Goal: Task Accomplishment & Management: Complete application form

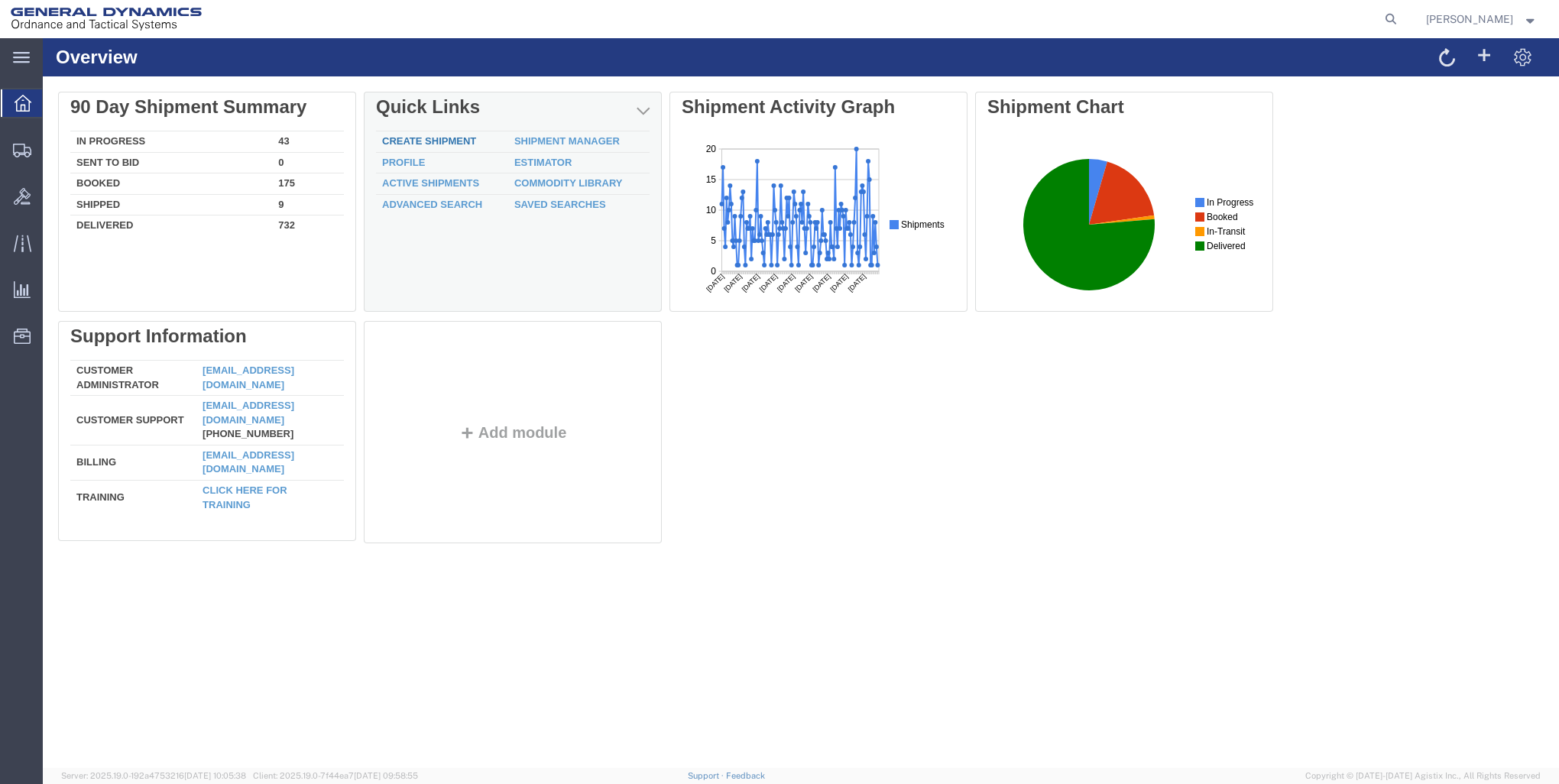
click at [425, 137] on link "Create Shipment" at bounding box center [429, 141] width 94 height 12
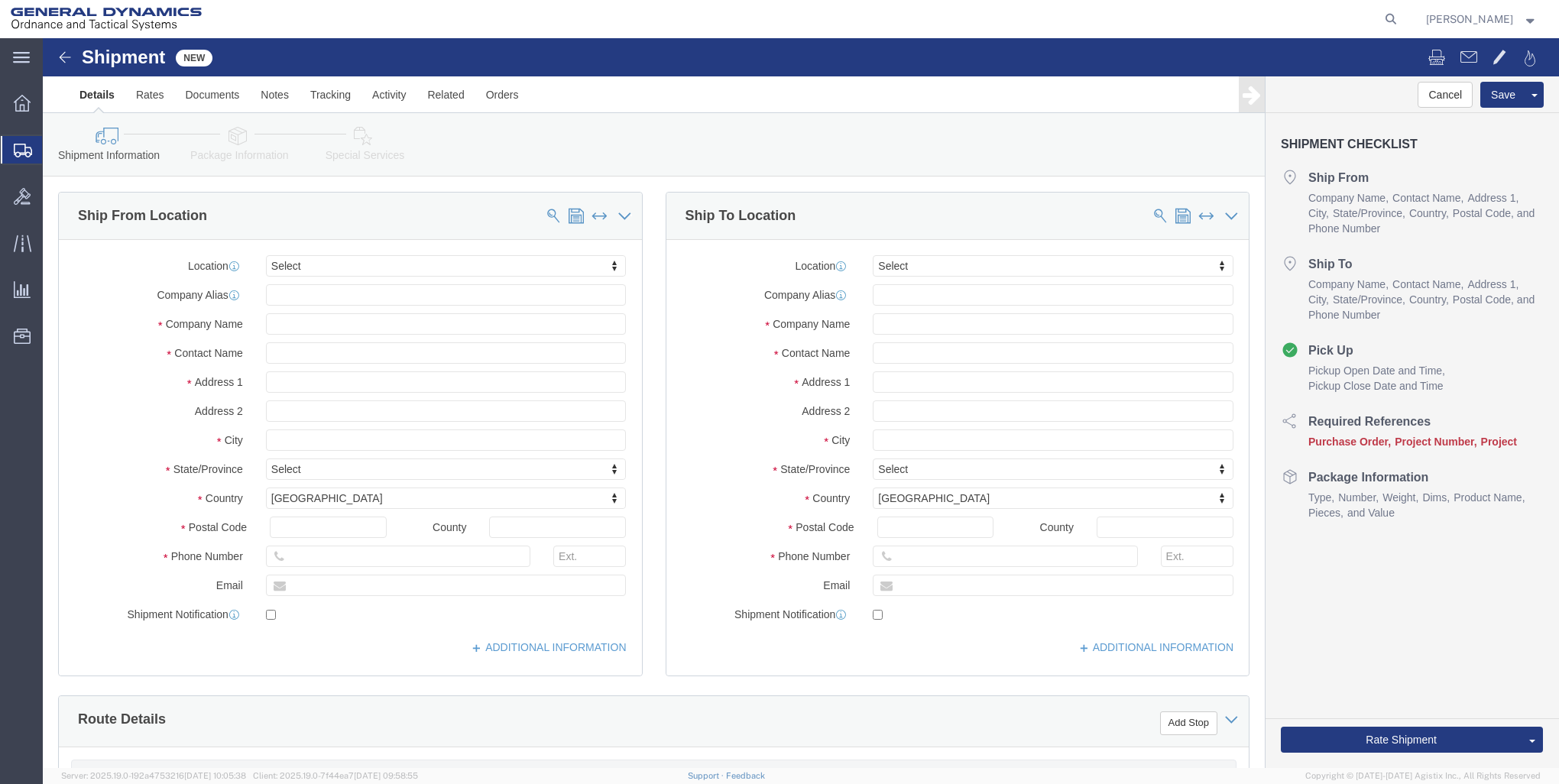
select select
click input "text"
type input "GD-OTS RED"
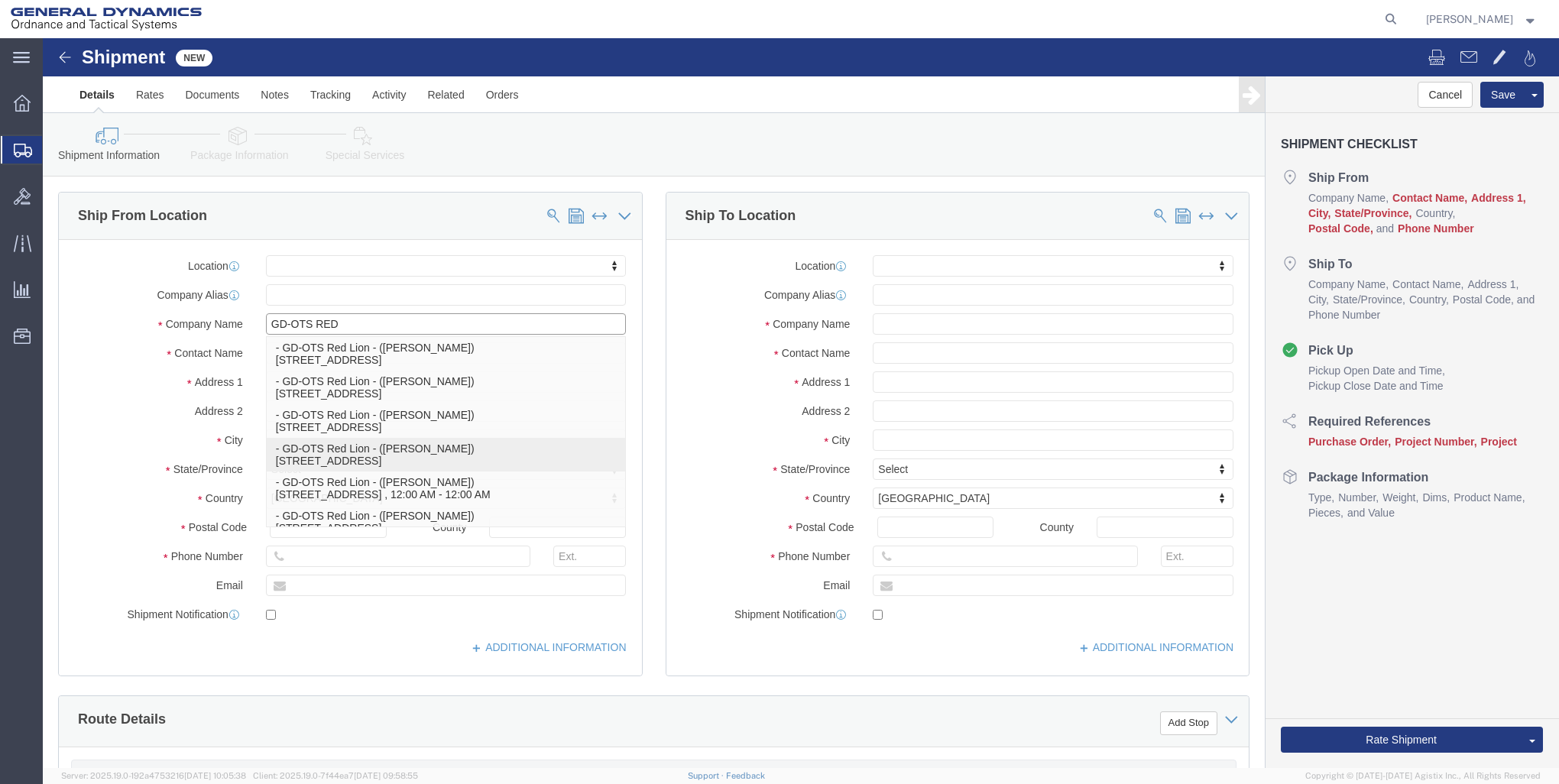
scroll to position [70, 0]
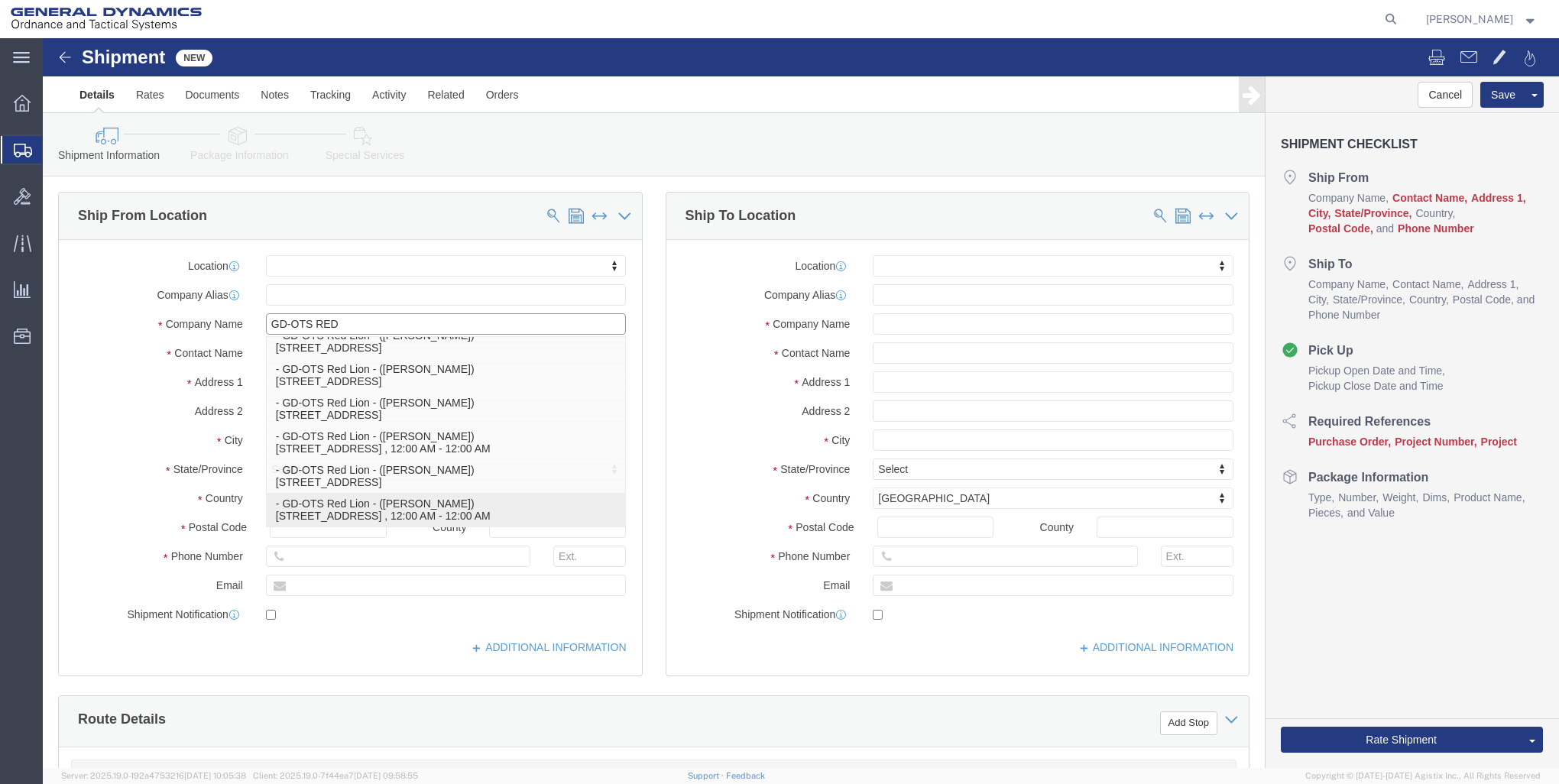
click p "- GD-OTS Red Lion - ([PERSON_NAME]) [STREET_ADDRESS] , 12:00 AM - 12:00 AM"
select select
type input "GD-OTS Red Lion"
type input "[PERSON_NAME]"
type input "[STREET_ADDRESS]"
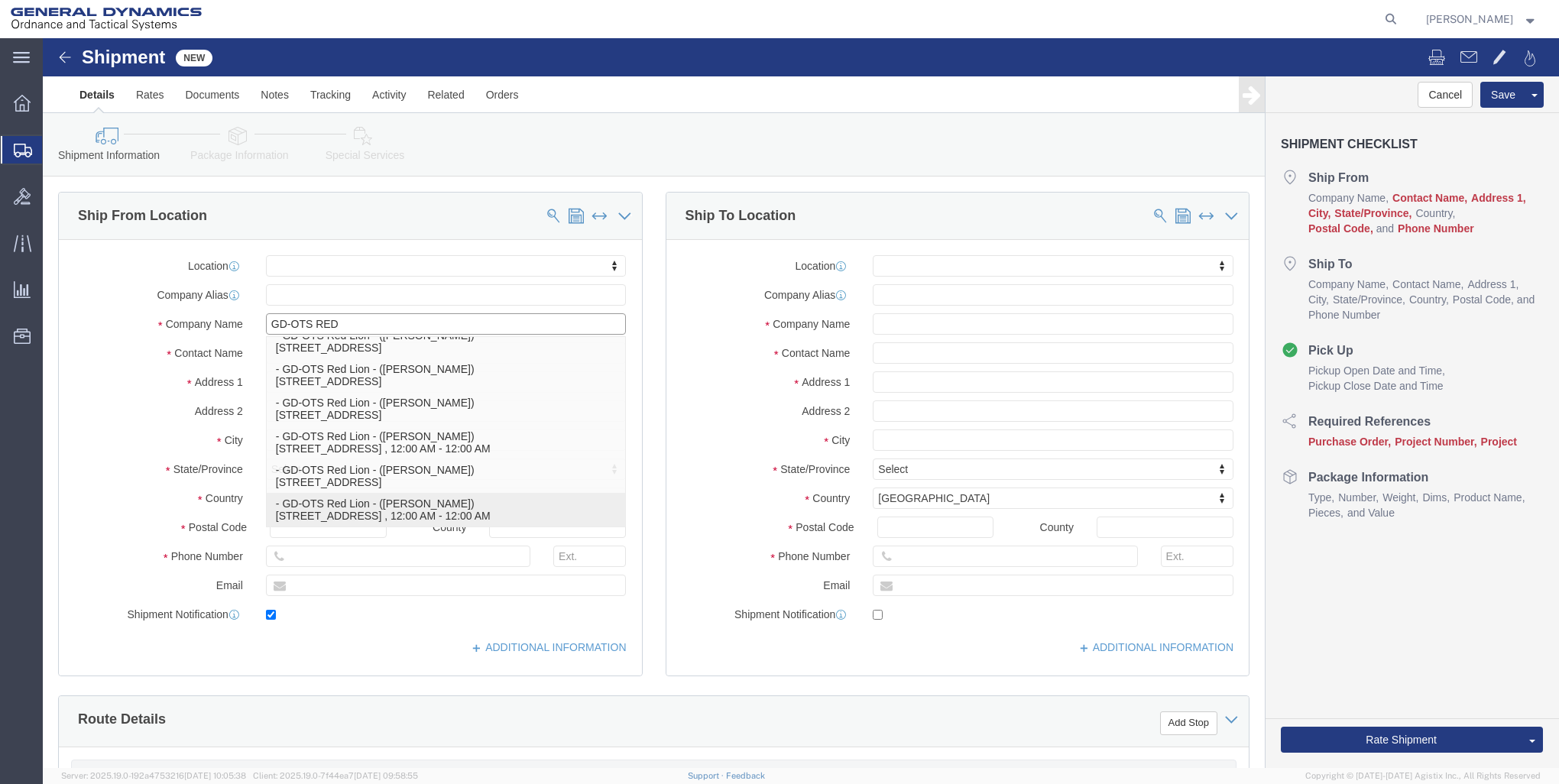
type input "RED LION"
type input "17356"
type input "[PHONE_NUMBER]"
type input "[PERSON_NAME][EMAIL_ADDRESS][PERSON_NAME][DOMAIN_NAME]"
checkbox input "true"
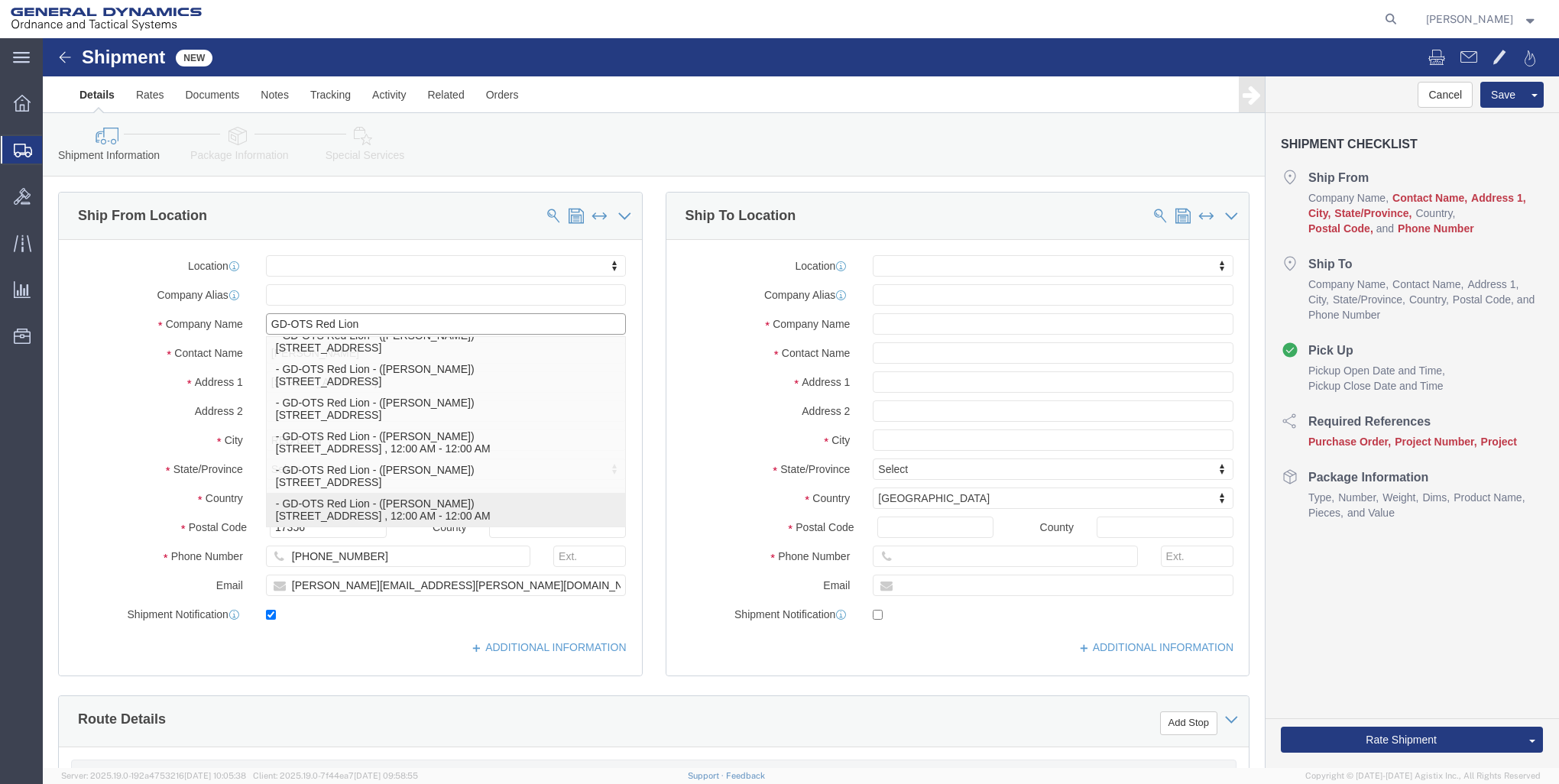
select select "PA"
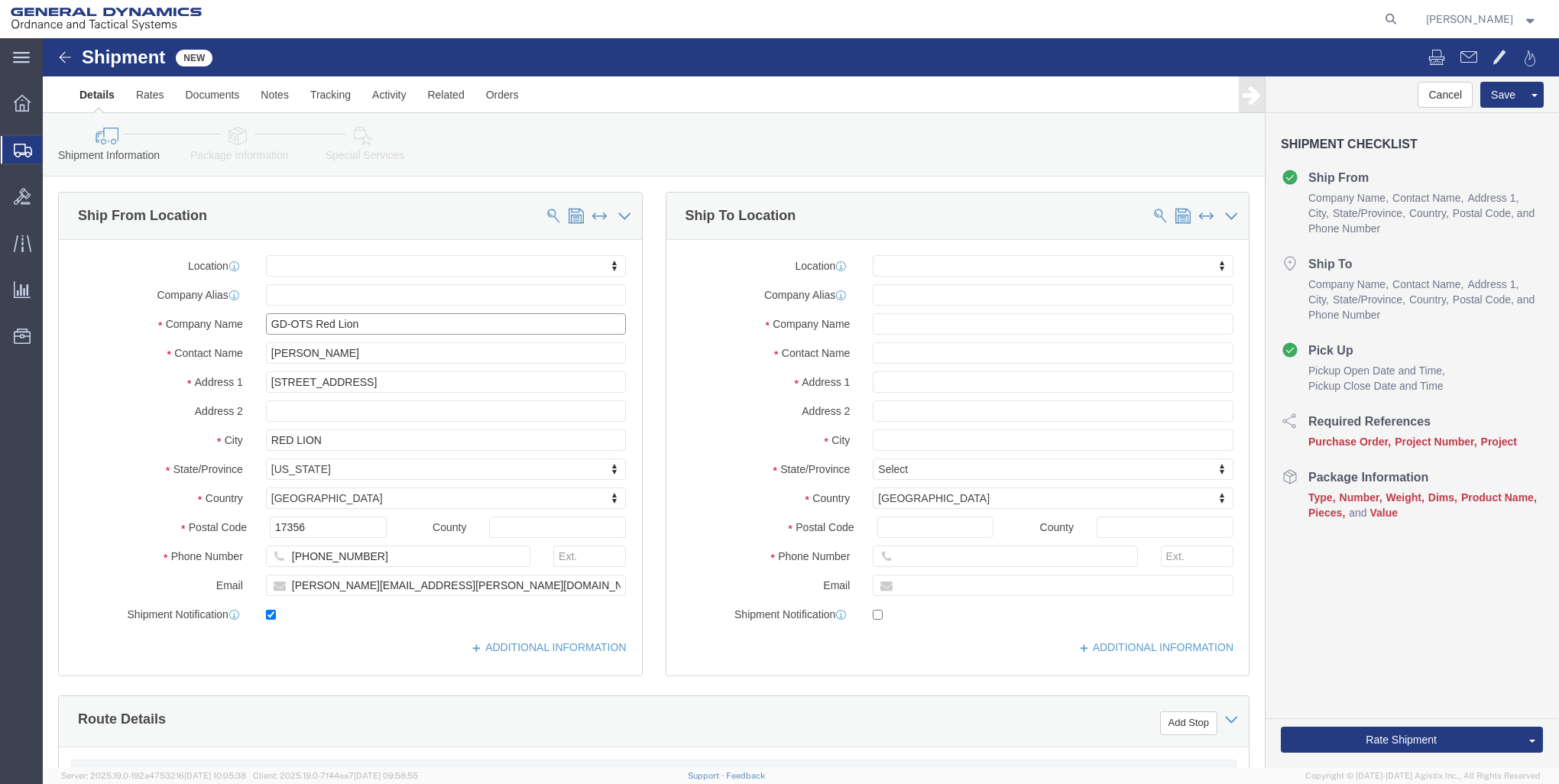
type input "GD-OTS Red Lion"
click input "text"
click input "AMERICAN ORNANCE"
click input "AMERICAN ORDANCE"
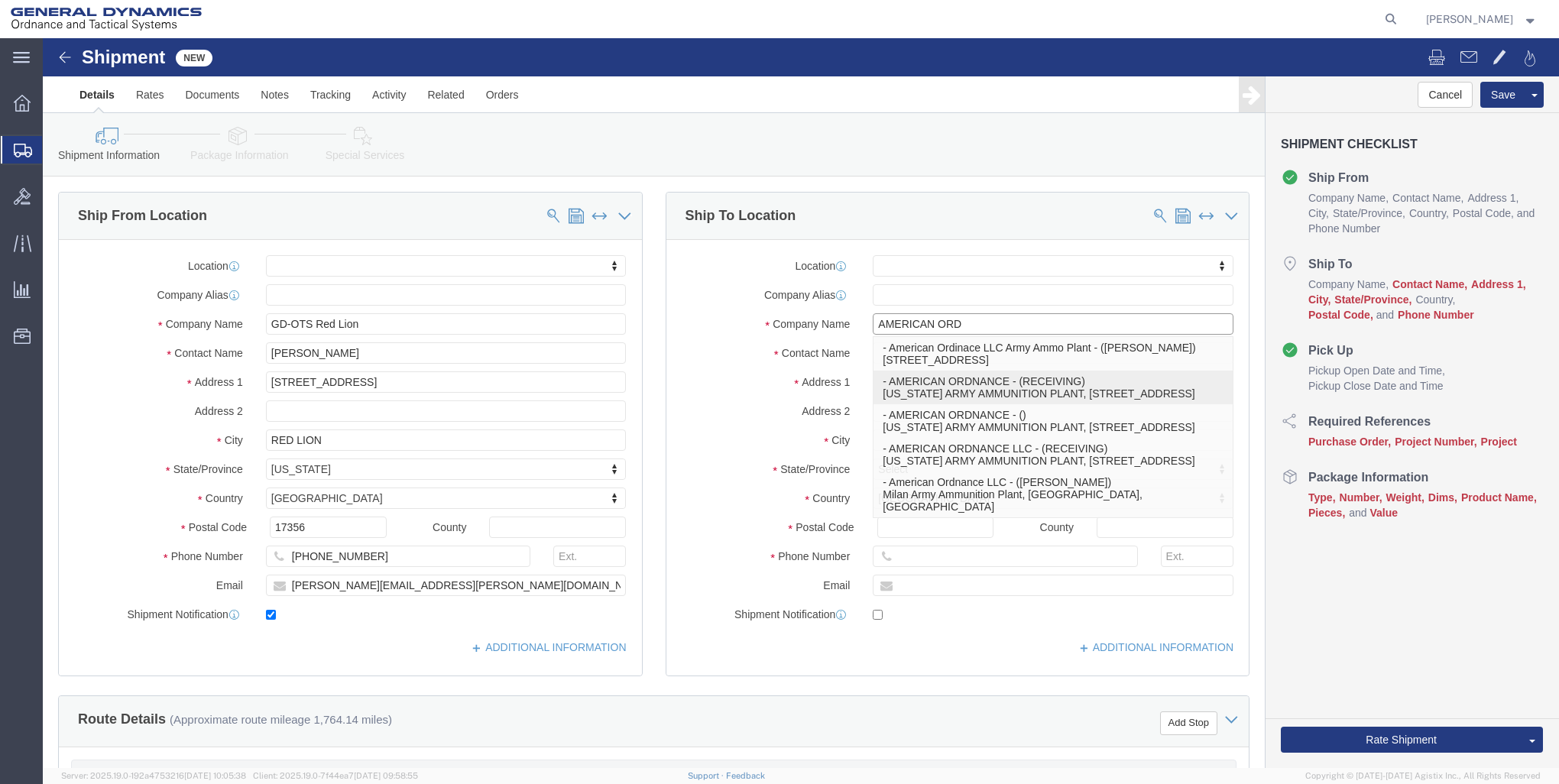
scroll to position [0, 0]
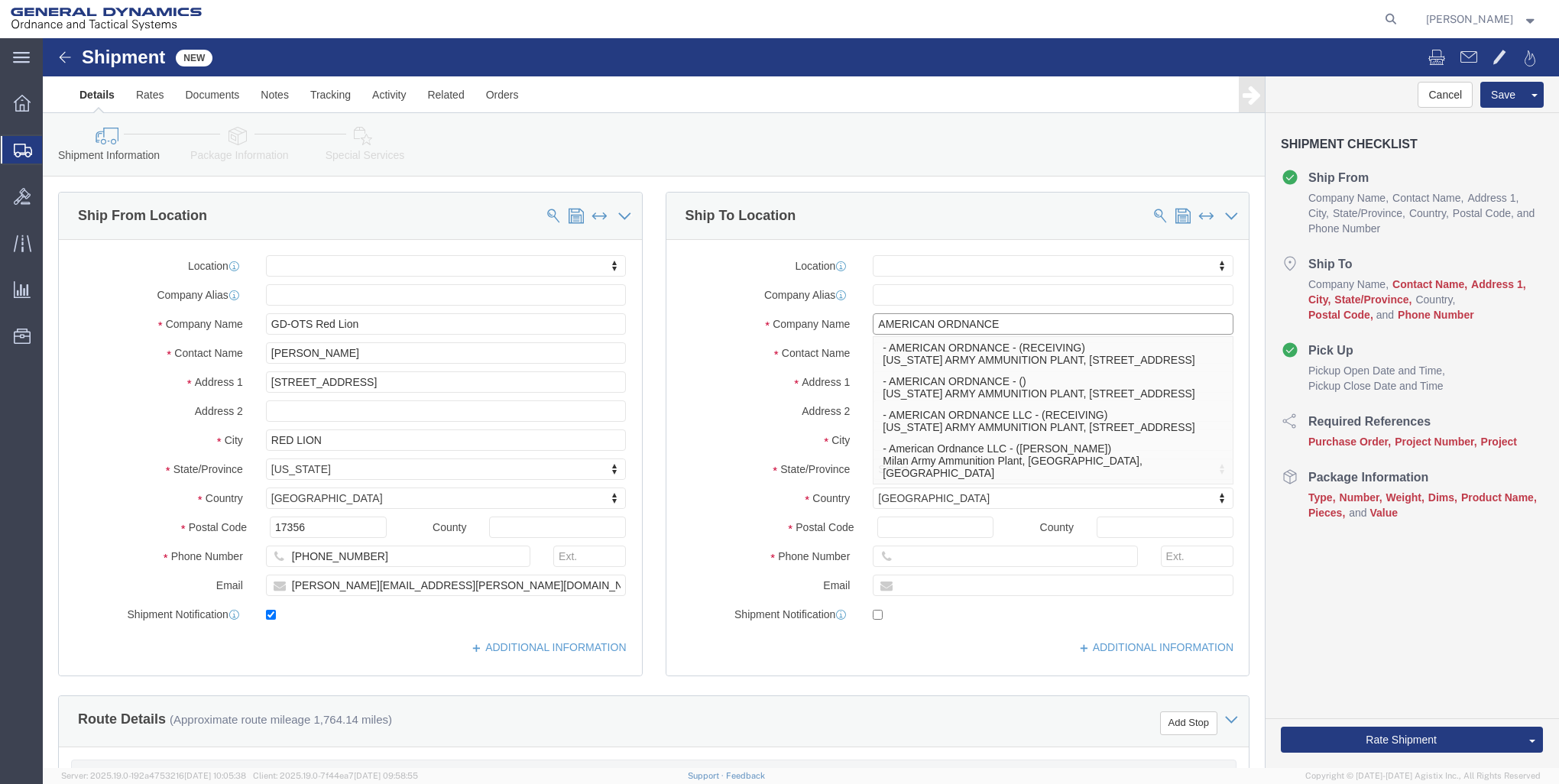
type input "AMERICAN ORDNANCE"
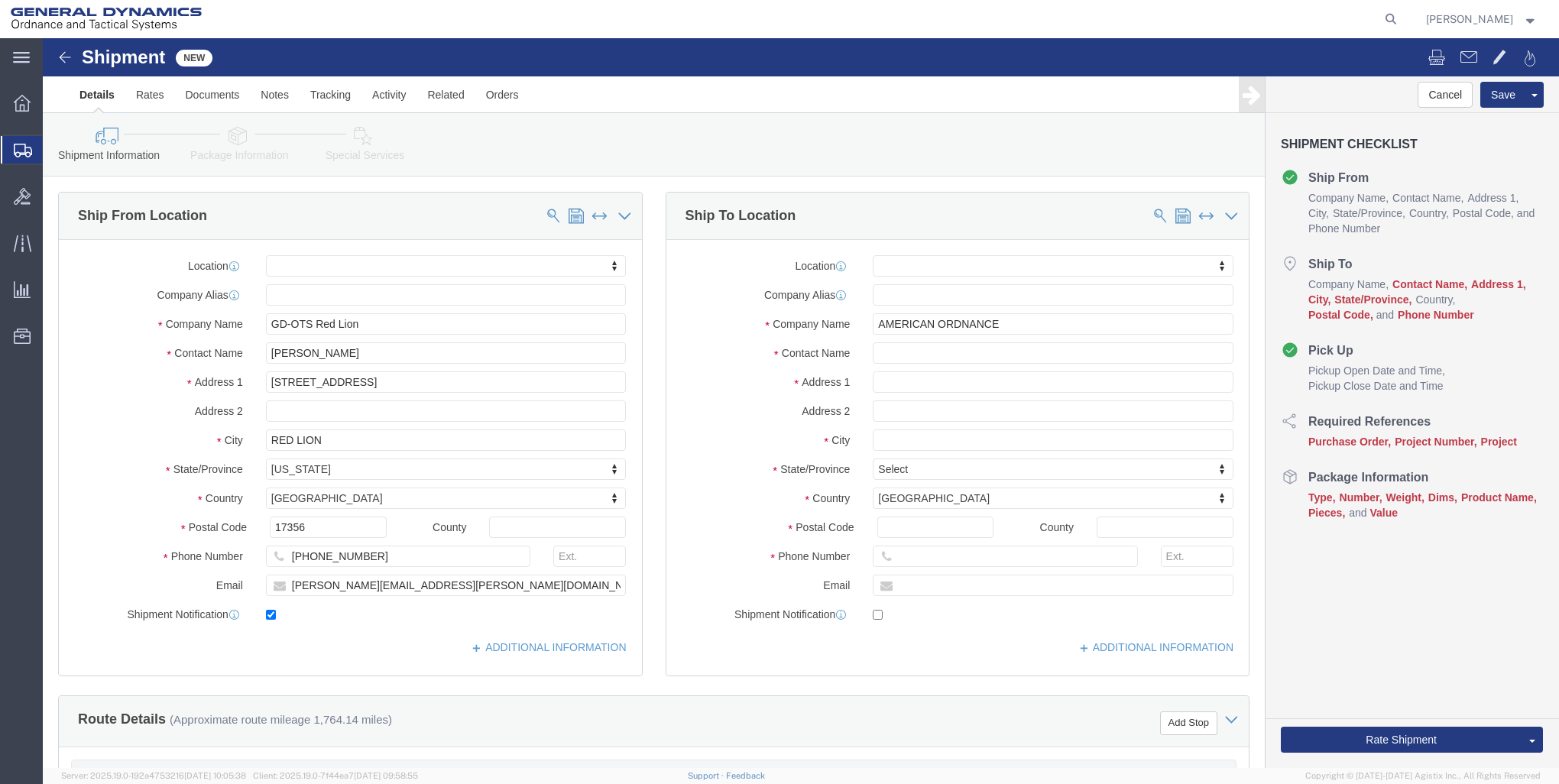
click label "Contact Name"
click input "text"
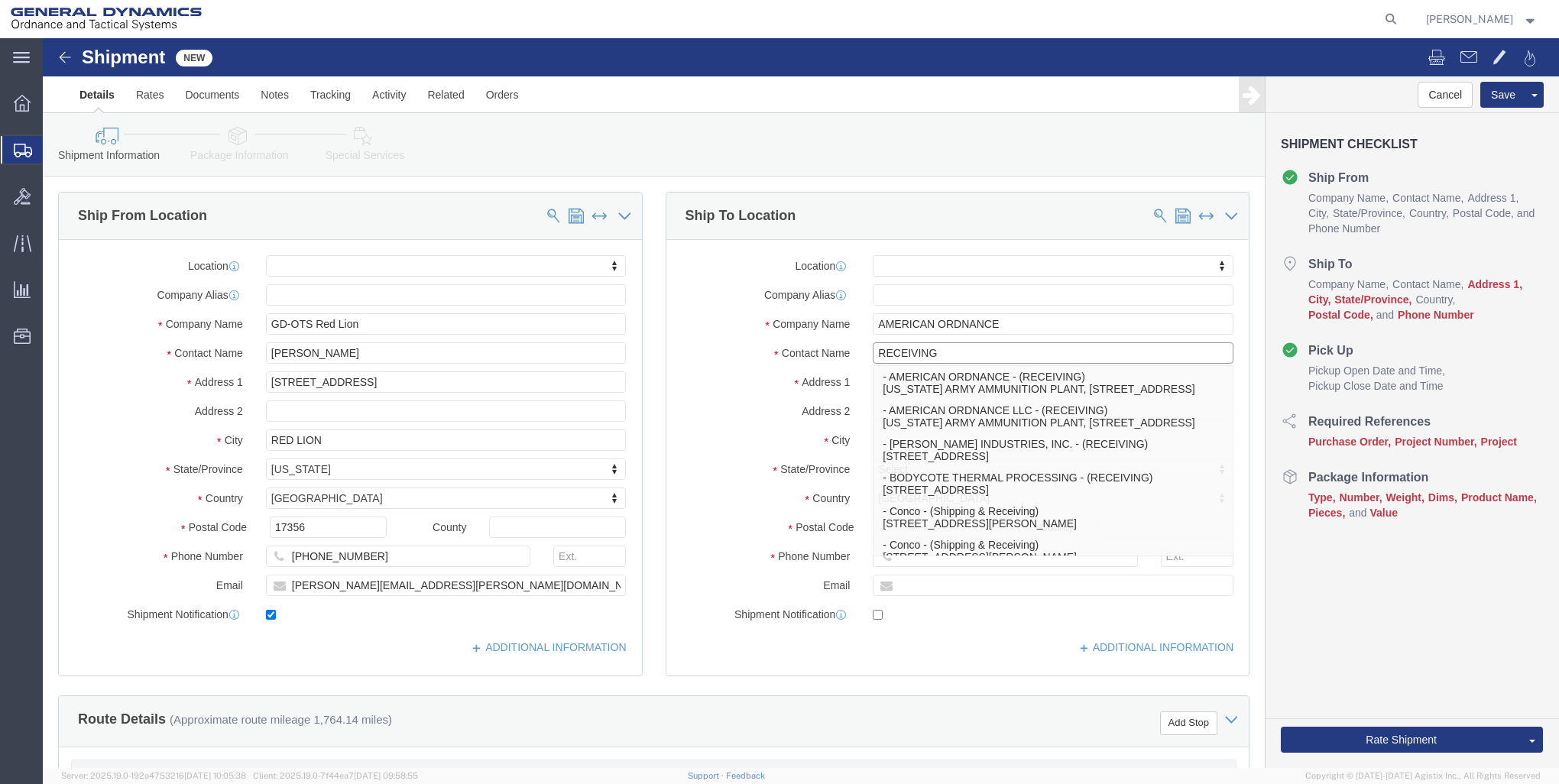
type input "RECEIVING"
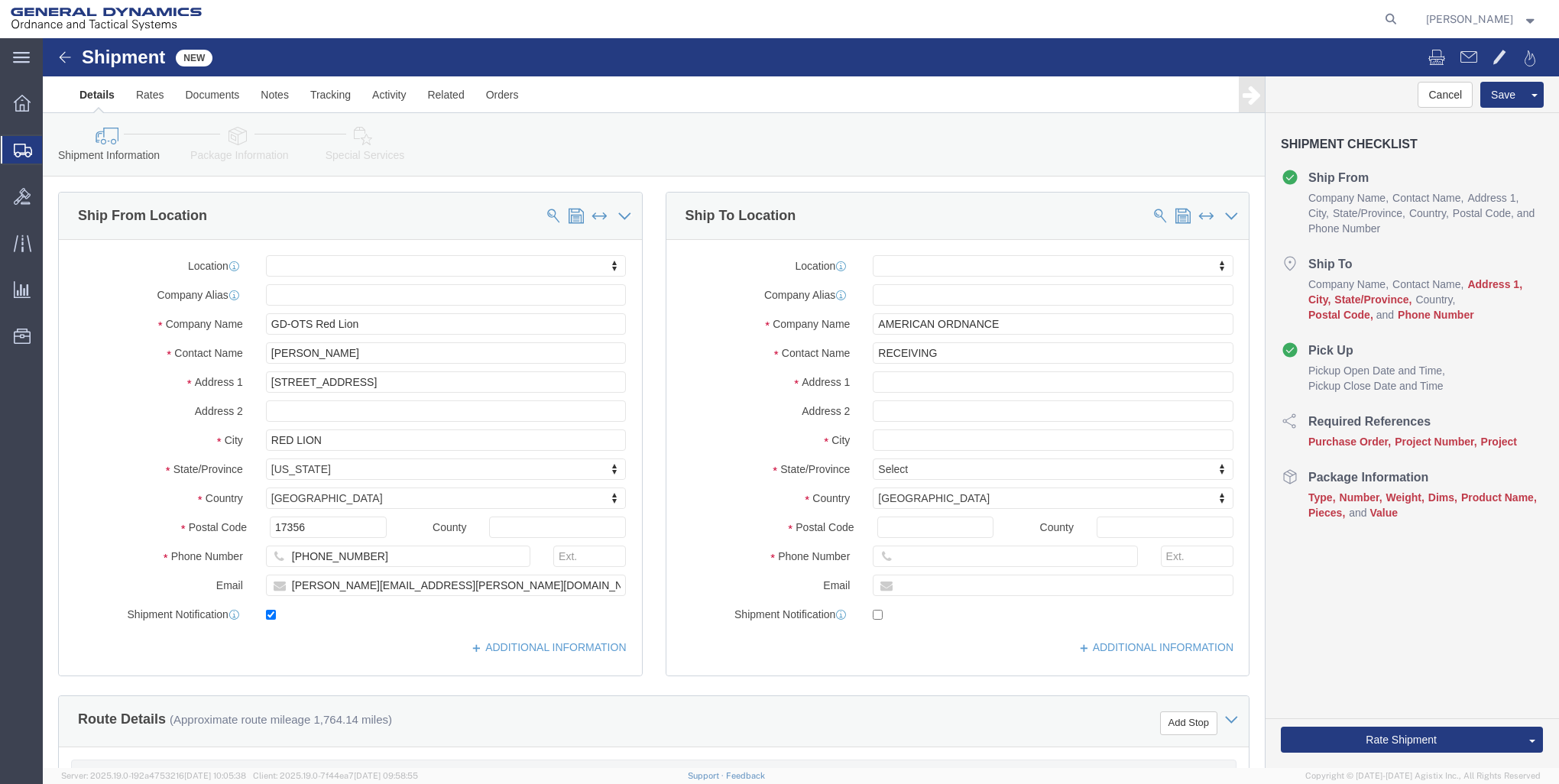
click div "Address 2"
click input "text"
type input "[STREET_ADDRESS]"
select select
click input "text"
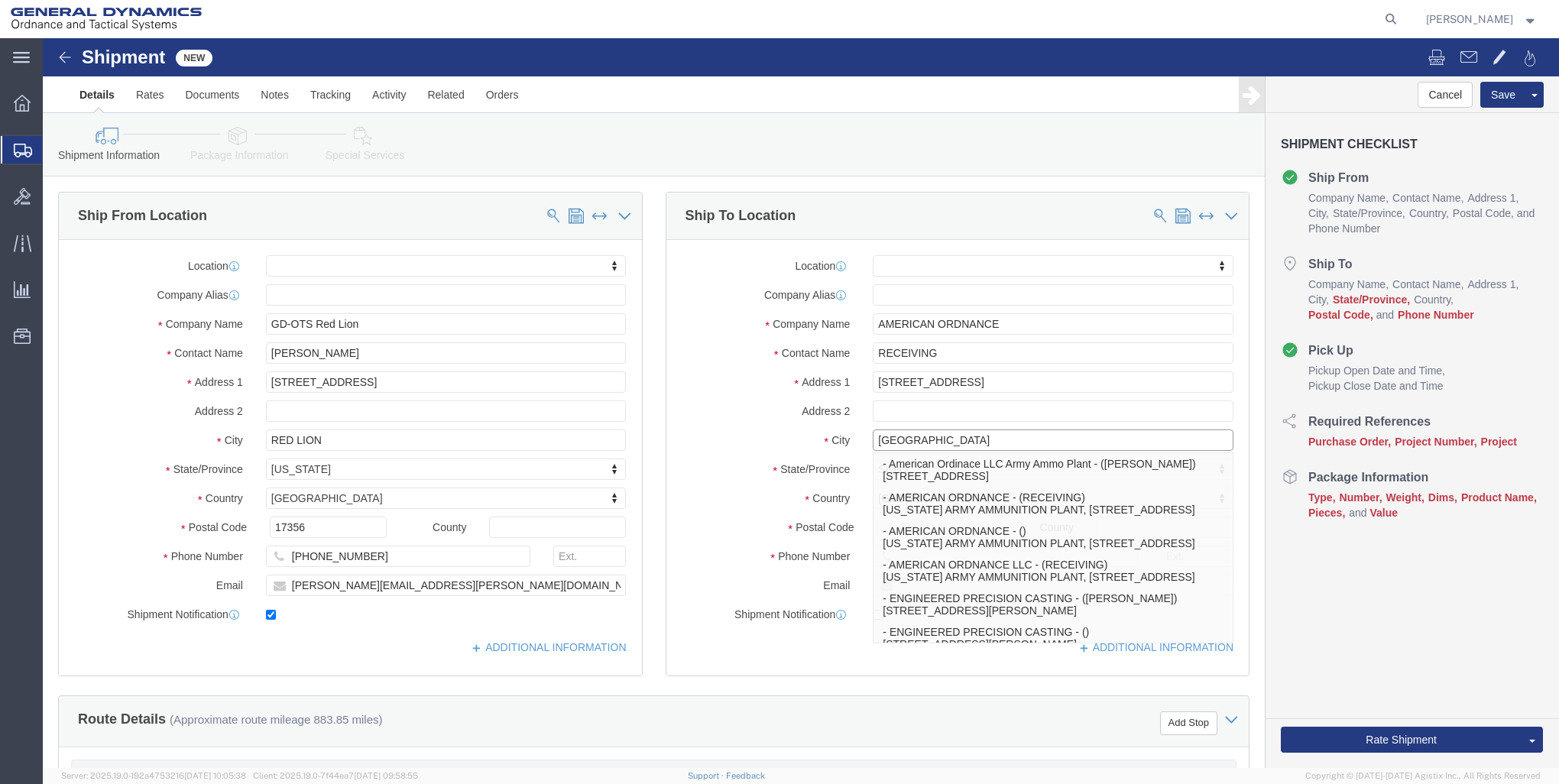
type input "[GEOGRAPHIC_DATA]"
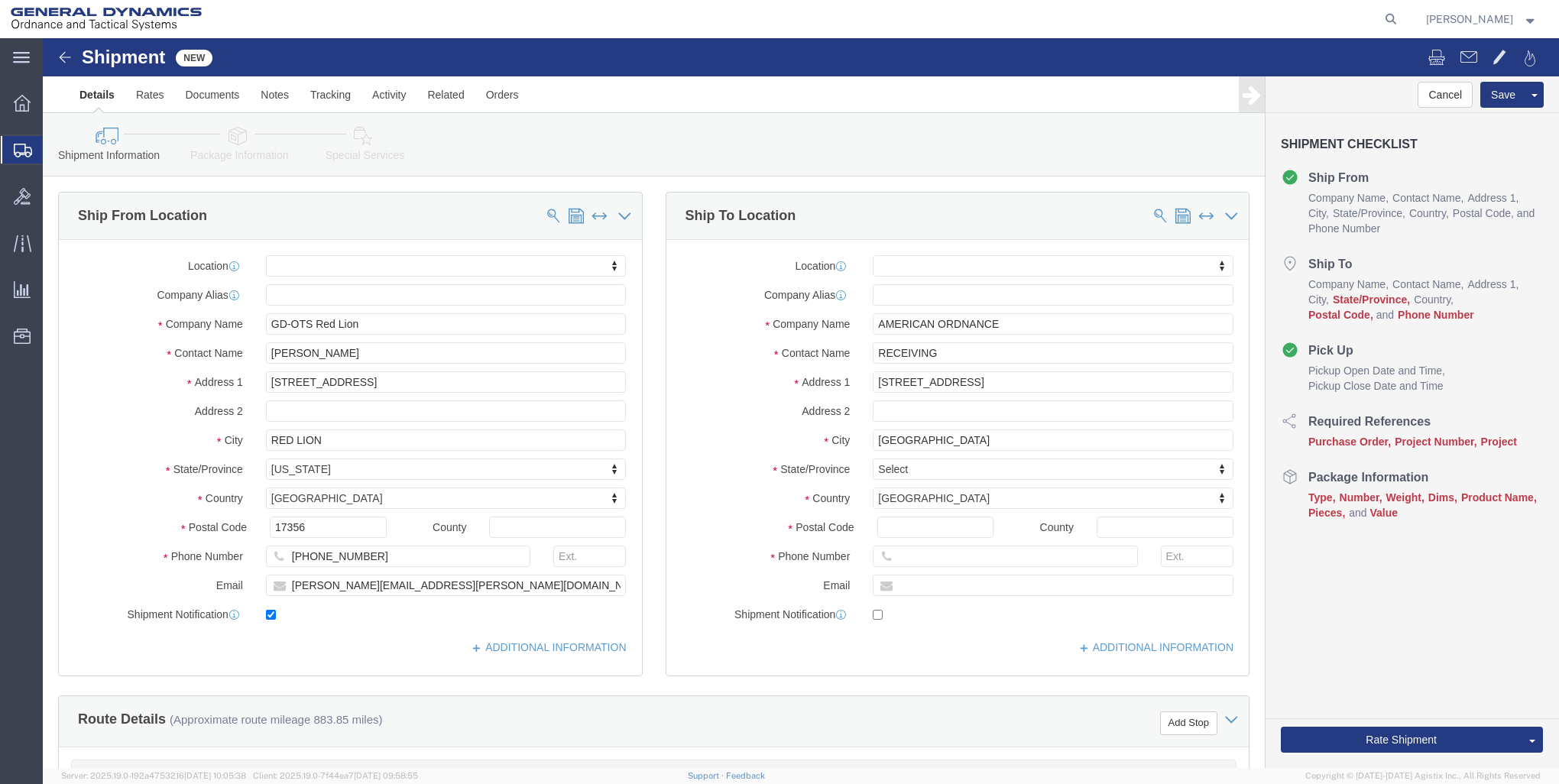
click label "State/Province"
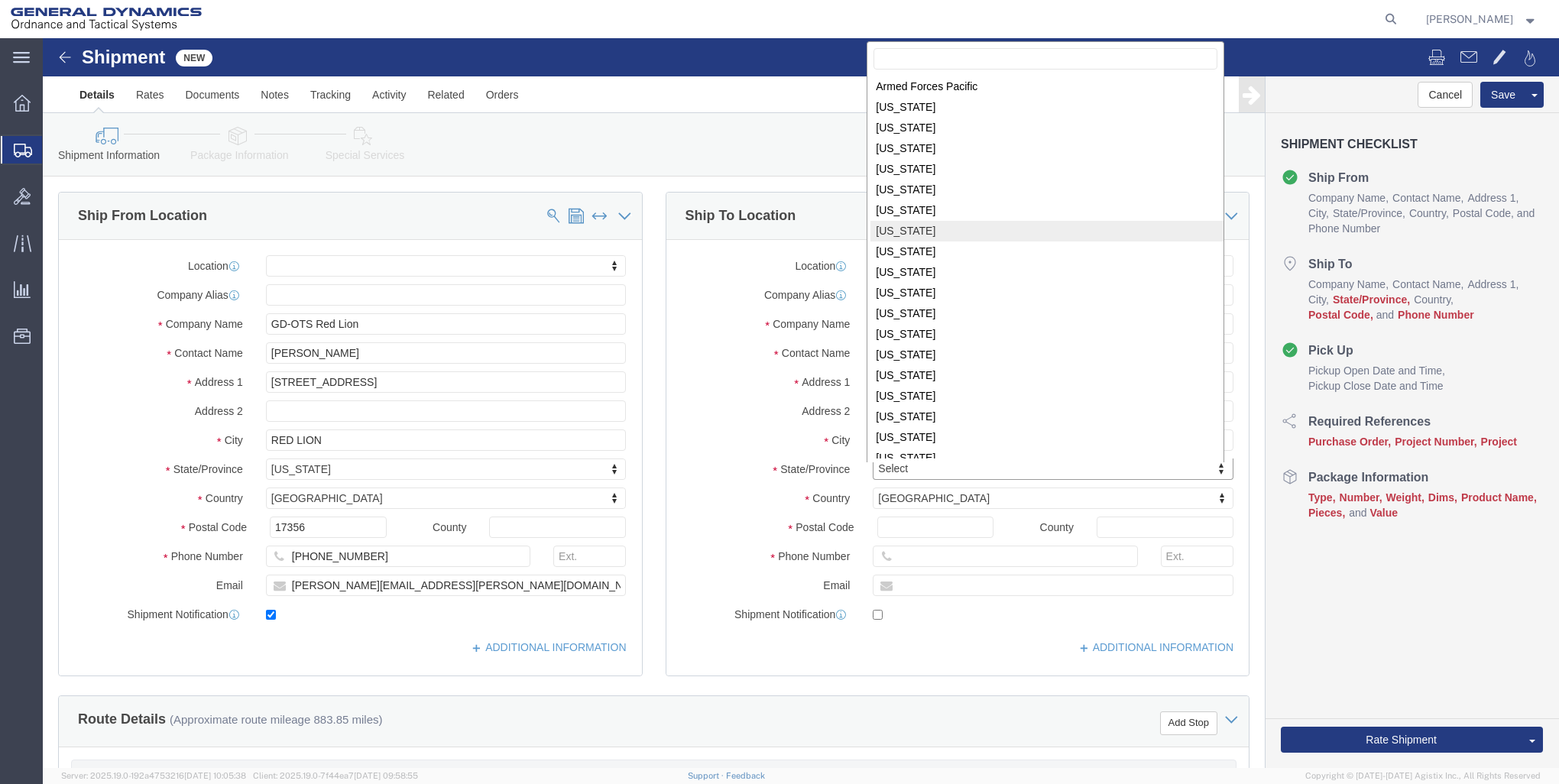
scroll to position [155, 0]
select select
select select "IA"
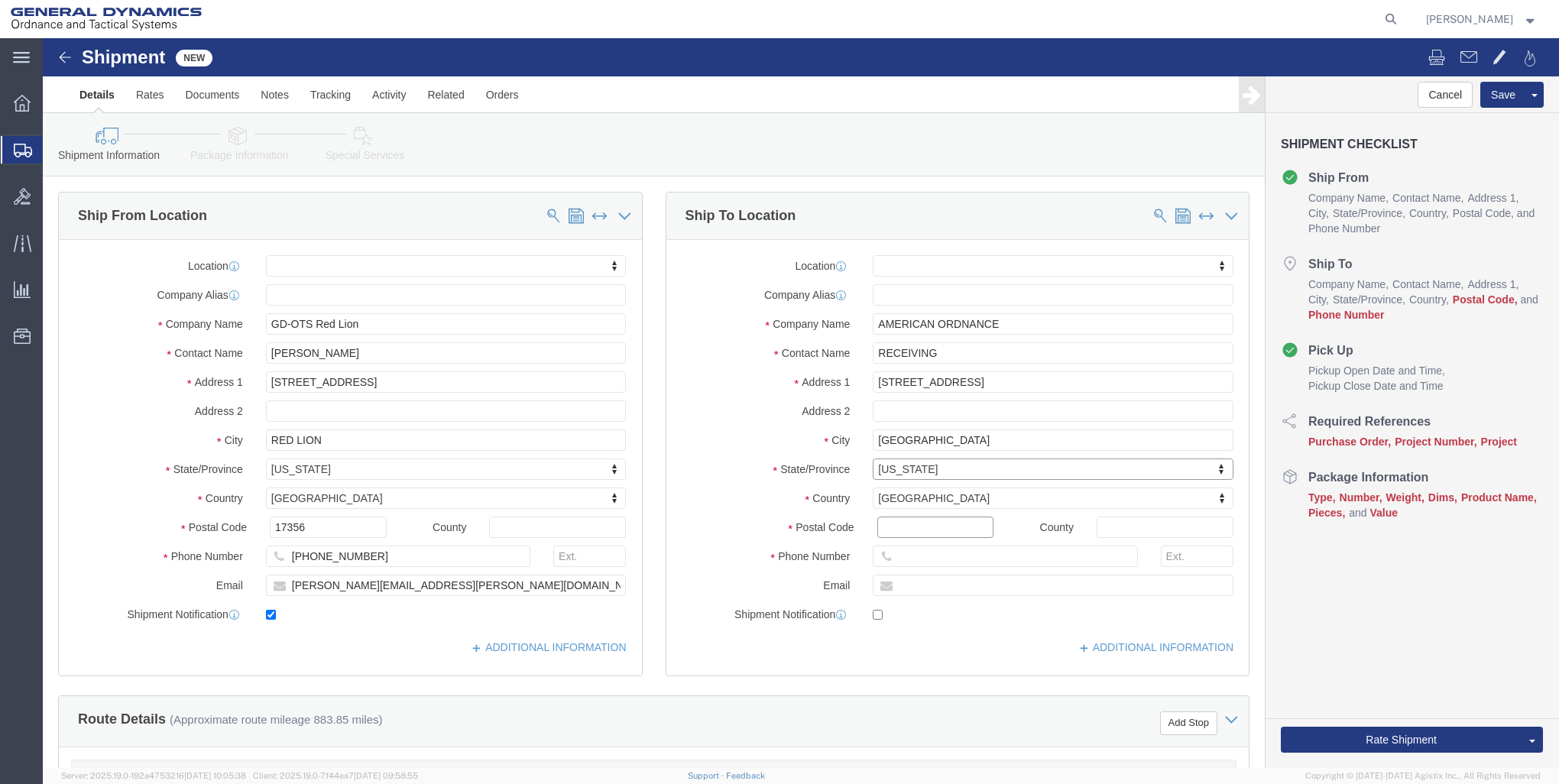
click input "Postal Code"
type input "52638"
select select
click input "text"
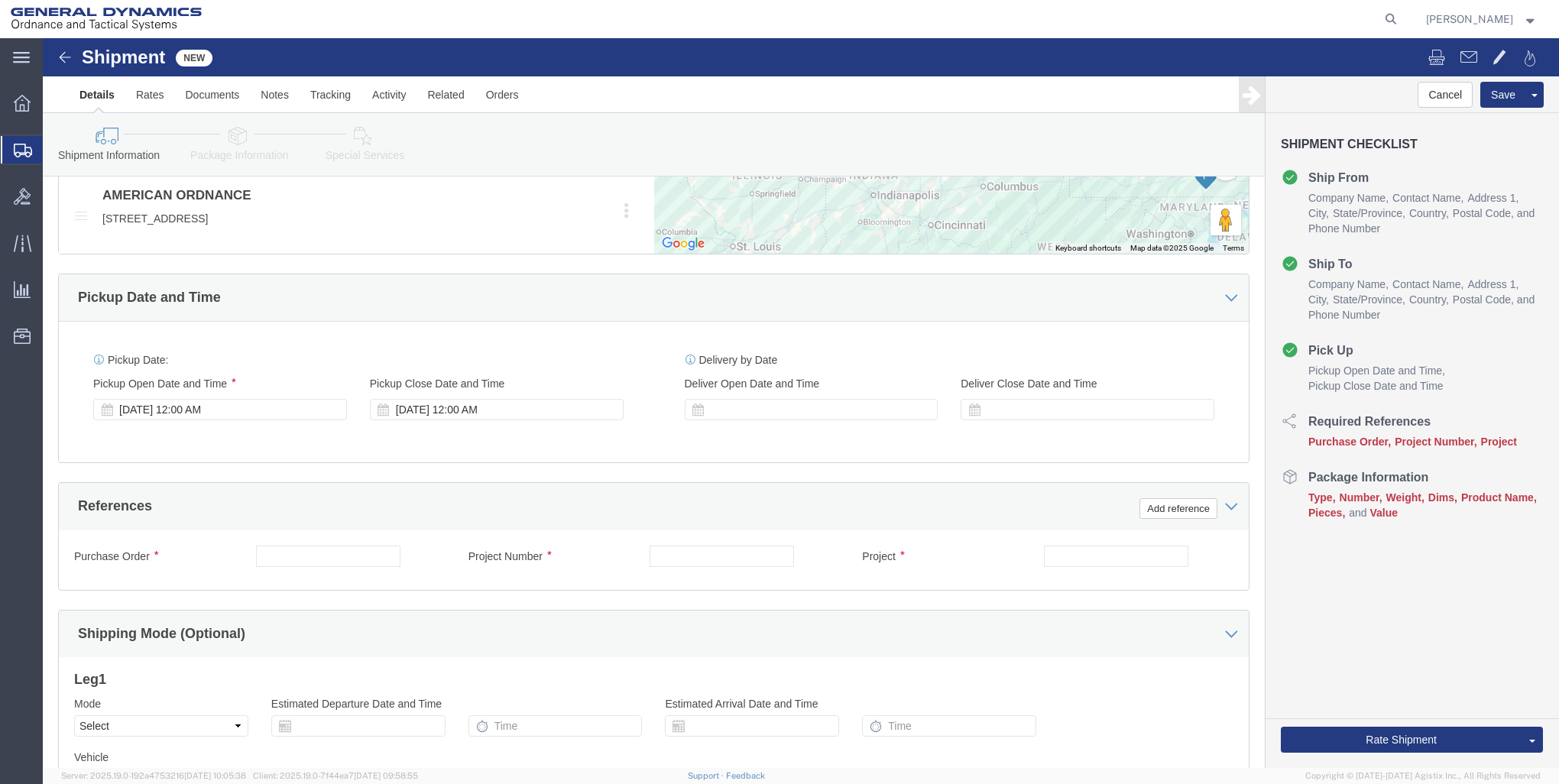
scroll to position [764, 0]
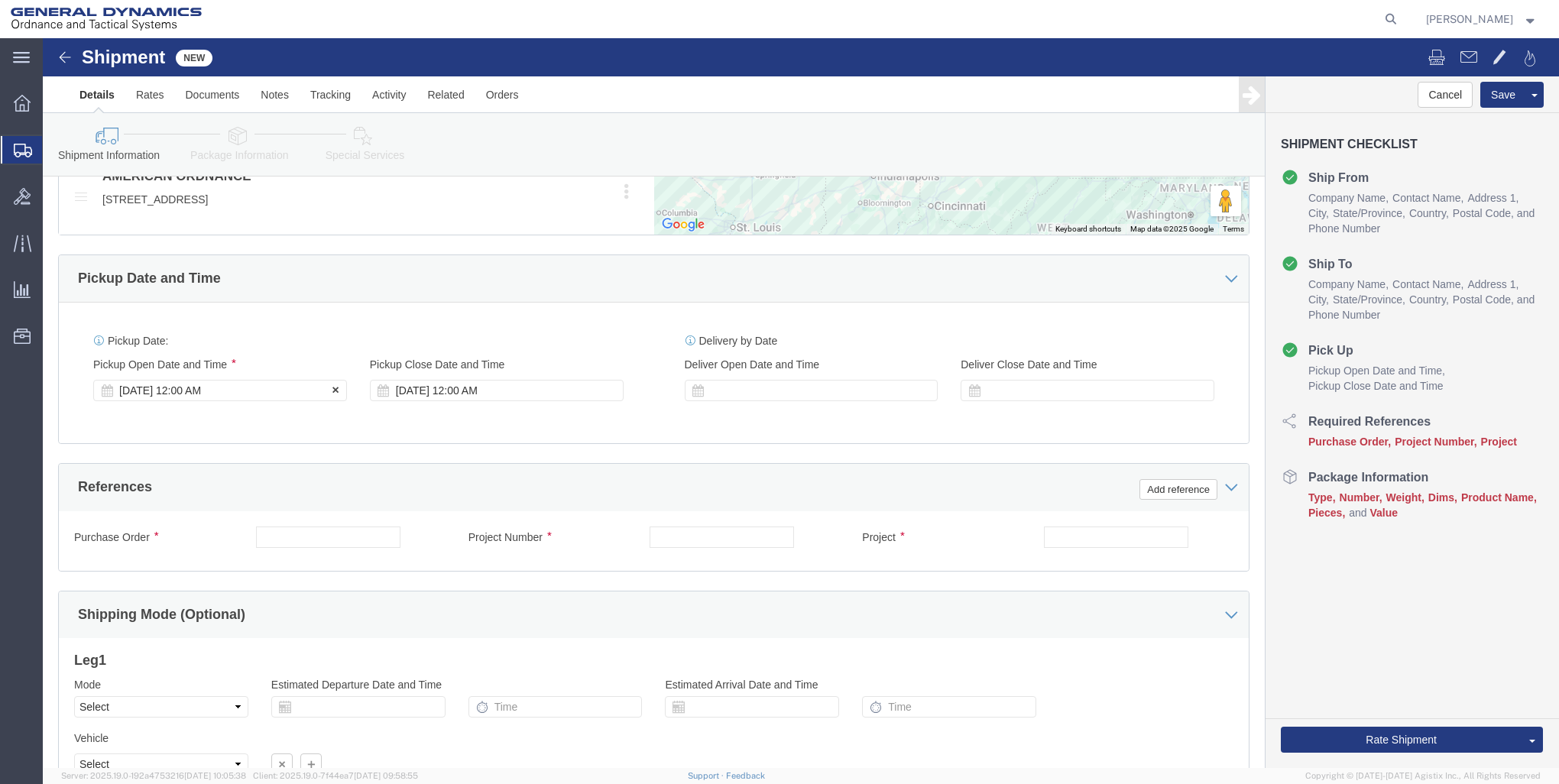
type input "[PHONE_NUMBER]"
click div "[DATE] 12:00 AM"
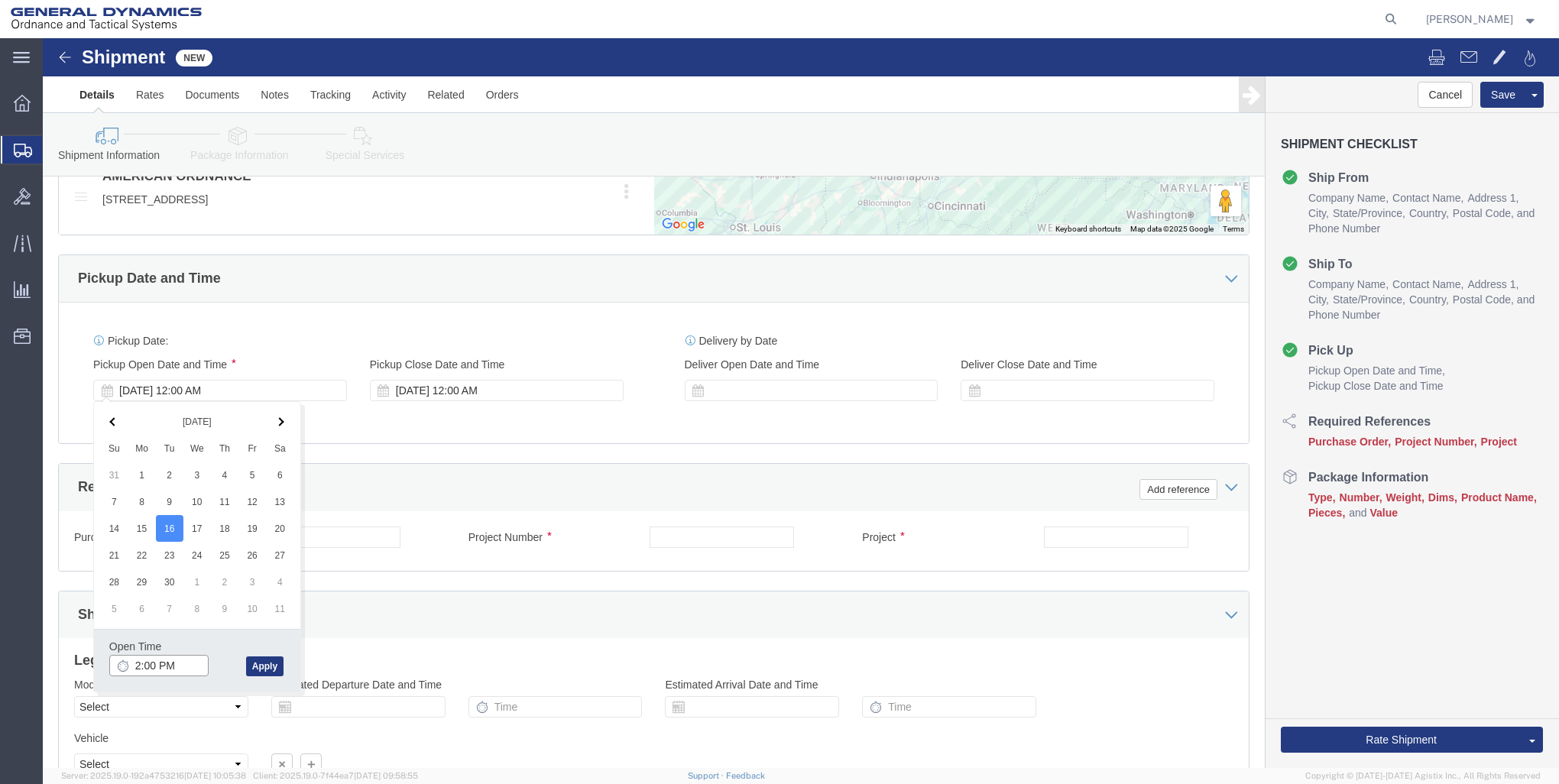
click input "2:00 PM"
click input "8:00 PM"
type input "8:00 AM"
click button "Apply"
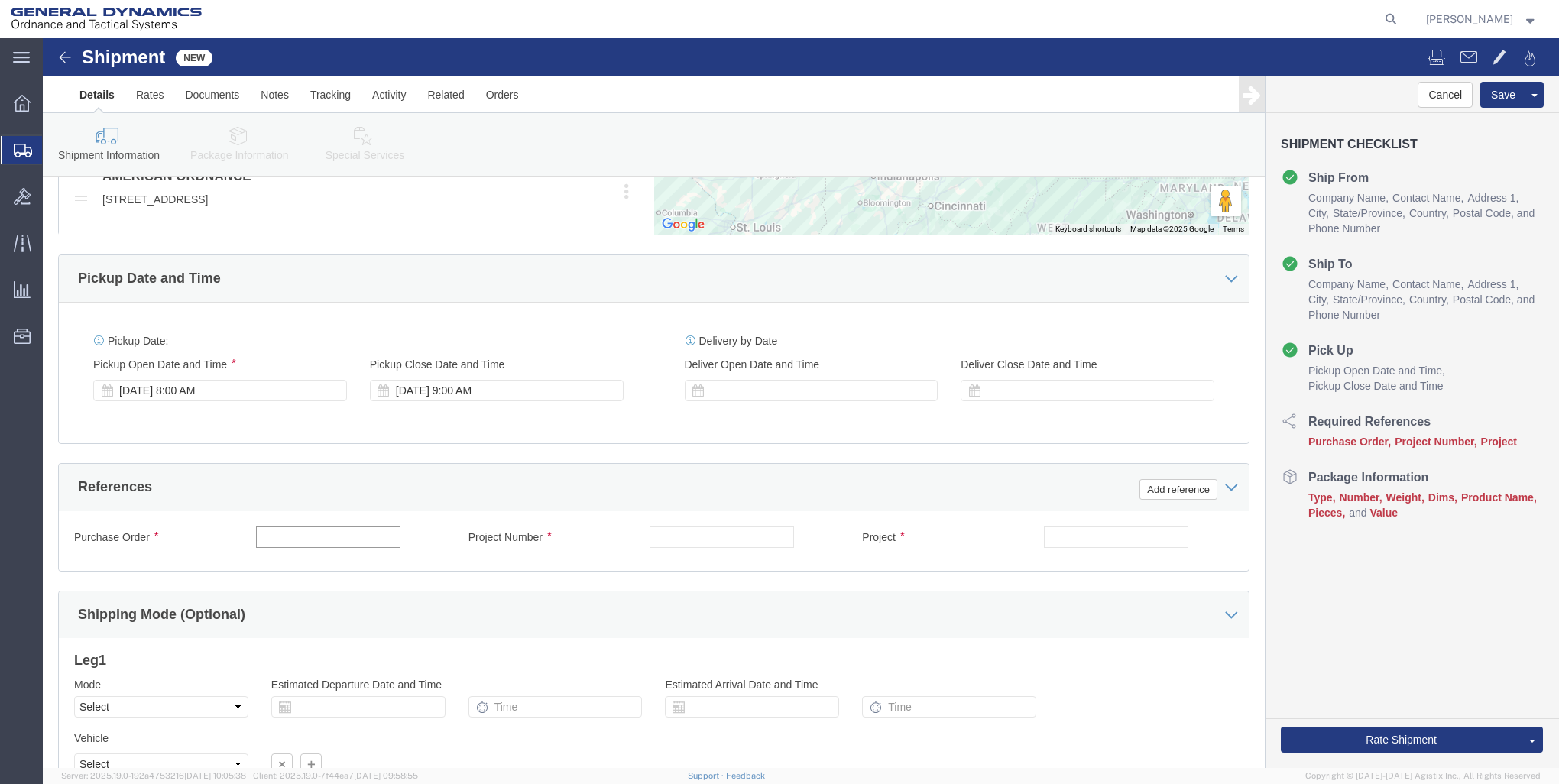
click input "text"
type input "1002FY233CB1"
click input "text"
type input "30100301"
click input "text"
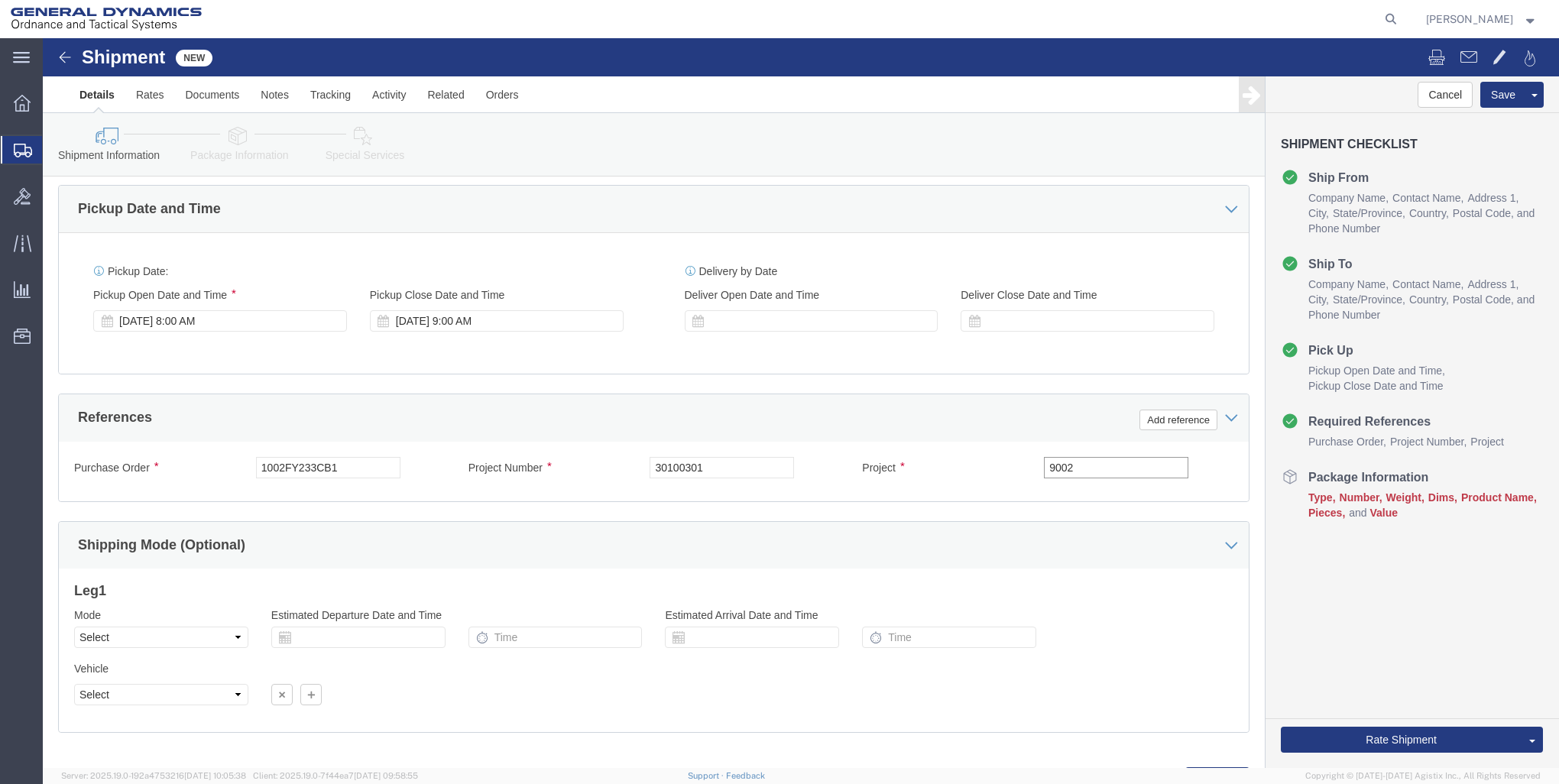
scroll to position [902, 0]
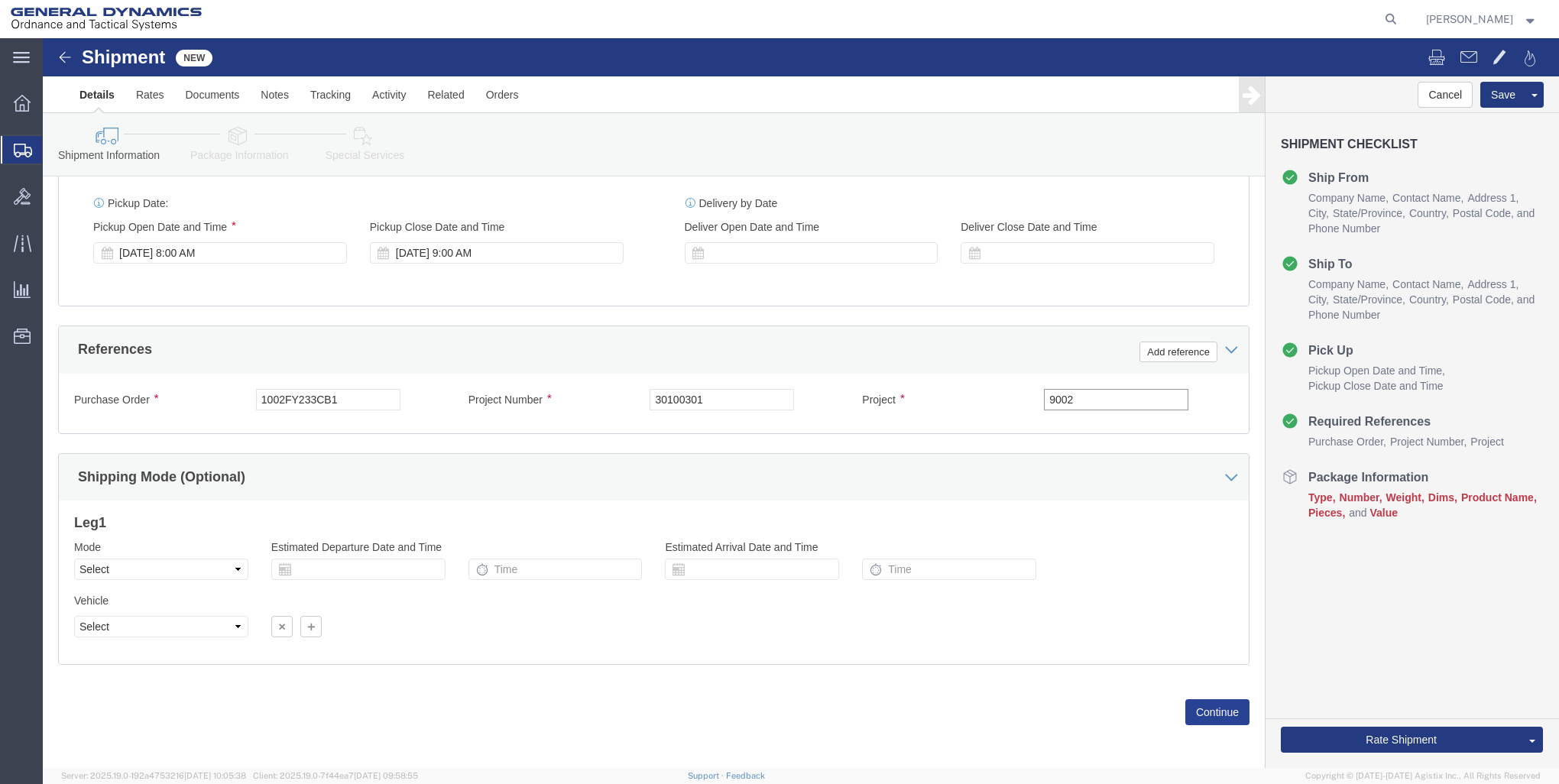
type input "9002"
click button "Continue"
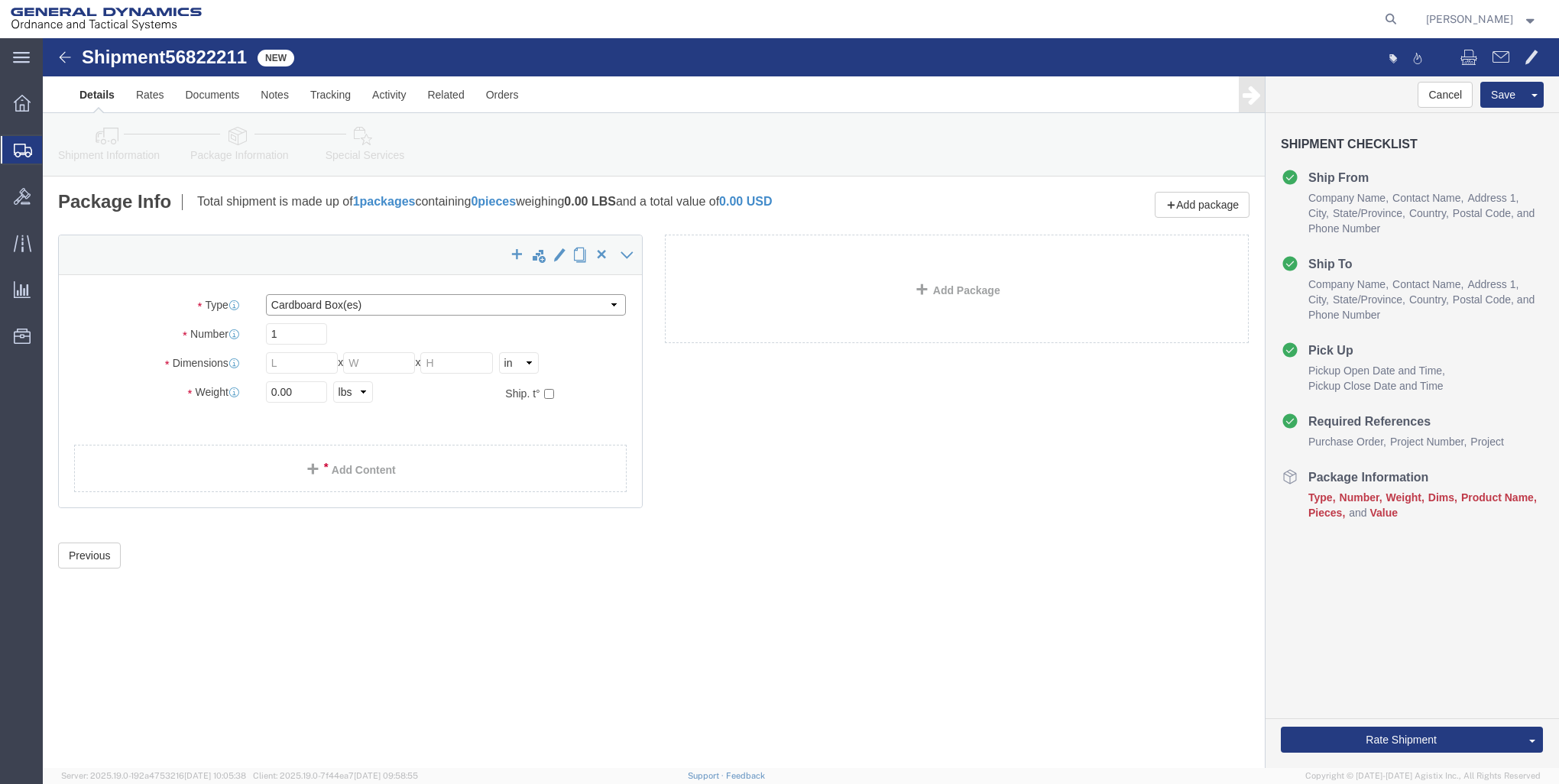
click select "Select Bale(s) Basket(s) Bolt(s) Bottle(s) Buckets Bulk Bundle(s) Can(s) Cardbo…"
select select "CRAT"
click select "Select Bale(s) Basket(s) Bolt(s) Bottle(s) Buckets Bulk Bundle(s) Can(s) Cardbo…"
click input "1"
type input "30"
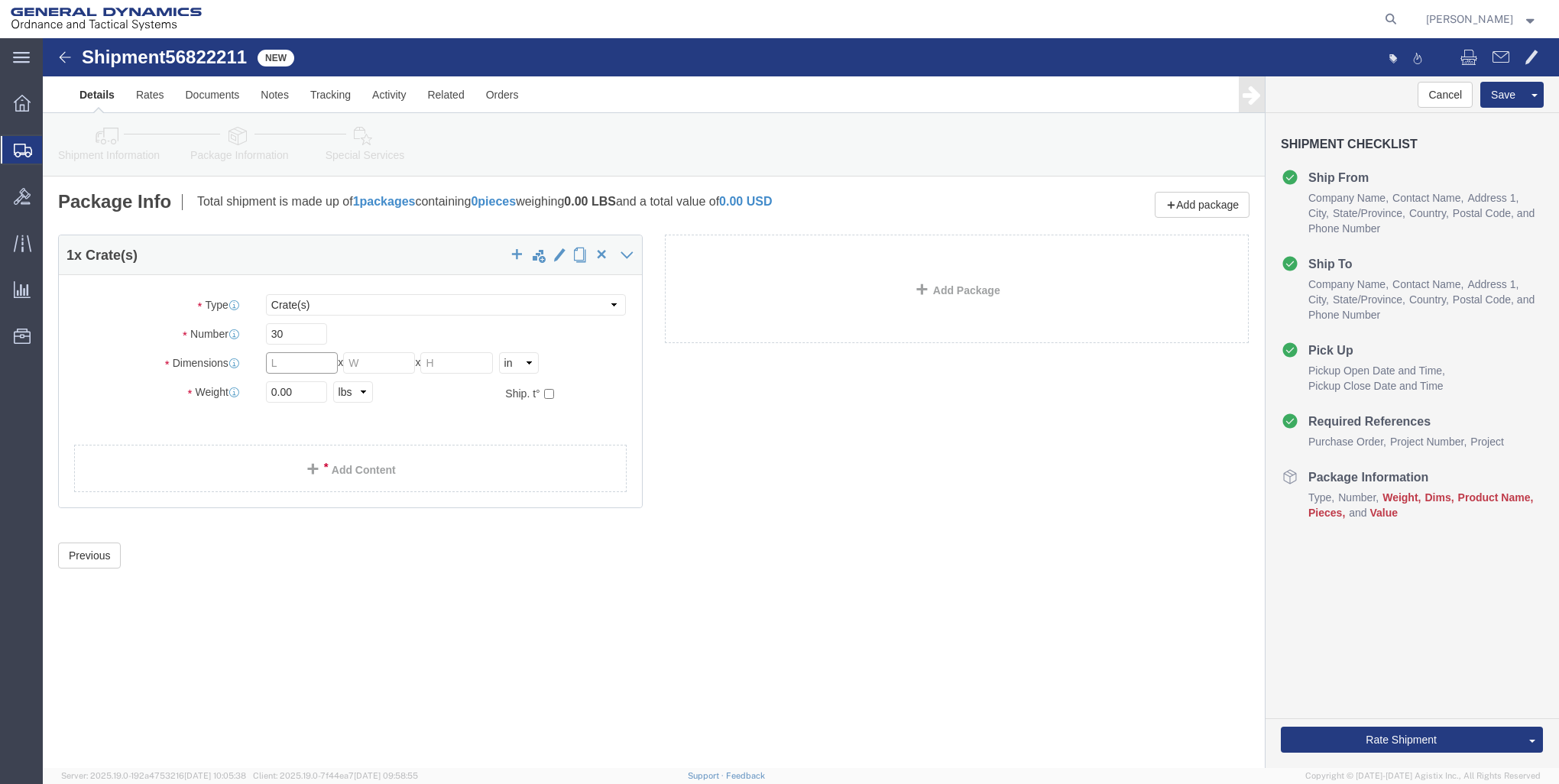
click input "text"
type input "46"
type input "38"
type input "25"
click input "0.00"
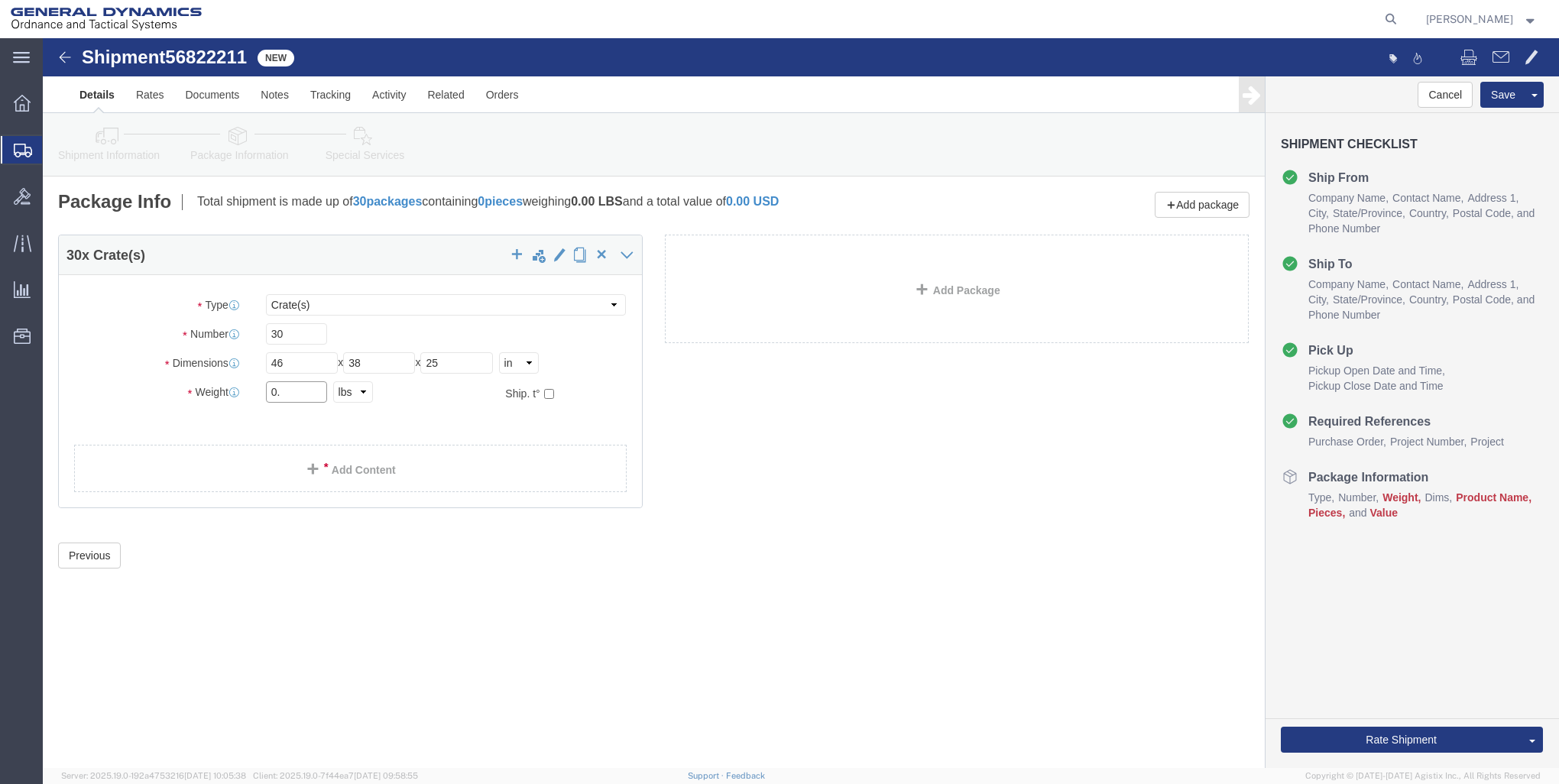
type input "0"
type input "38640"
click link "Add Content"
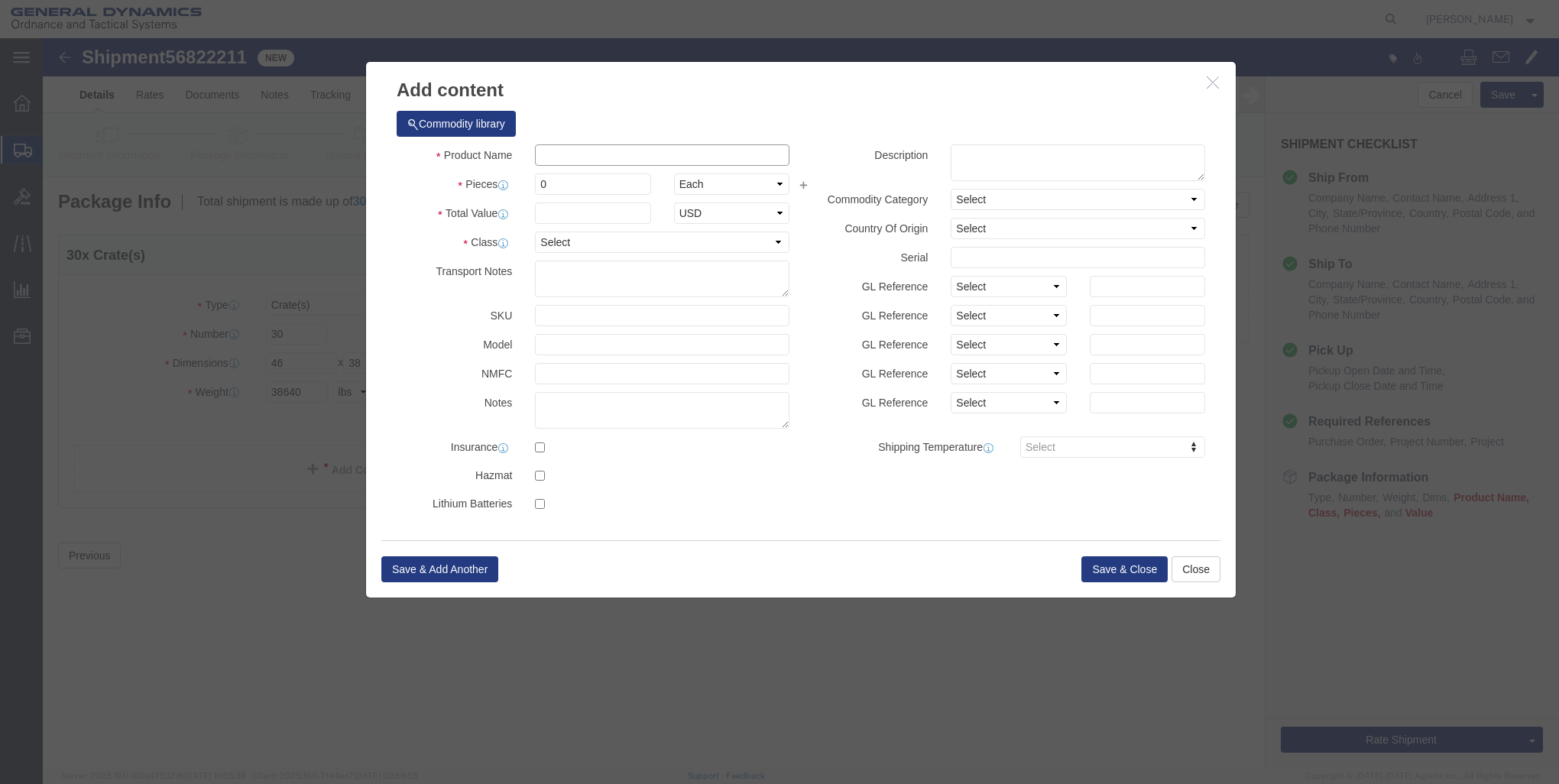
click input "text"
type input "M1002 CB&S"
select select "US"
click input "0"
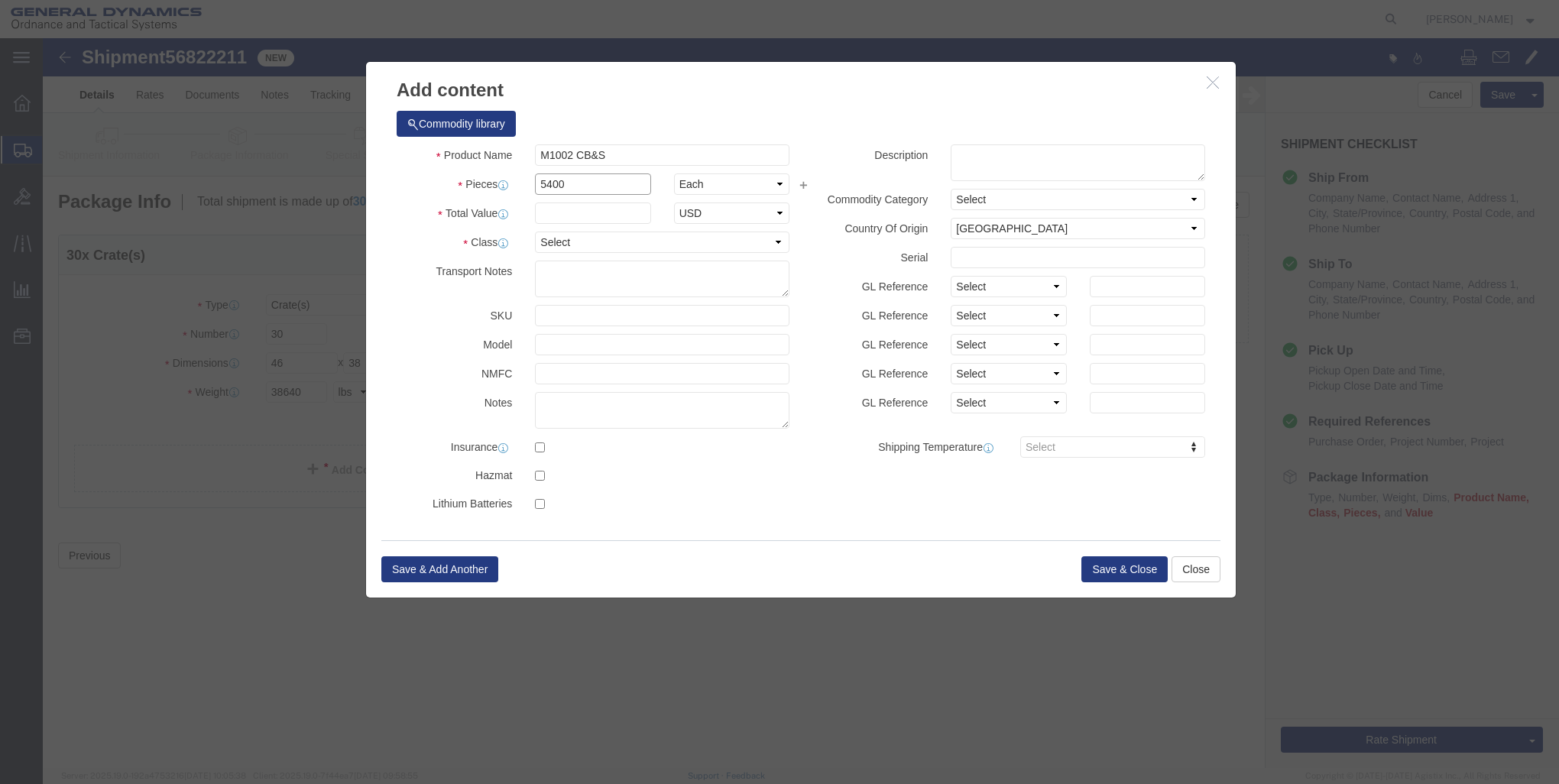
type input "5400"
click input "text"
type input "1"
click select "Select 50 55 60 65 70 85 92.5 100 125 175 250 300 400"
select select "85"
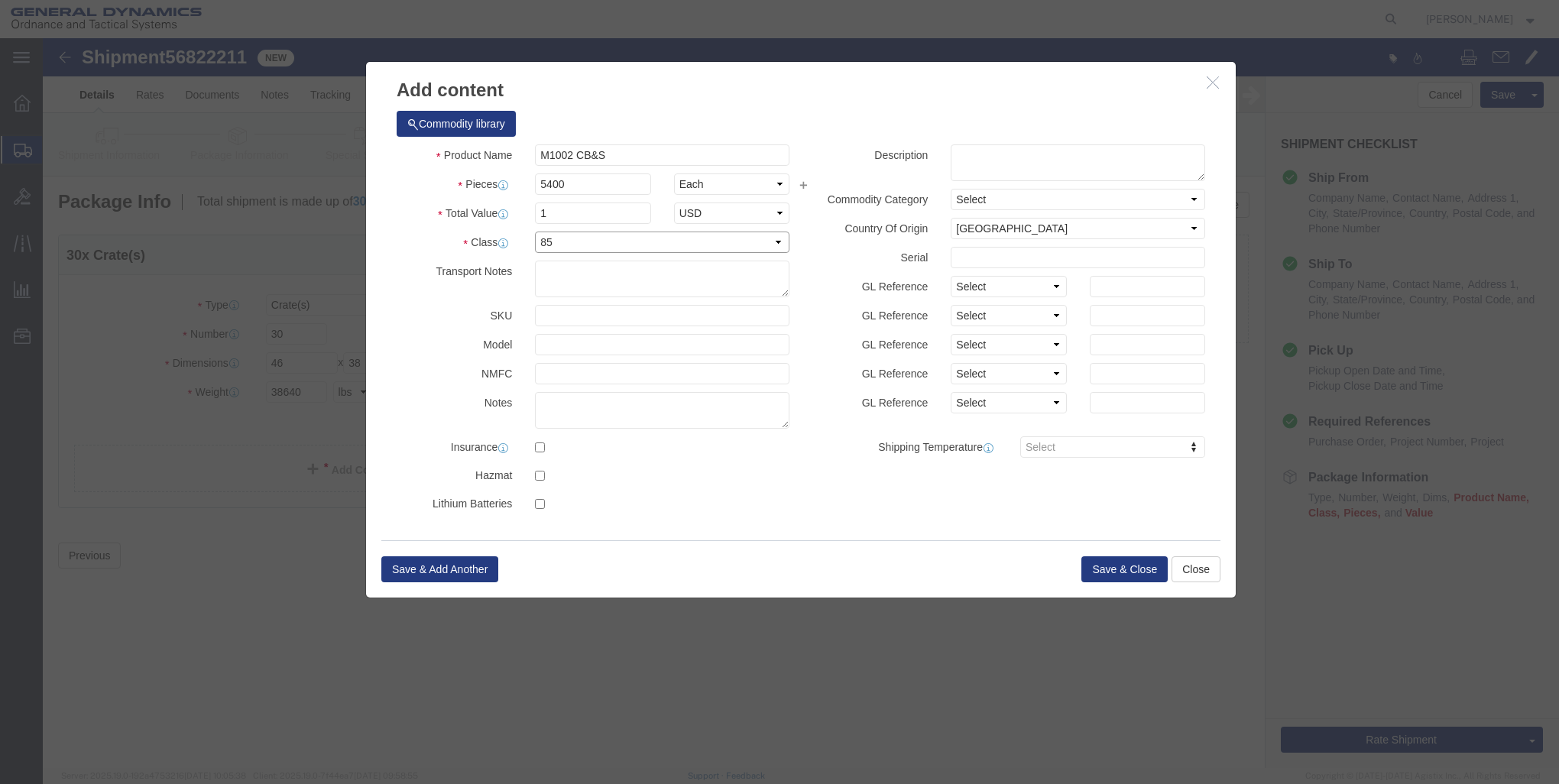
click select "Select 50 55 60 65 70 85 92.5 100 125 175 250 300 400"
click button "Save & Close"
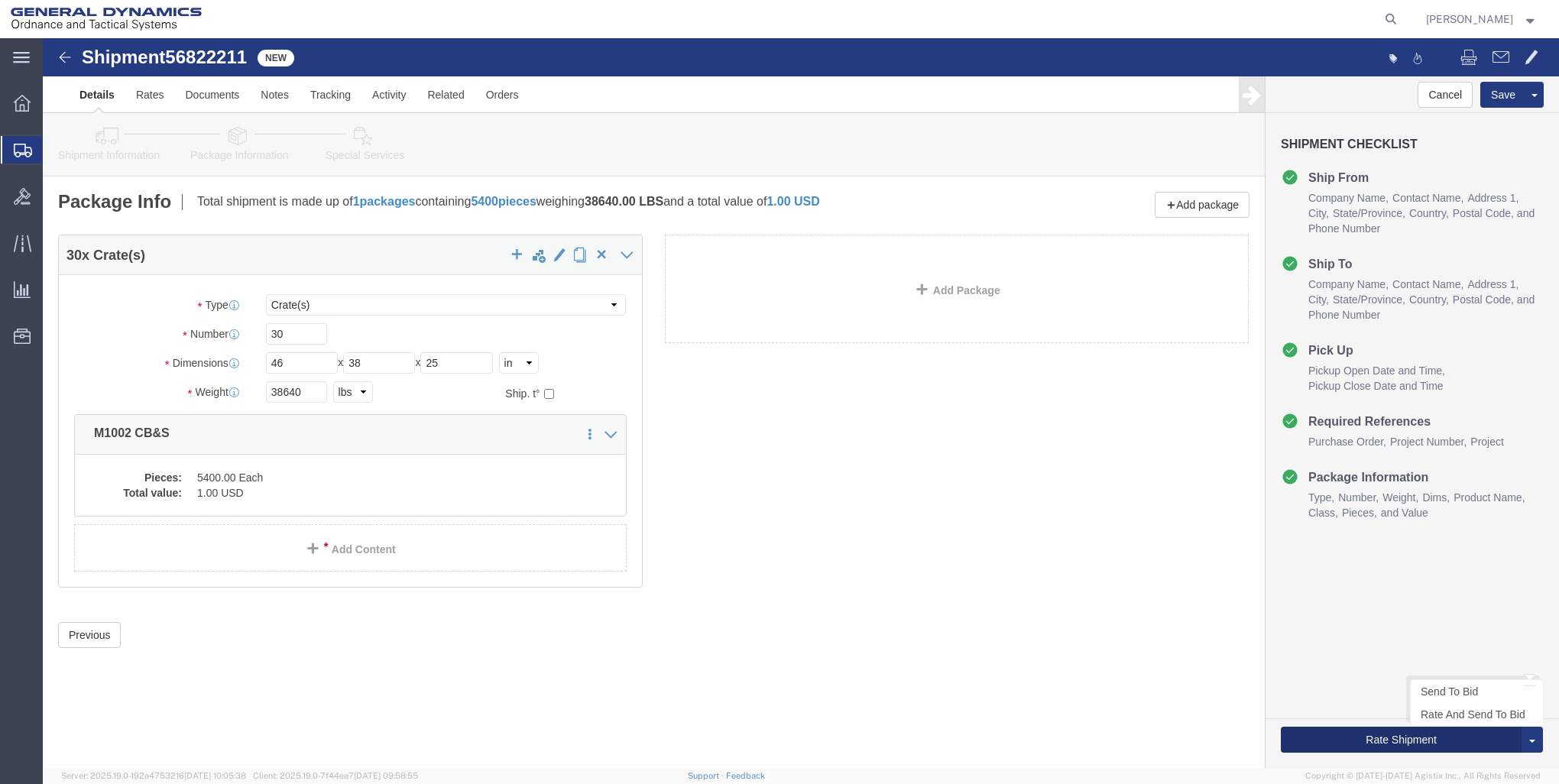
click button "Rate Shipment"
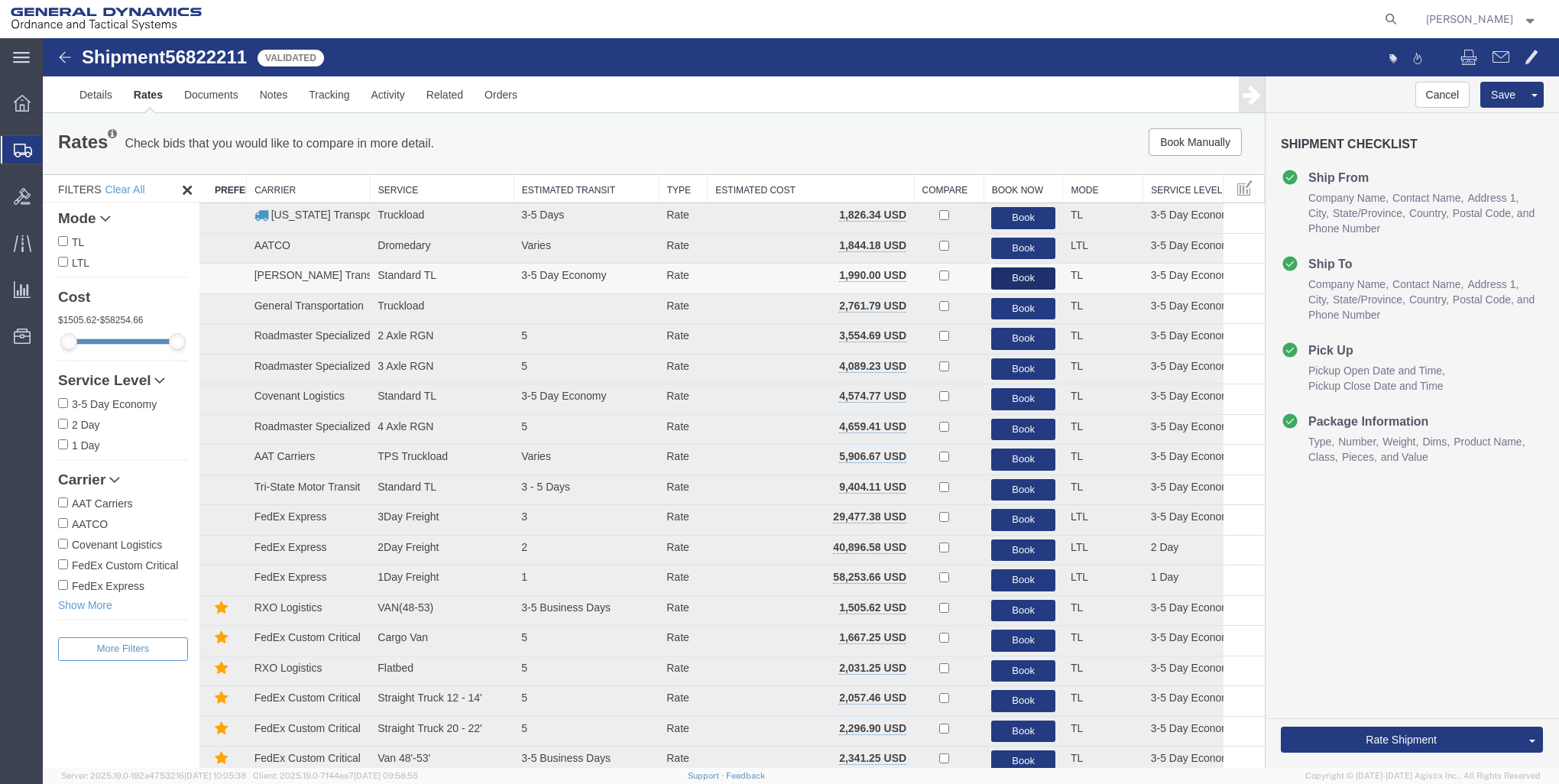
click at [1008, 275] on button "Book" at bounding box center [1023, 278] width 65 height 22
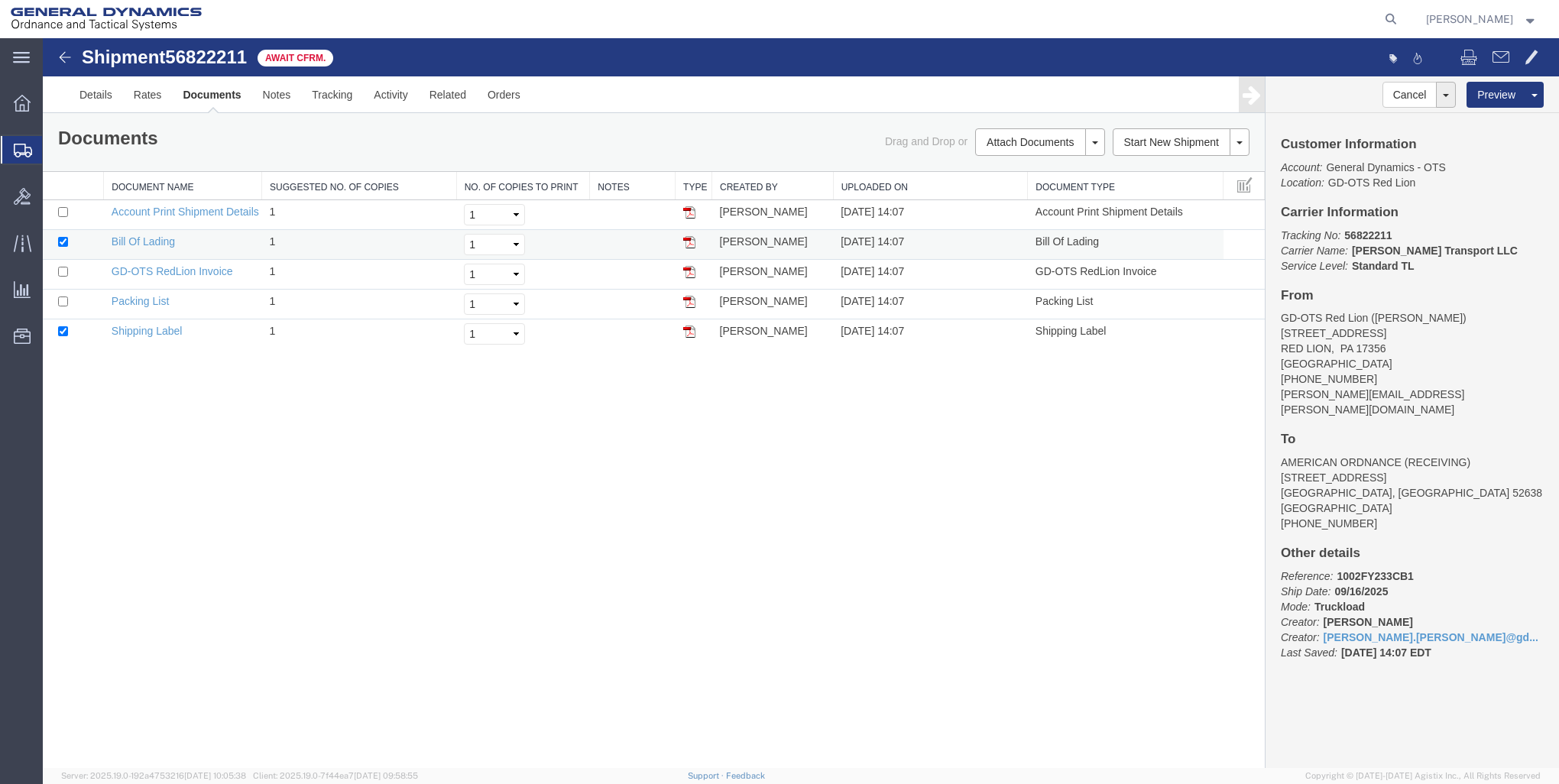
click at [687, 240] on img at bounding box center [690, 242] width 12 height 12
click at [18, 104] on icon at bounding box center [22, 103] width 17 height 17
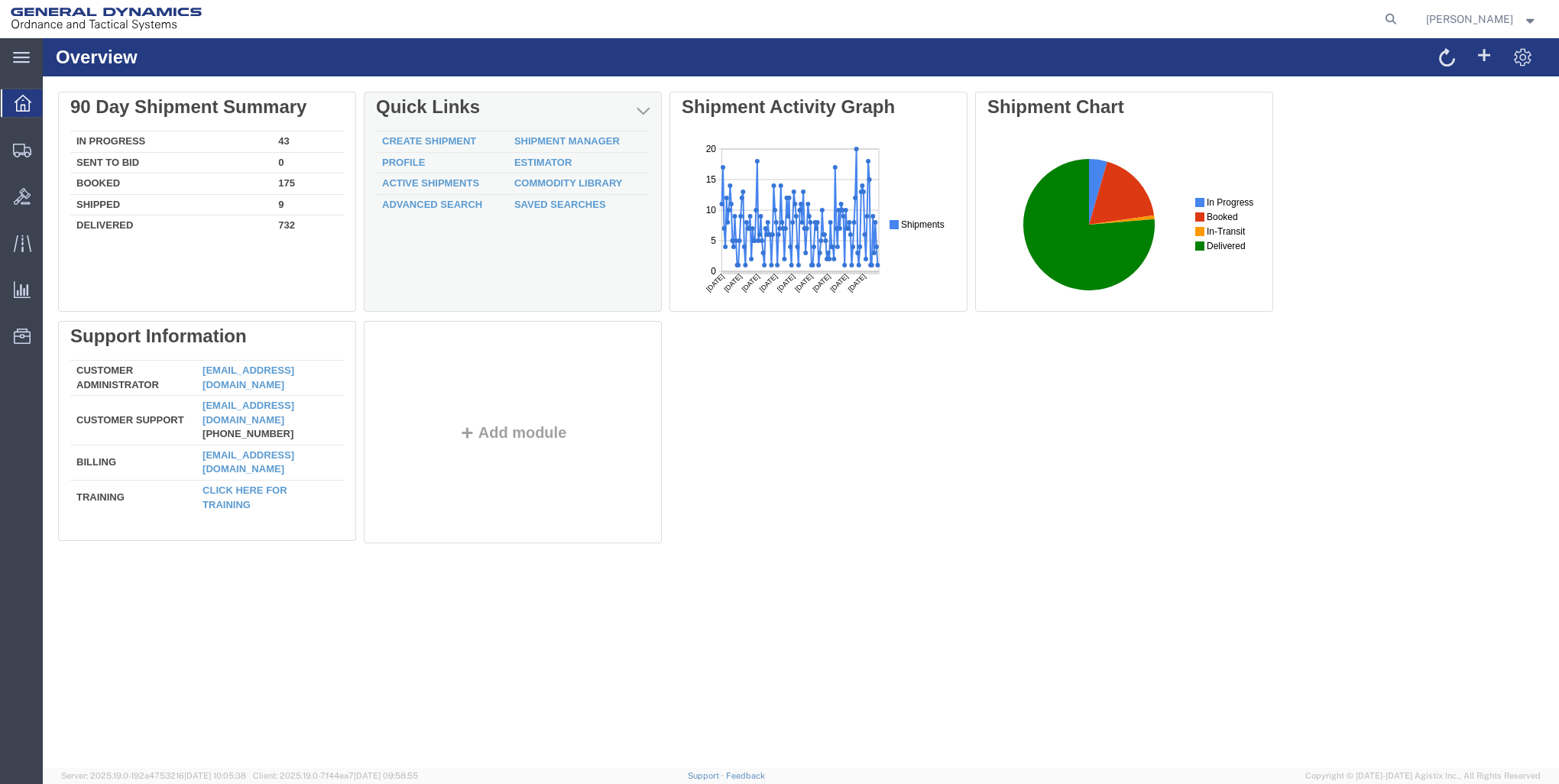
click at [414, 135] on td "Create Shipment" at bounding box center [442, 142] width 132 height 21
click at [457, 136] on link "Create Shipment" at bounding box center [429, 141] width 94 height 12
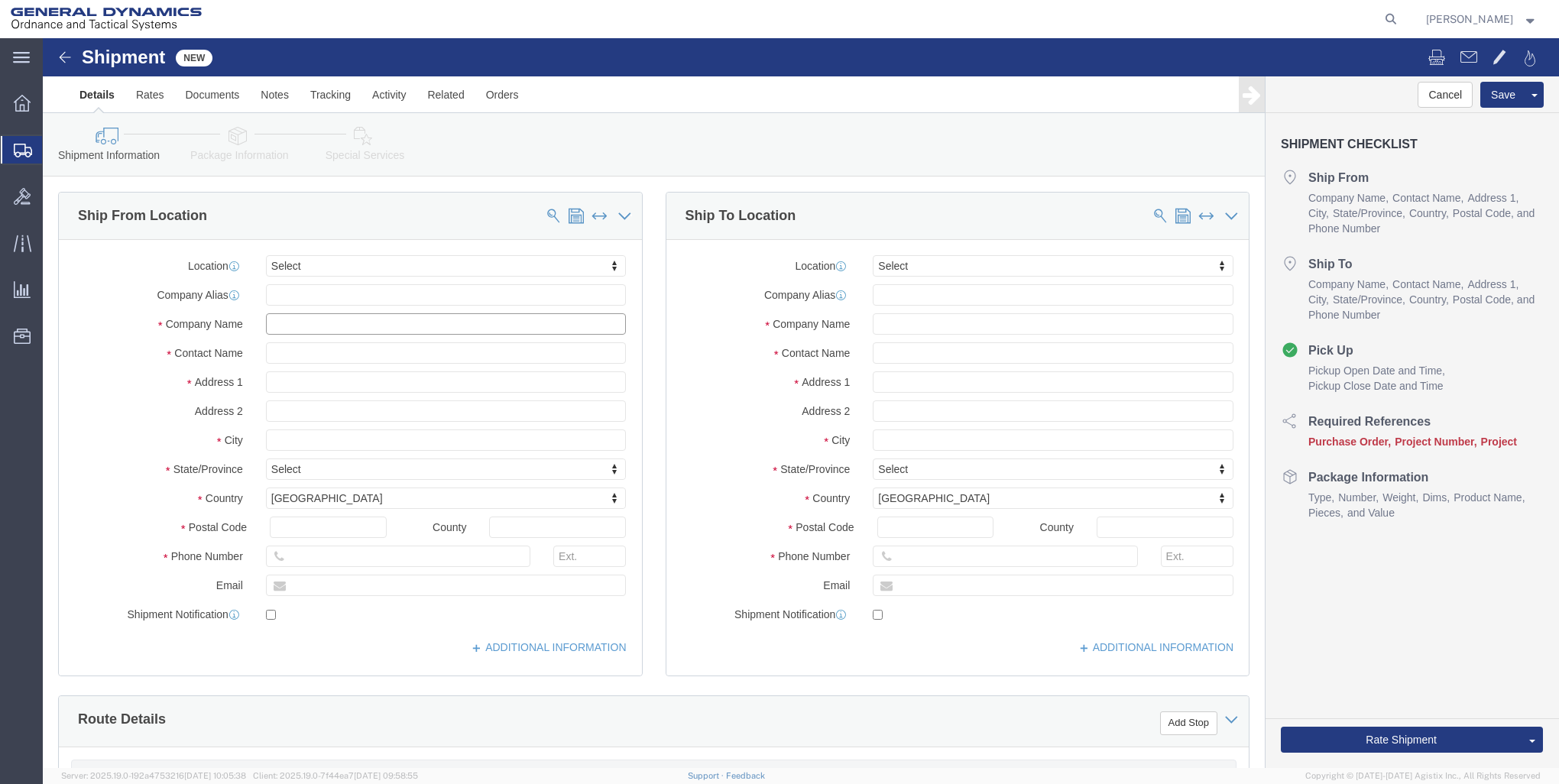
click input "text"
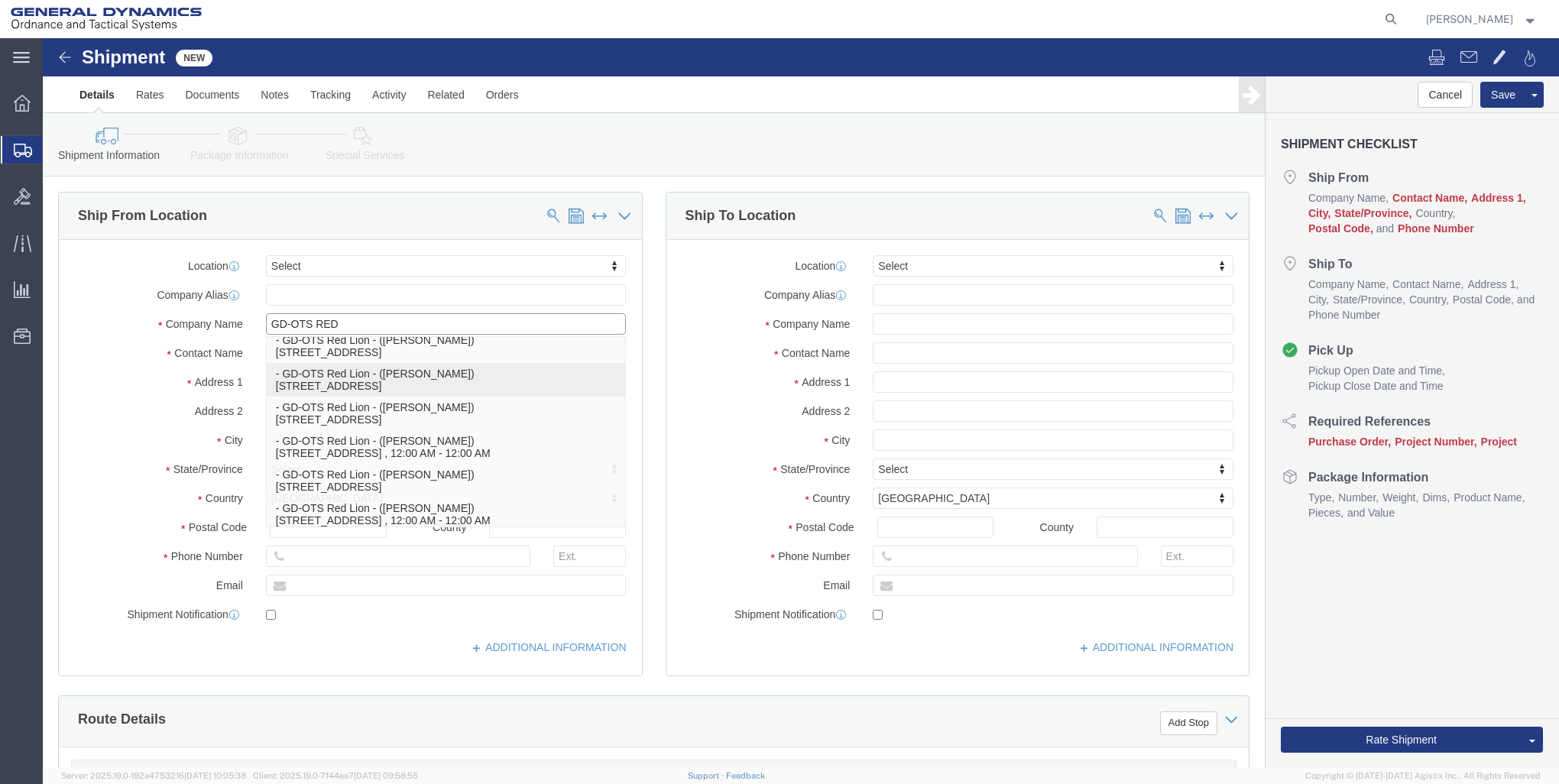
scroll to position [70, 0]
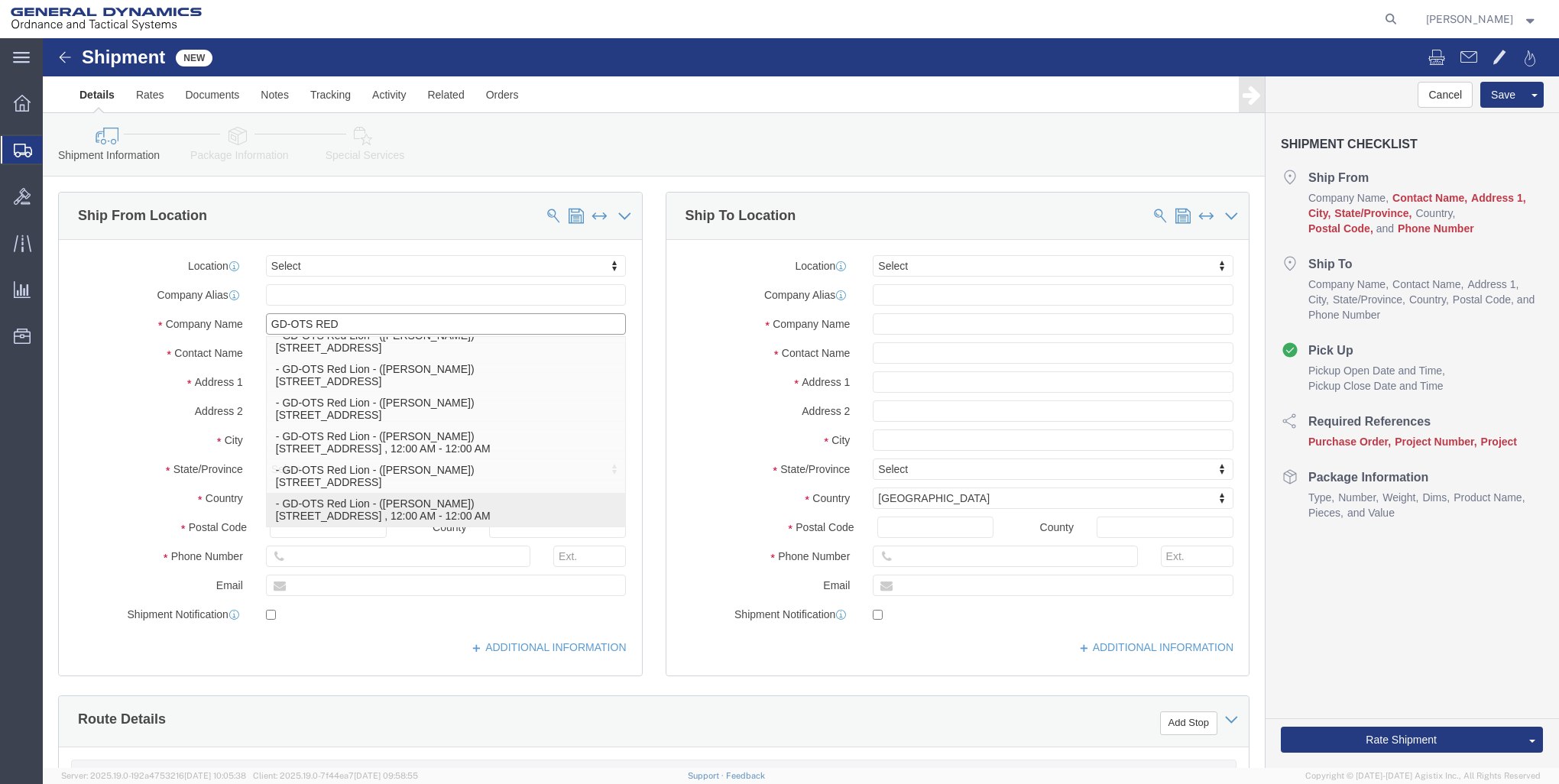
click p "- GD-OTS Red Lion - ([PERSON_NAME]) [STREET_ADDRESS] , 12:00 AM - 12:00 AM"
type input "GD-OTS Red Lion"
type input "[PERSON_NAME]"
type input "[STREET_ADDRESS]"
type input "RED LION"
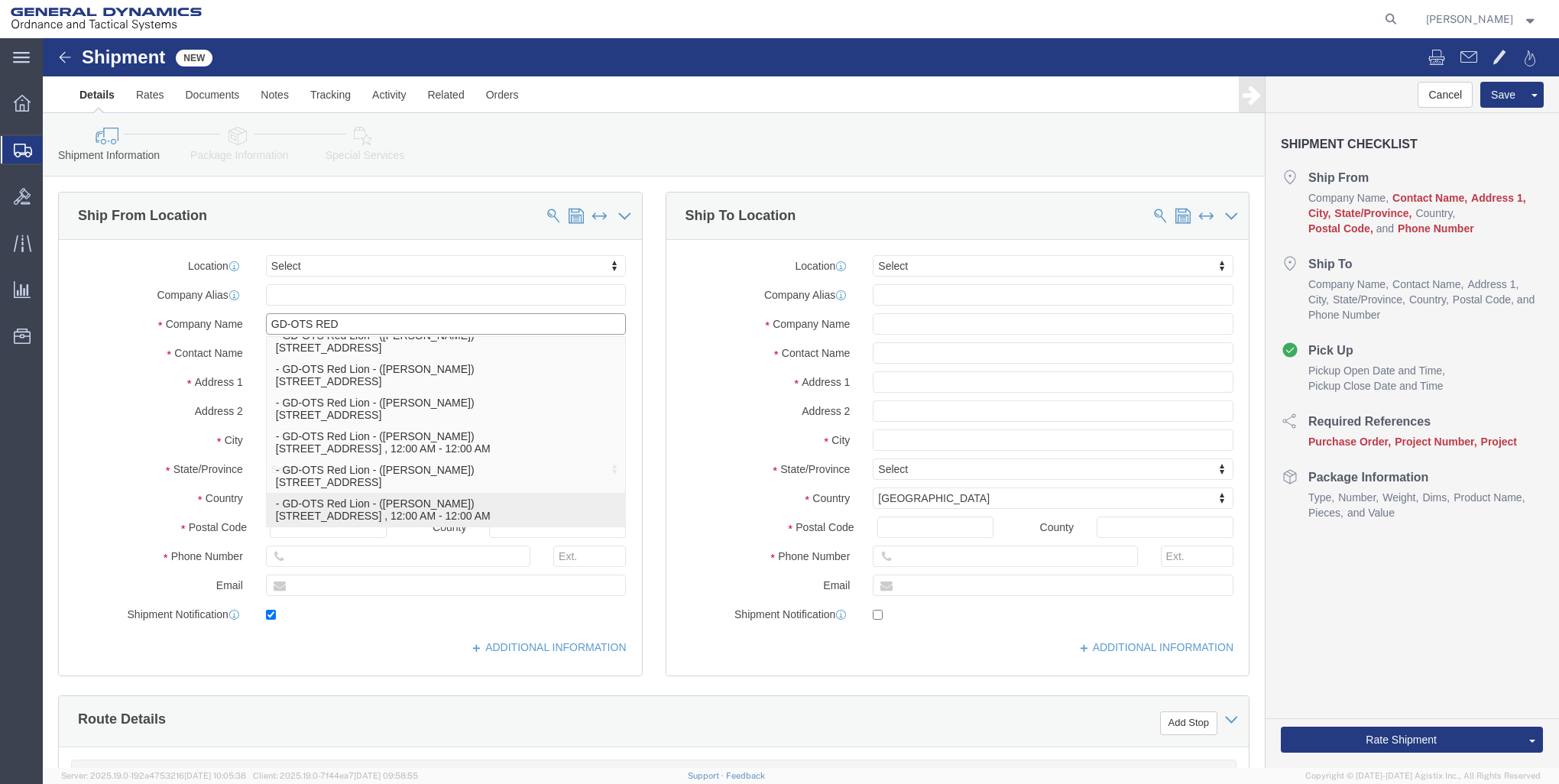
type input "17356"
type input "[PHONE_NUMBER]"
type input "[PERSON_NAME][EMAIL_ADDRESS][PERSON_NAME][DOMAIN_NAME]"
checkbox input "true"
select select "PA"
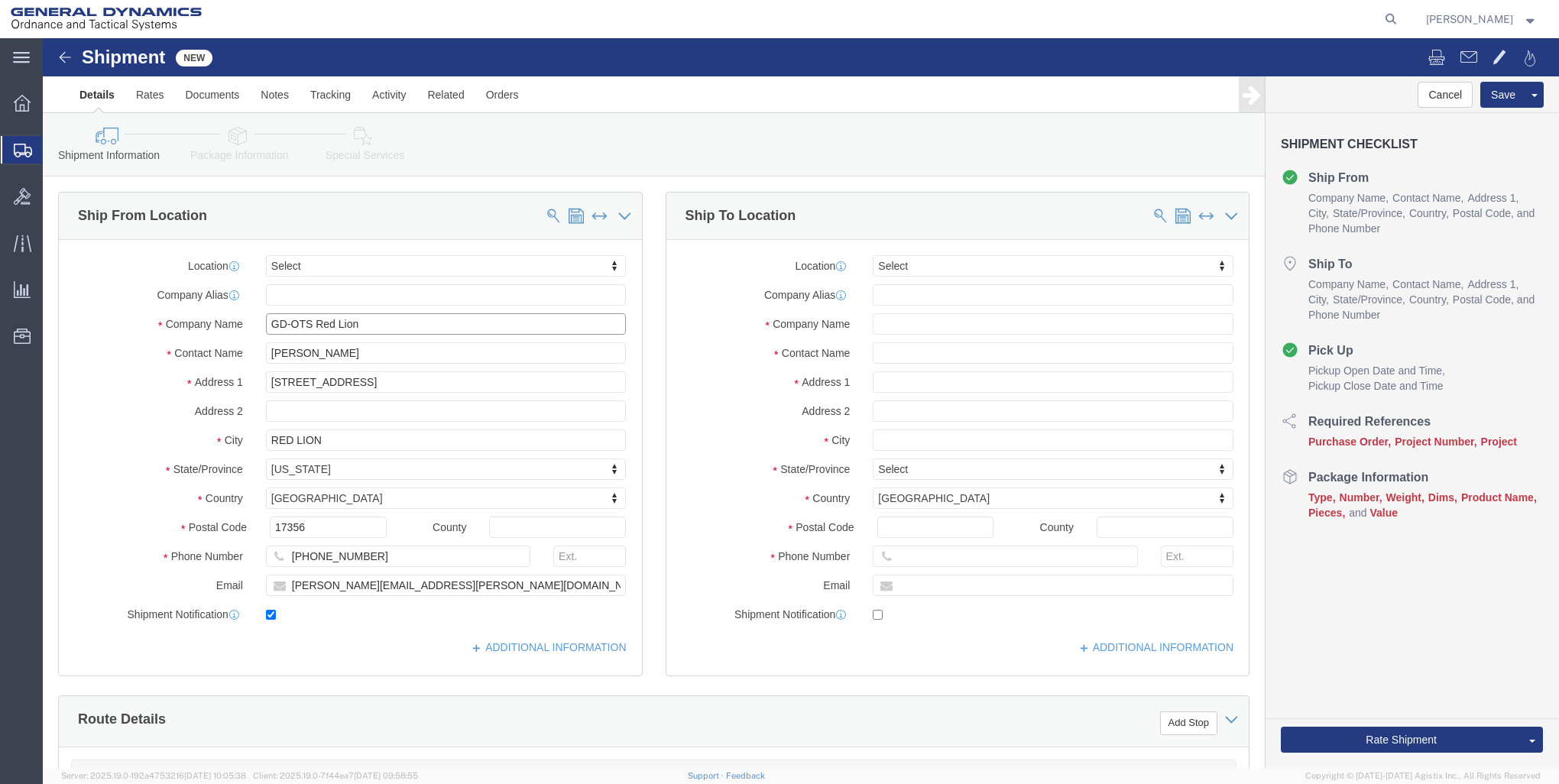
type input "GD-OTS Red Lion"
click input "text"
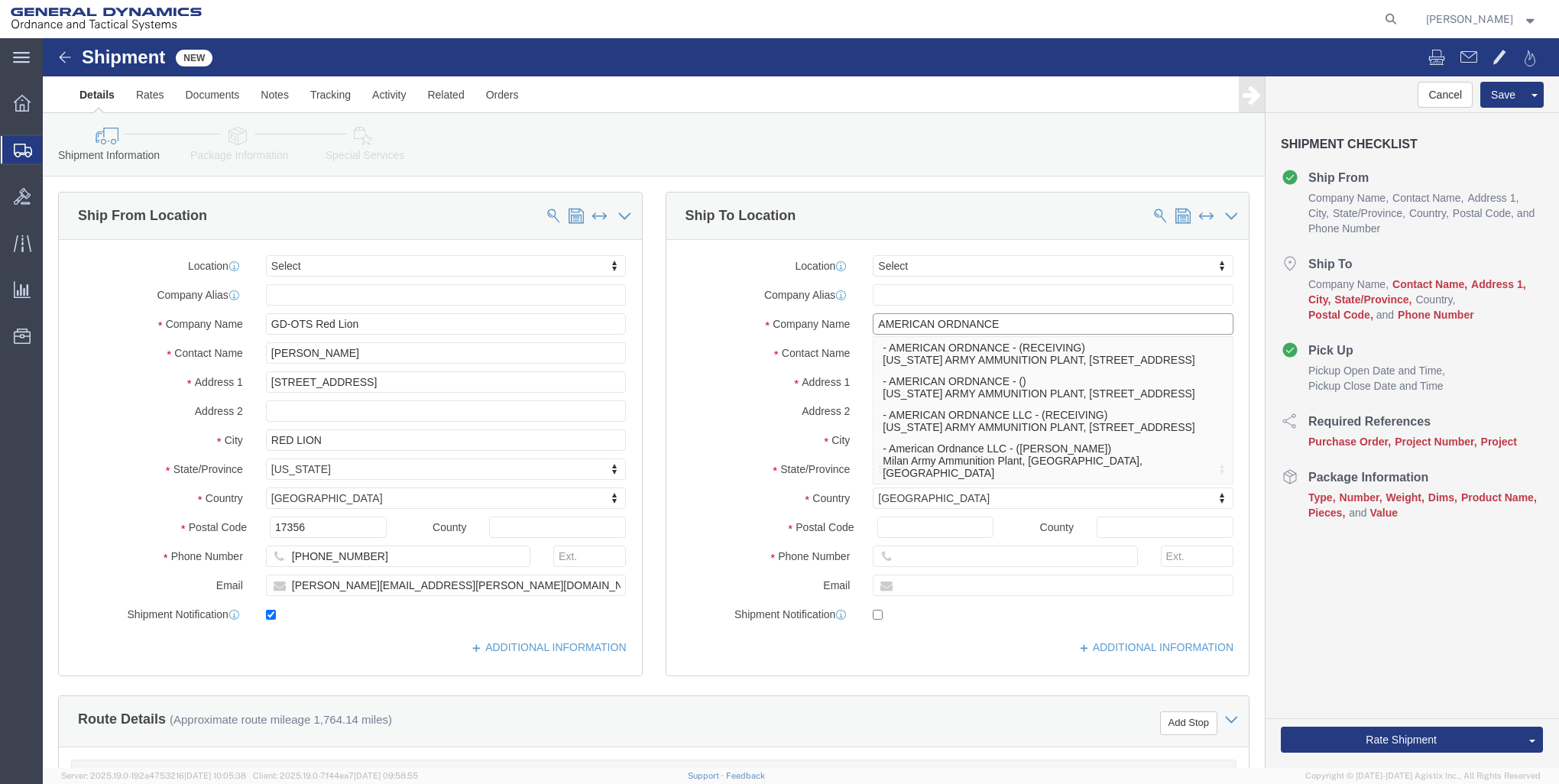
type input "AMERICAN ORDNANCE"
click div "Location Select Select My Profile Location GD-OTS [GEOGRAPHIC_DATA] (Commerce) …"
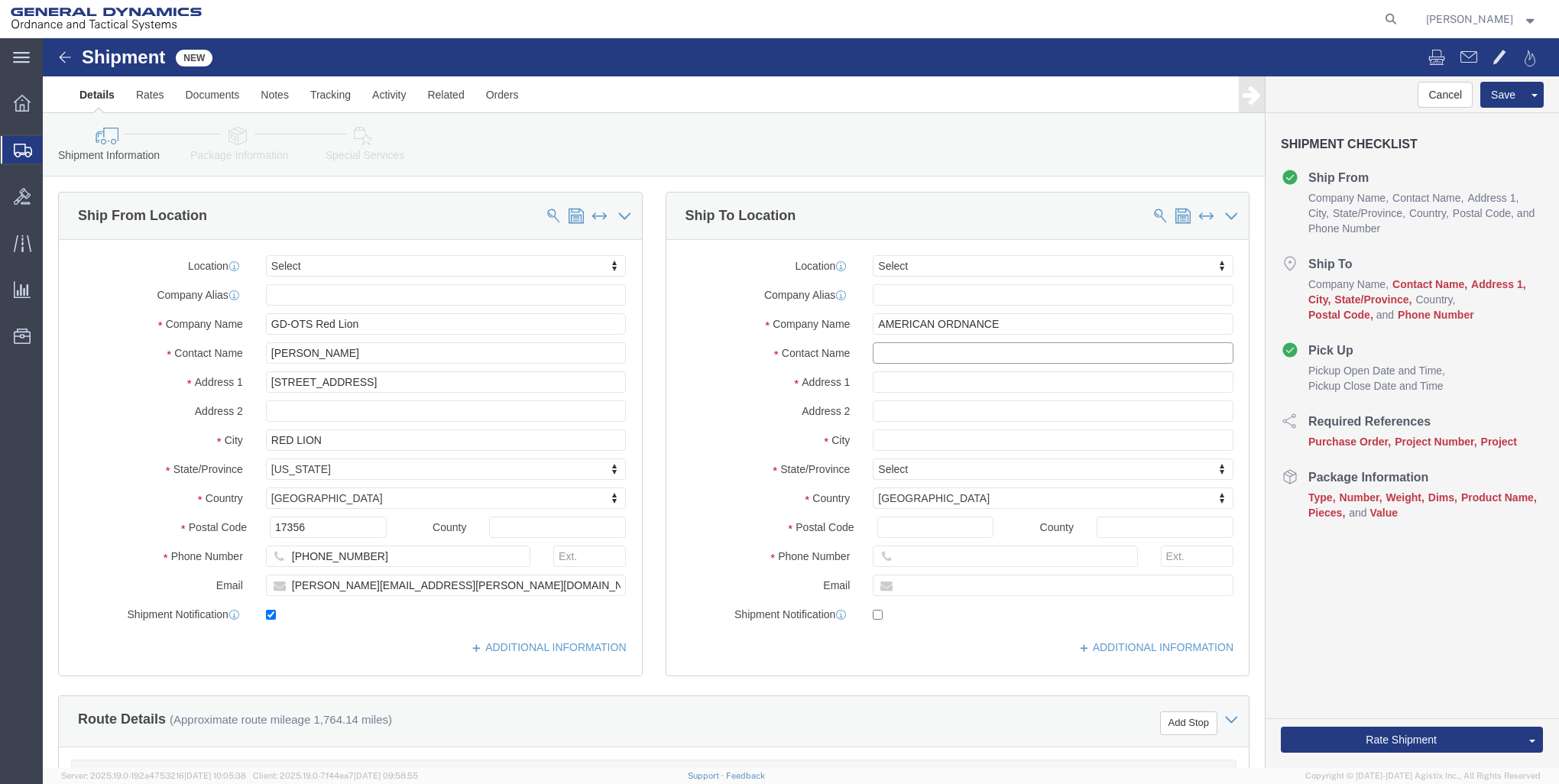
click input "text"
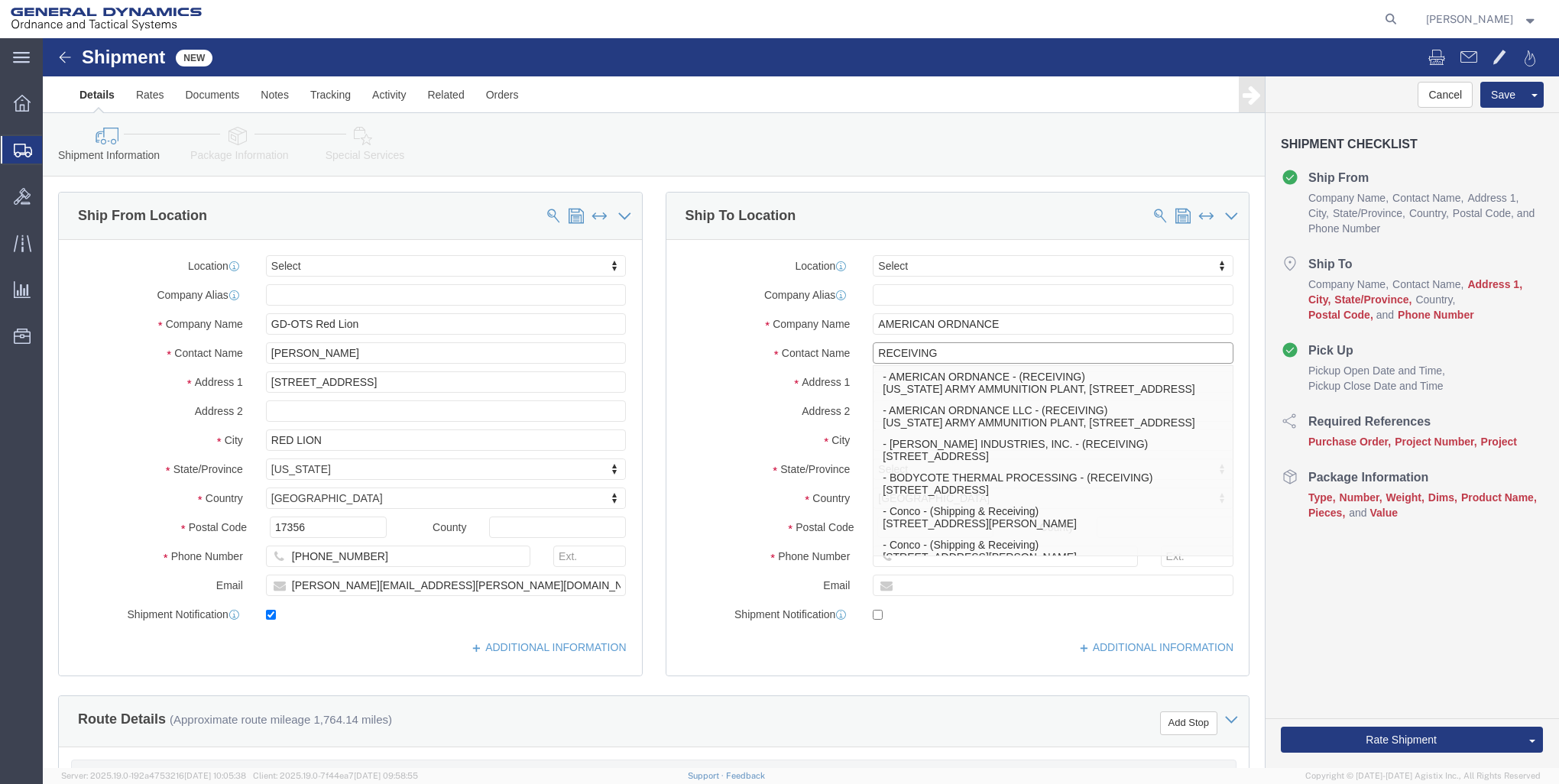
type input "RECEIVING"
click div "Location Select Select My Profile Location GD-OTS [GEOGRAPHIC_DATA] (Commerce) …"
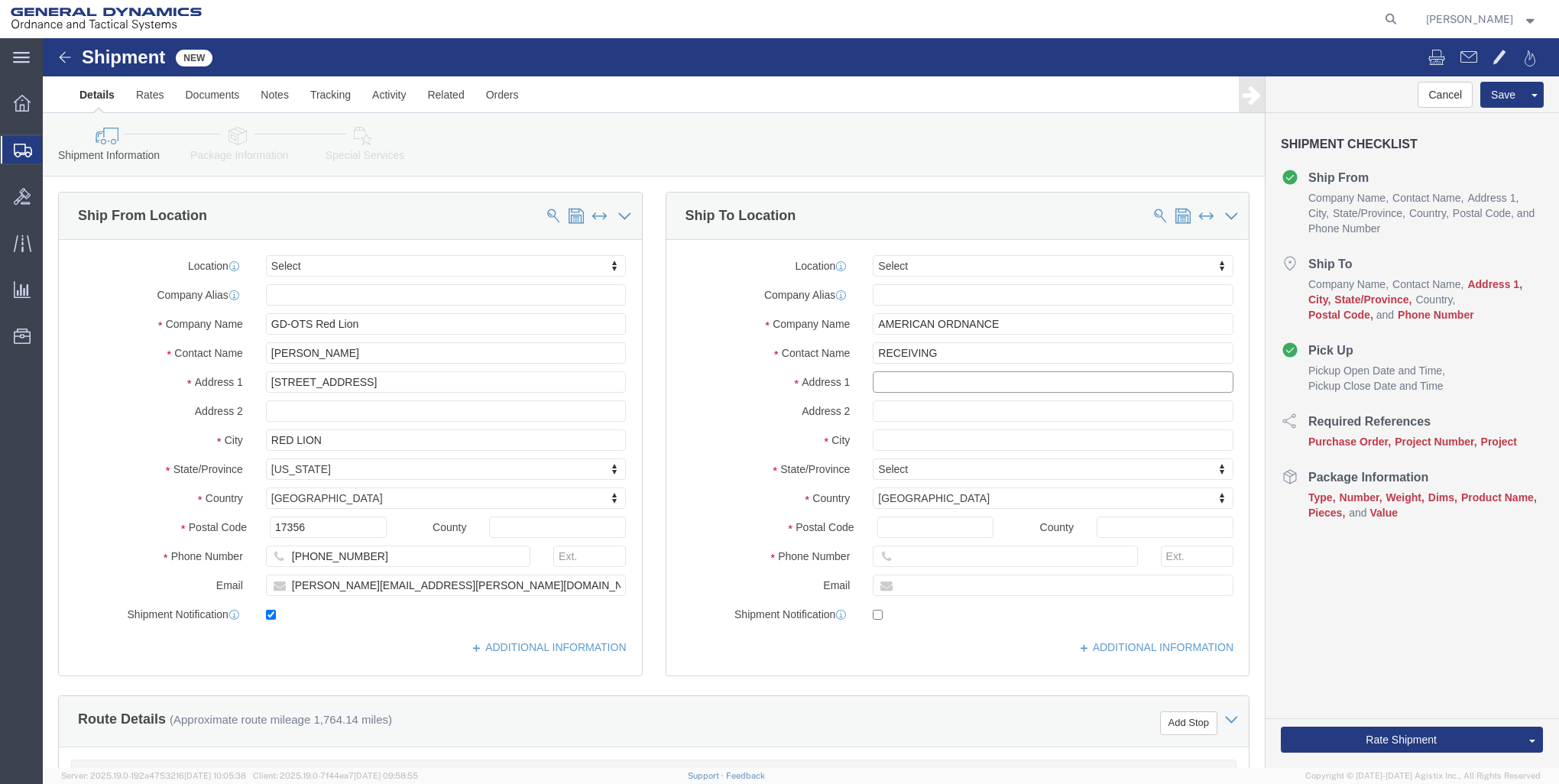
click input "text"
type input "[STREET_ADDRESS]"
click input "text"
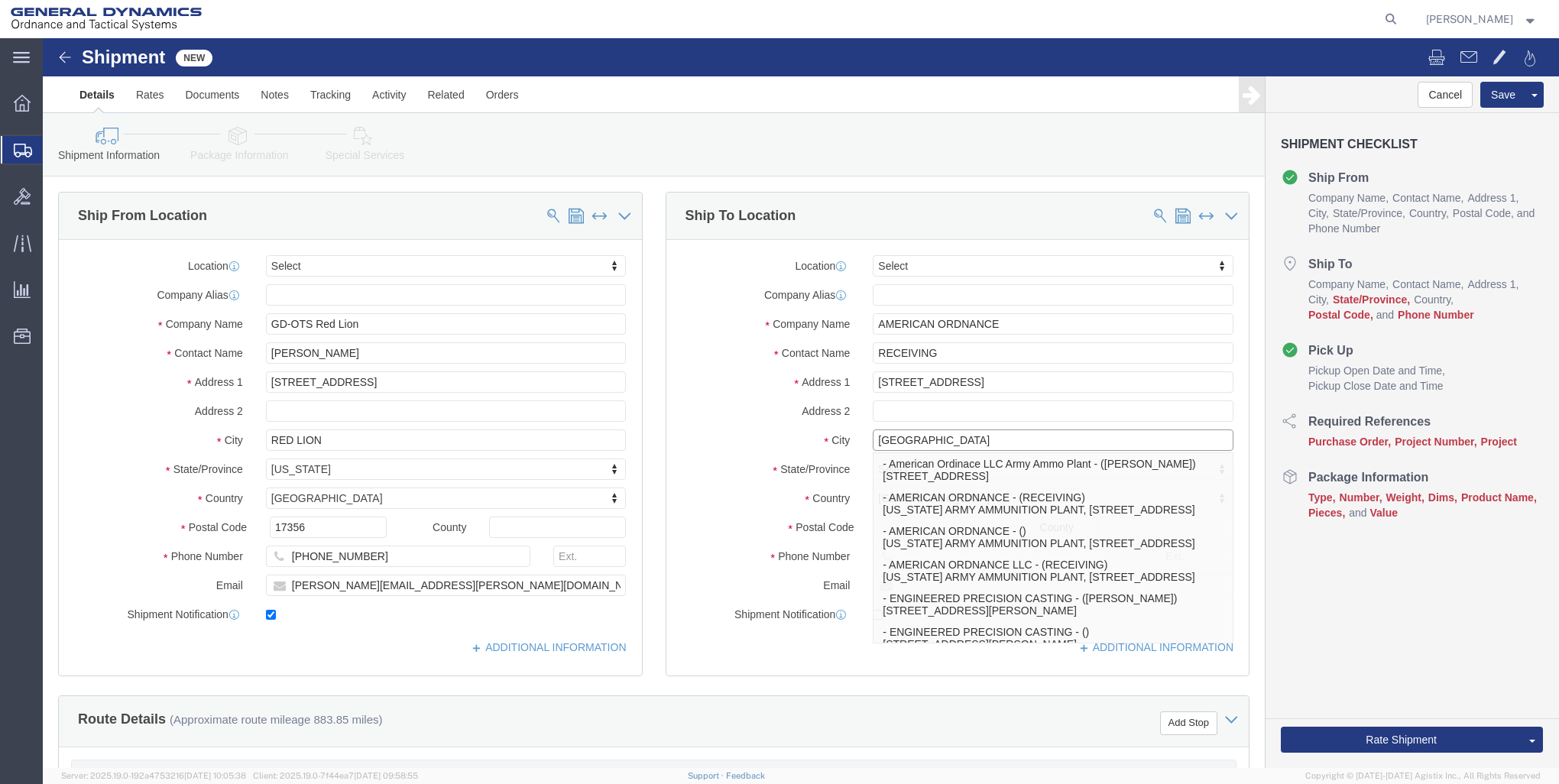
type input "[GEOGRAPHIC_DATA]"
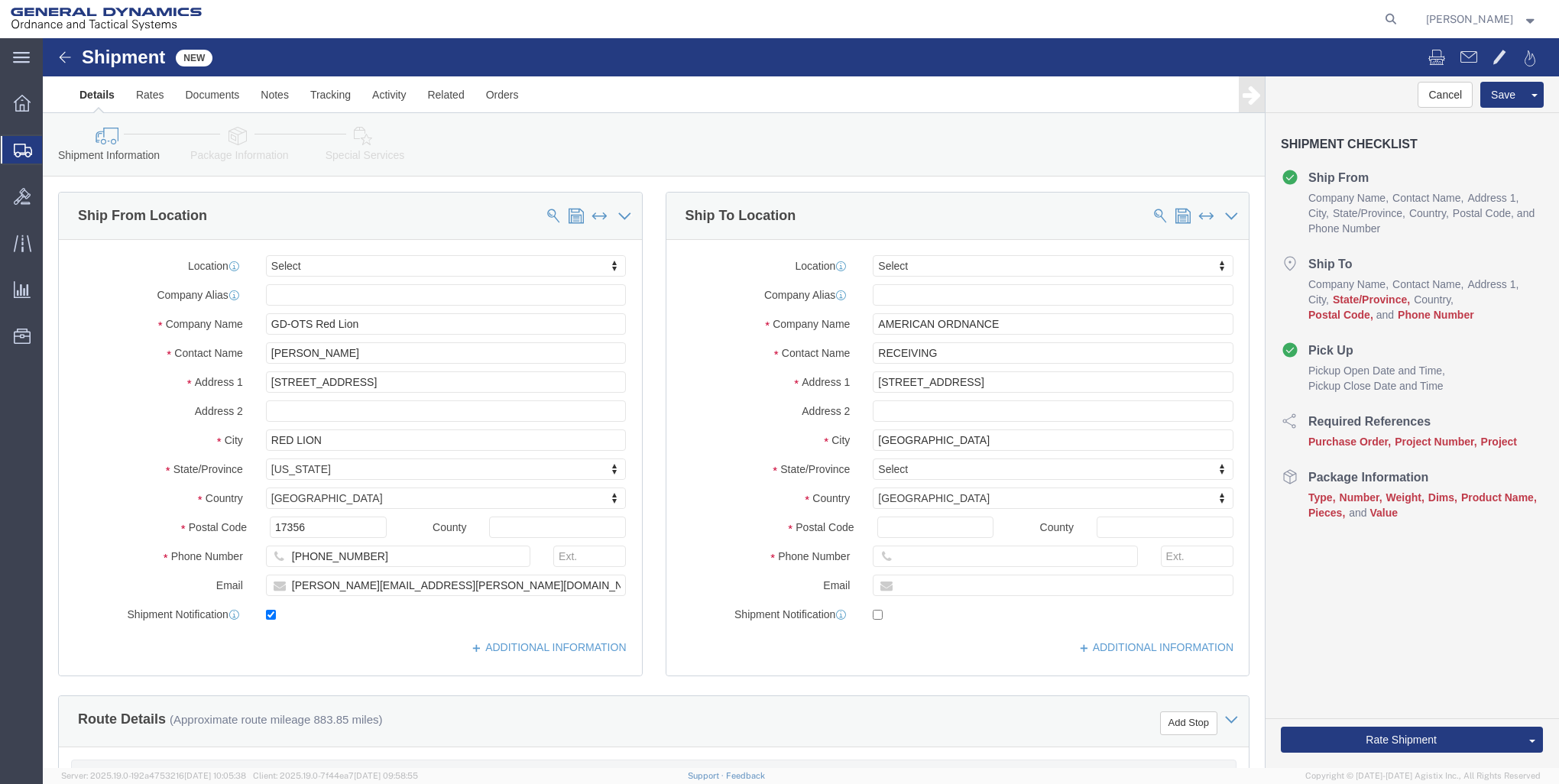
click div "Ship To Location Location Select Select My Profile Location [GEOGRAPHIC_DATA]-O…"
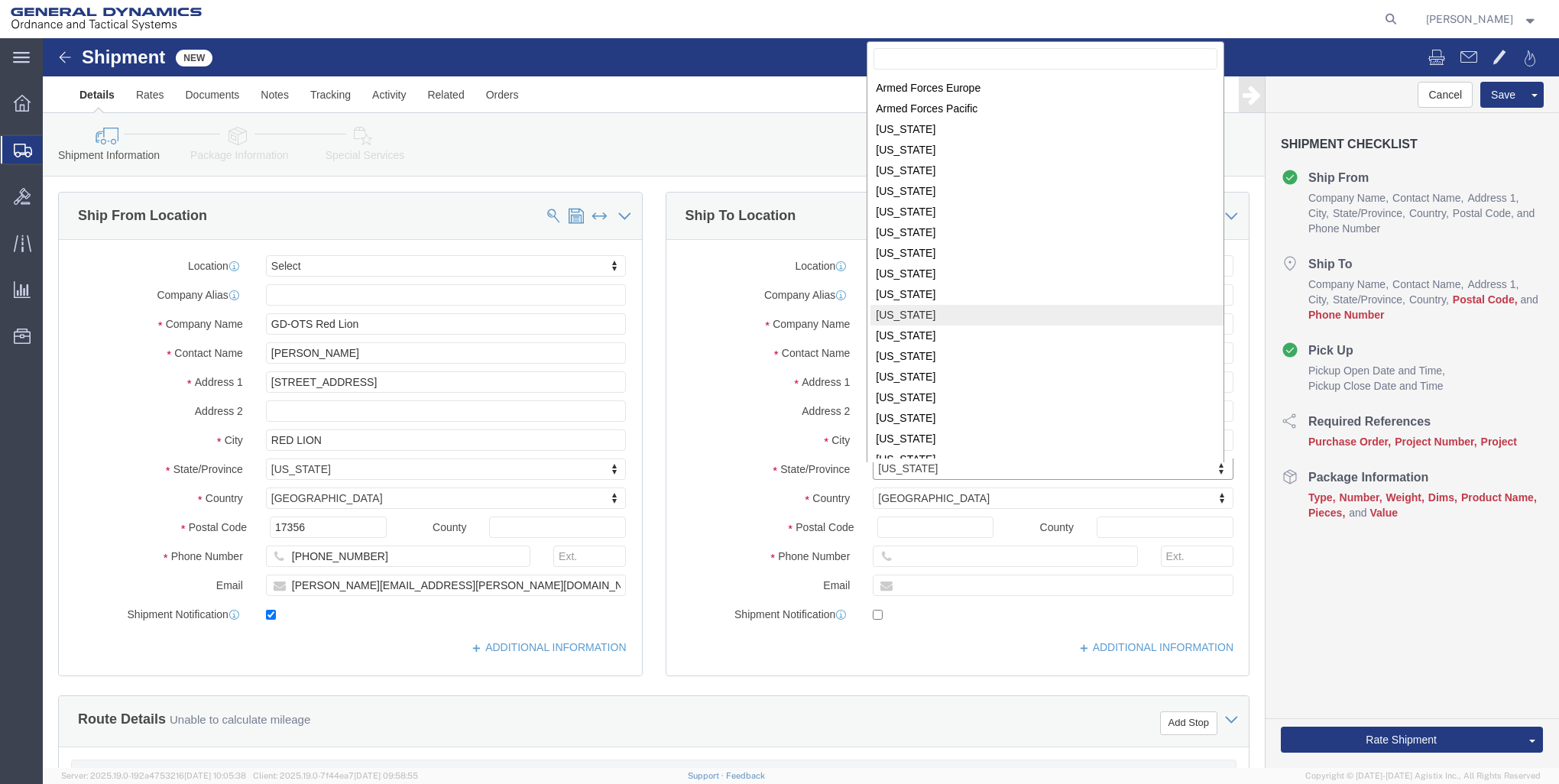
scroll to position [155, 0]
select select "IA"
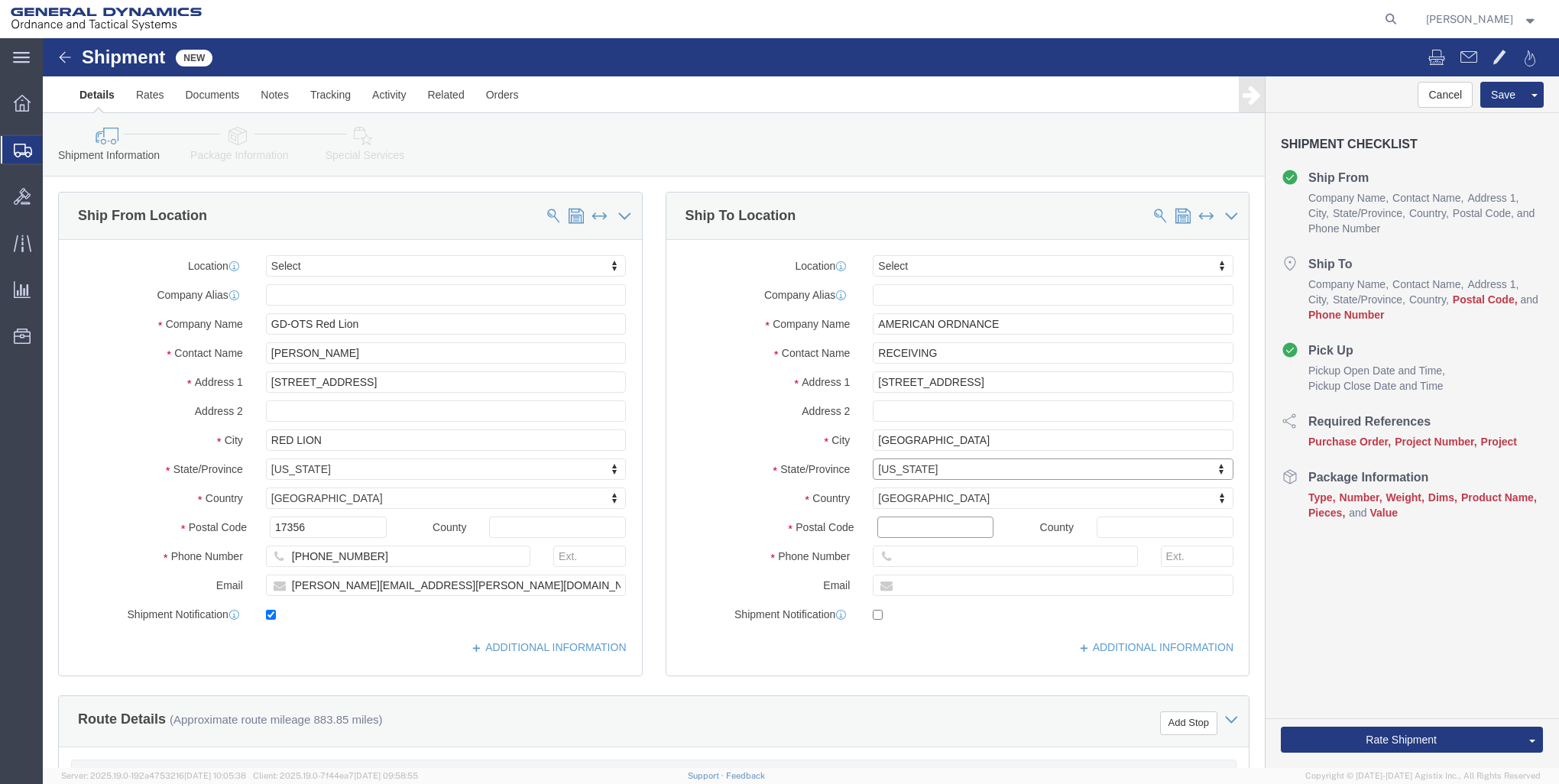
click input "Postal Code"
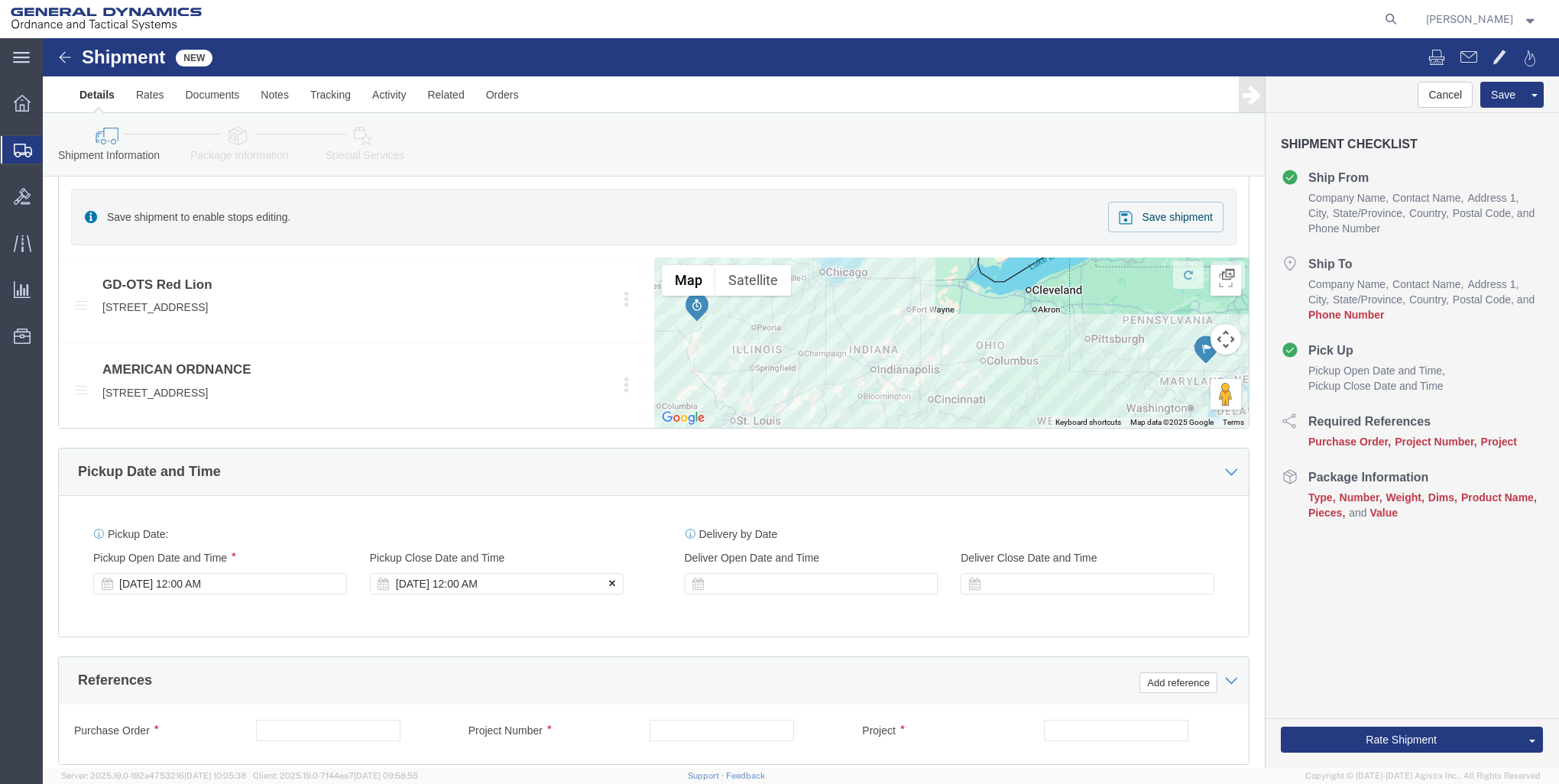
scroll to position [688, 0]
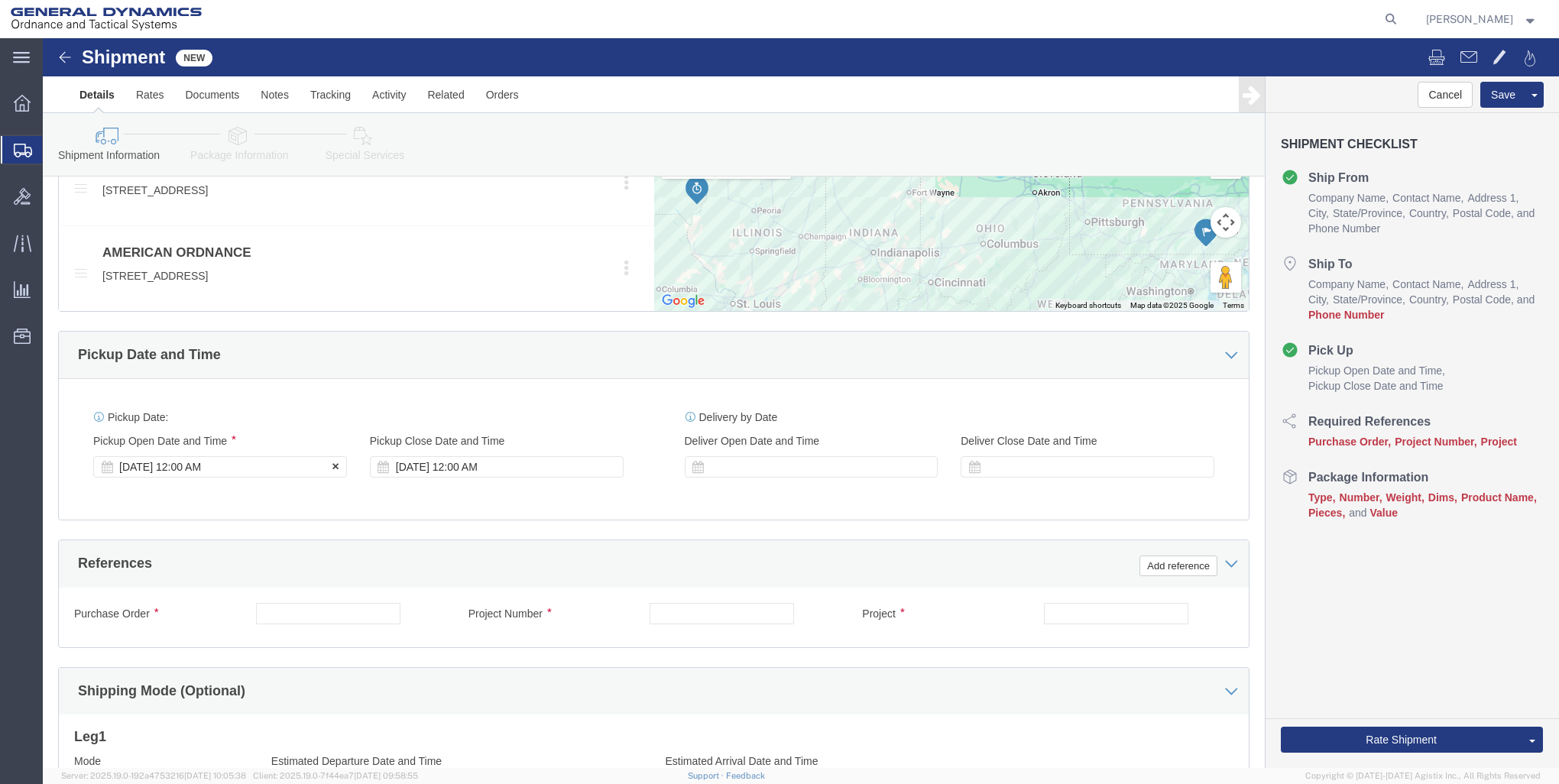
type input "52638"
click div "[DATE] 12:00 AM"
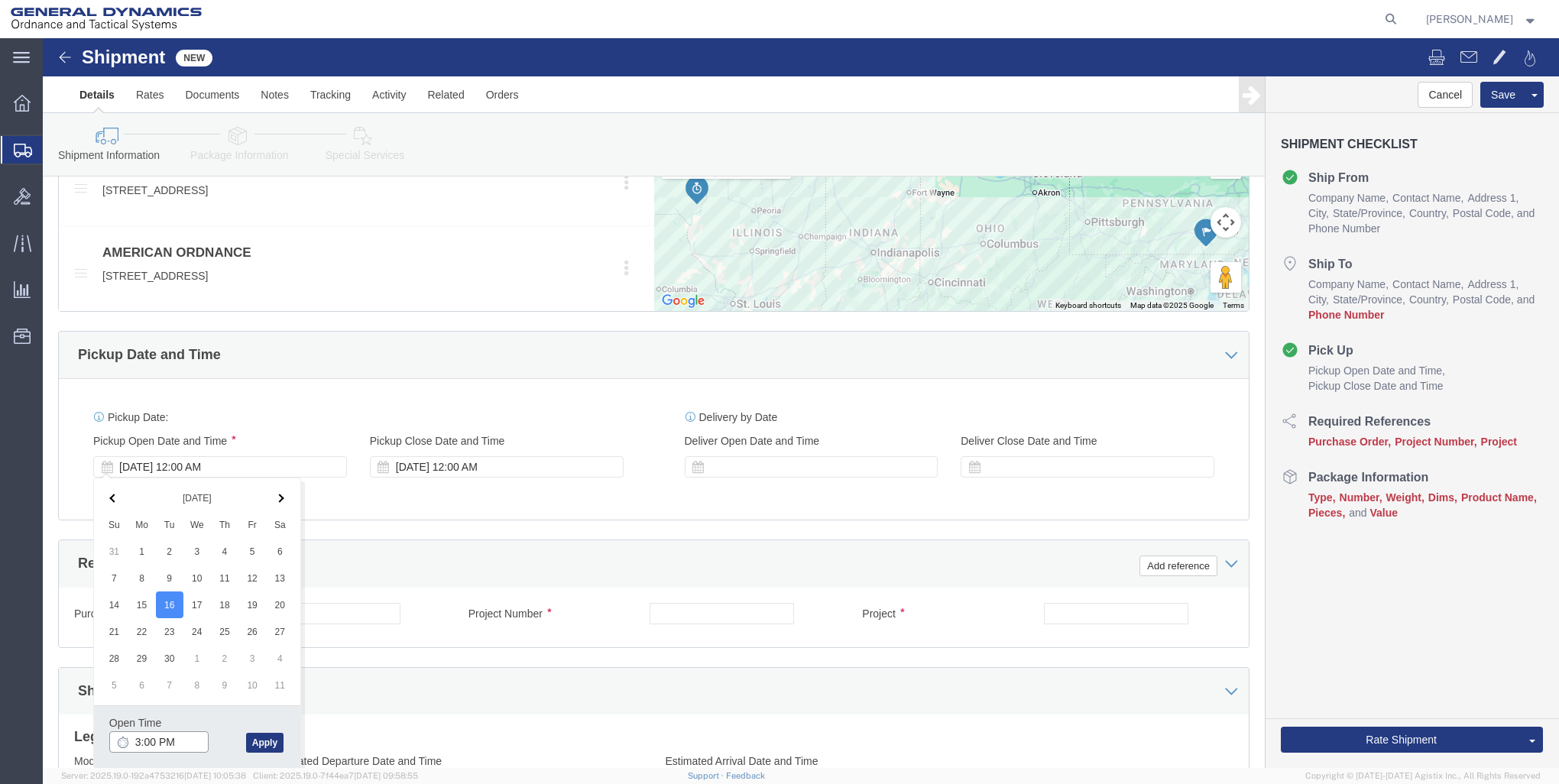
click input "3:00 PM"
click input "10:00 PM"
type input "10:00 AM"
click button "Apply"
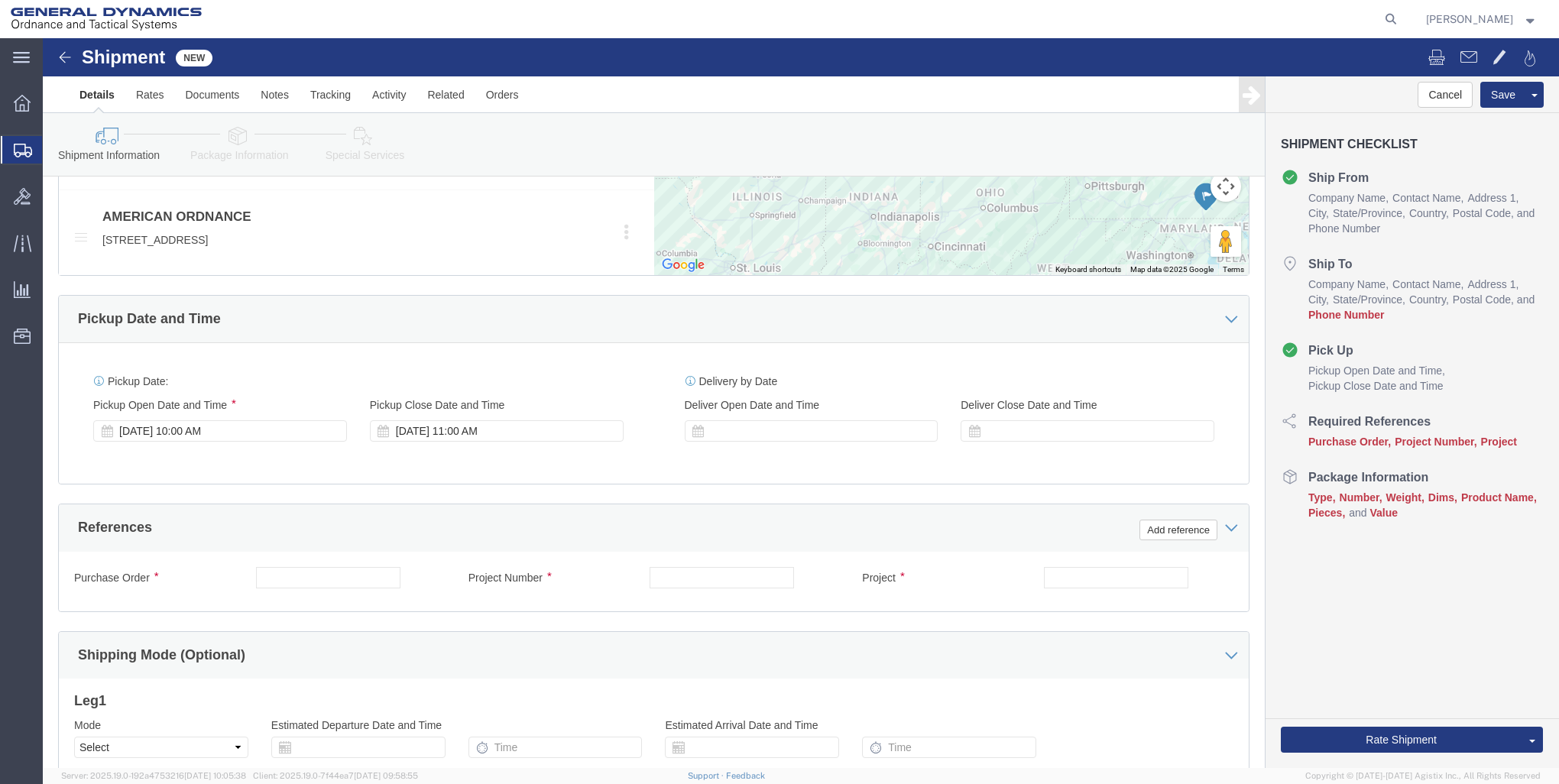
scroll to position [764, 0]
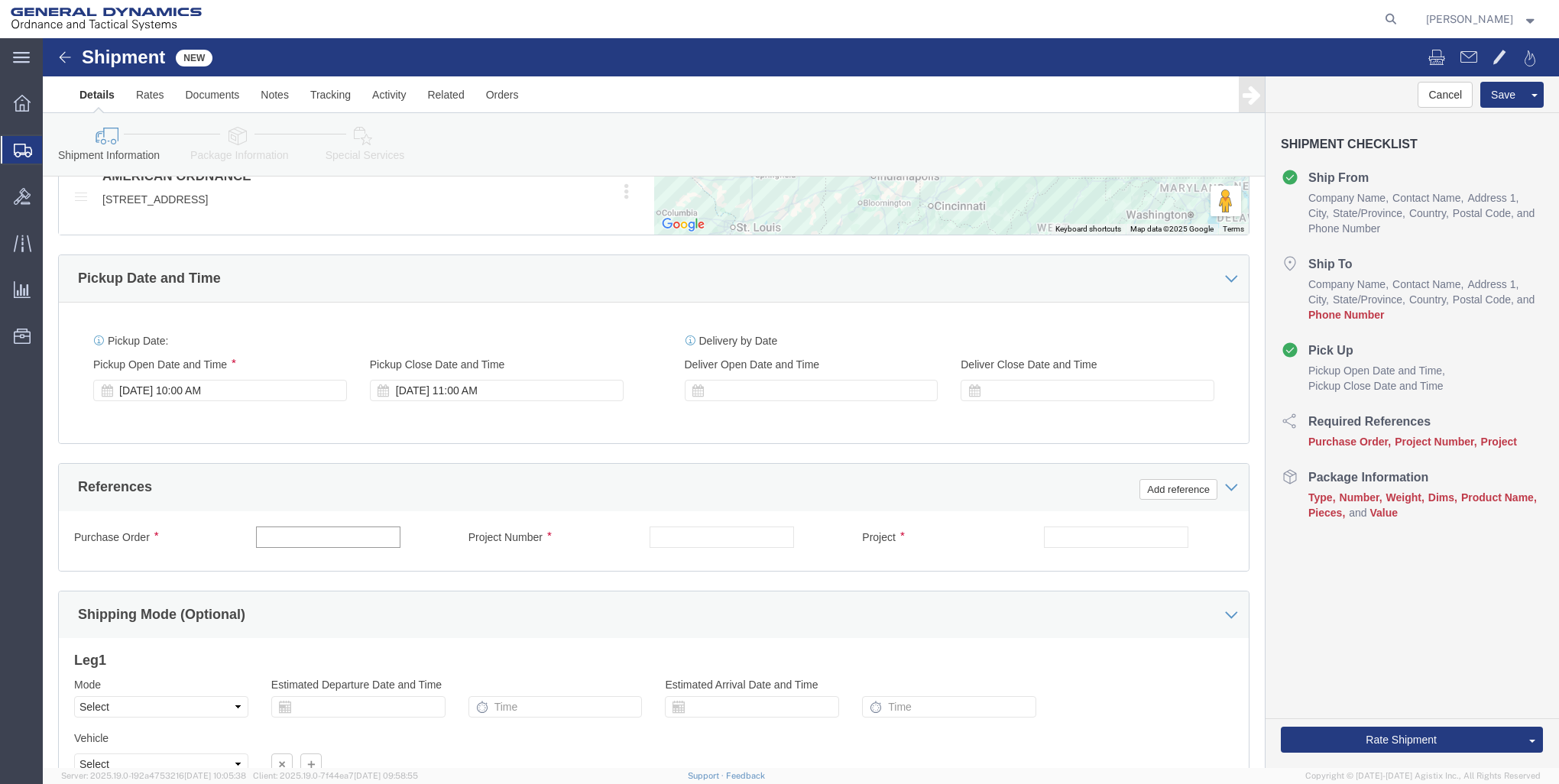
click input "text"
type input "FY23-3"
click input "text"
type input "30100301"
click input "text"
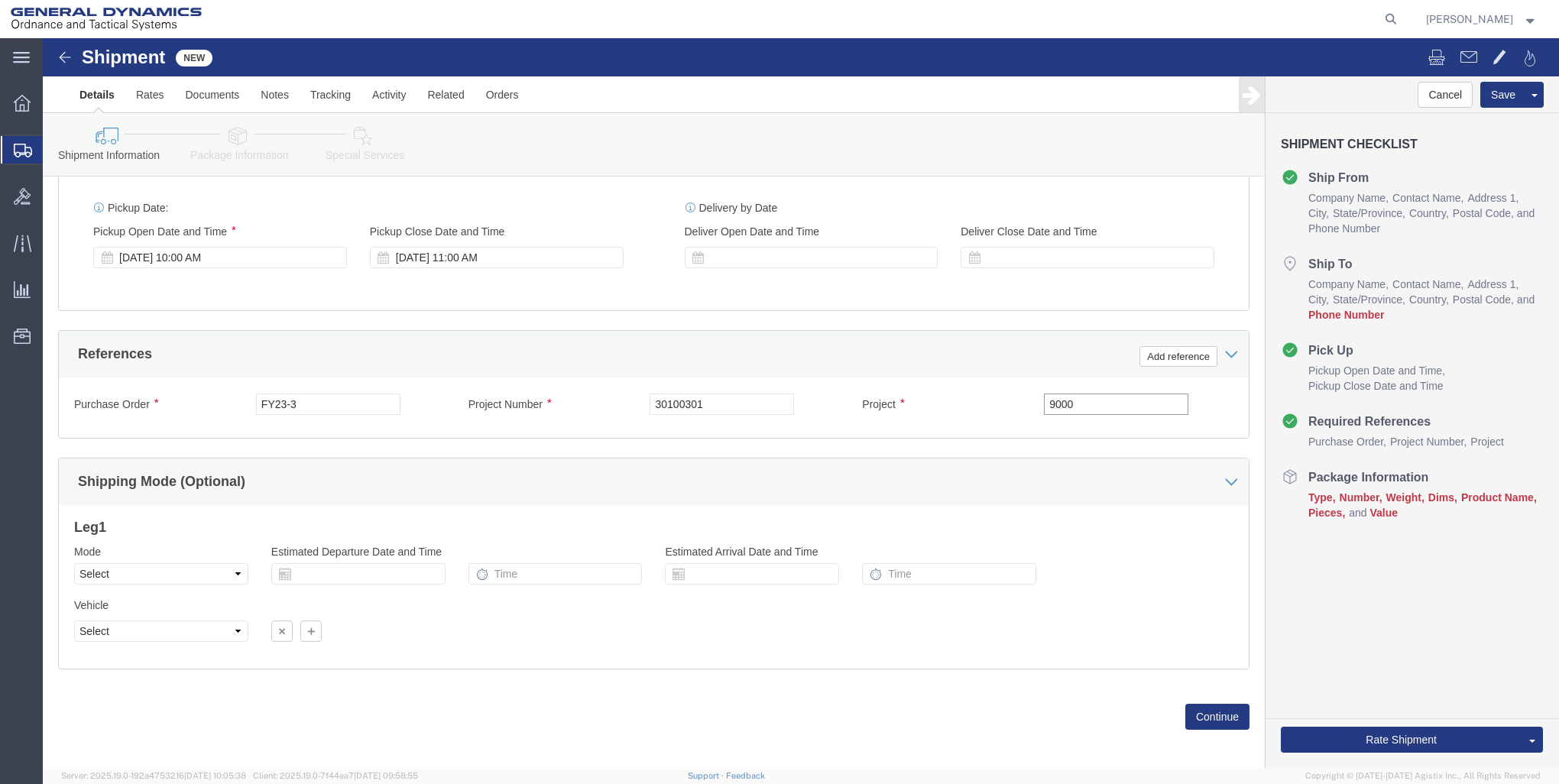
scroll to position [902, 0]
type input "9000"
click button "Continue"
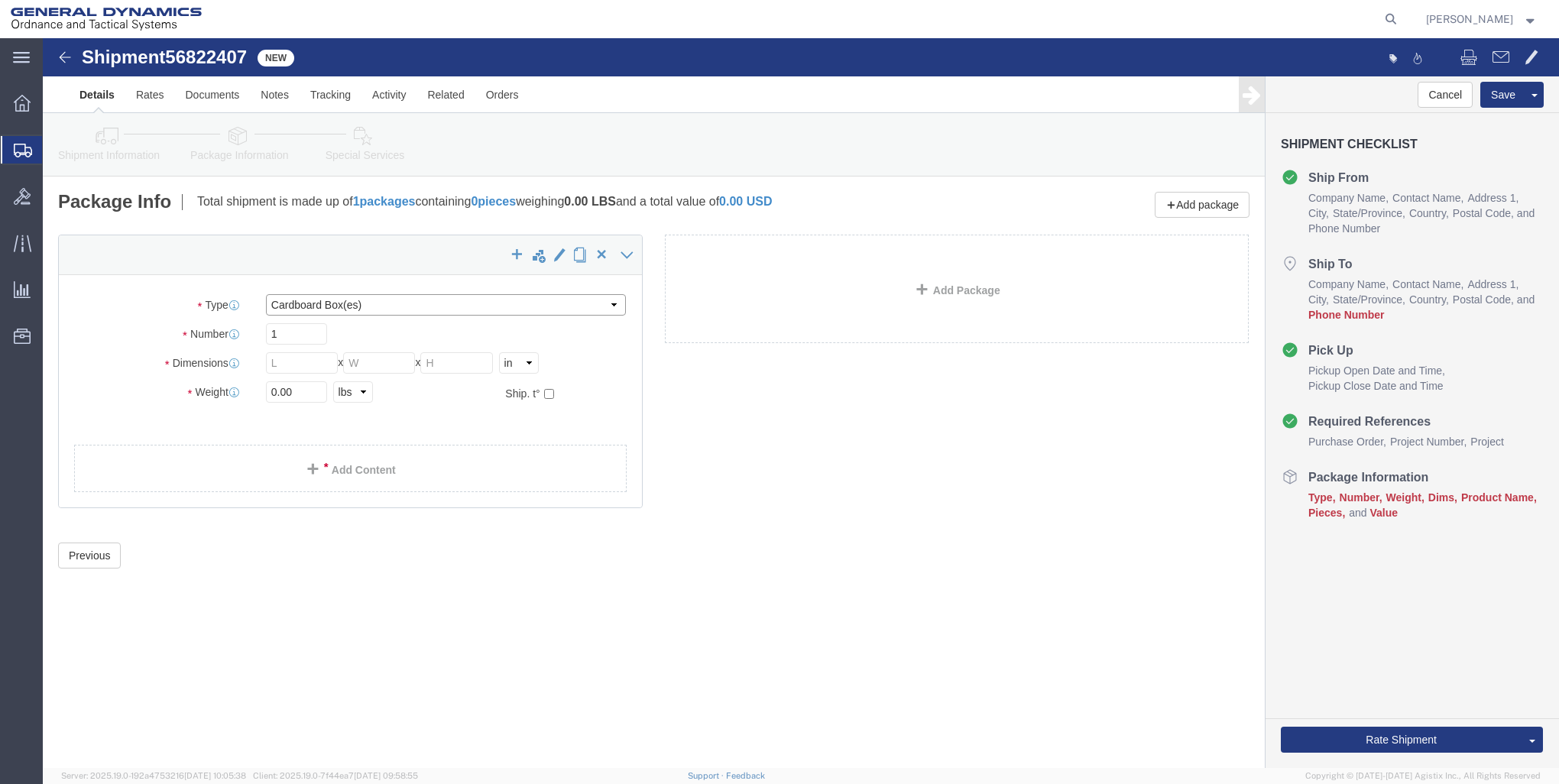
click select "Select Bale(s) Basket(s) Bolt(s) Bottle(s) Buckets Bulk Bundle(s) Can(s) Cardbo…"
select select "CRAT"
click select "Select Bale(s) Basket(s) Bolt(s) Bottle(s) Buckets Bulk Bundle(s) Can(s) Cardbo…"
click input "1"
type input "23"
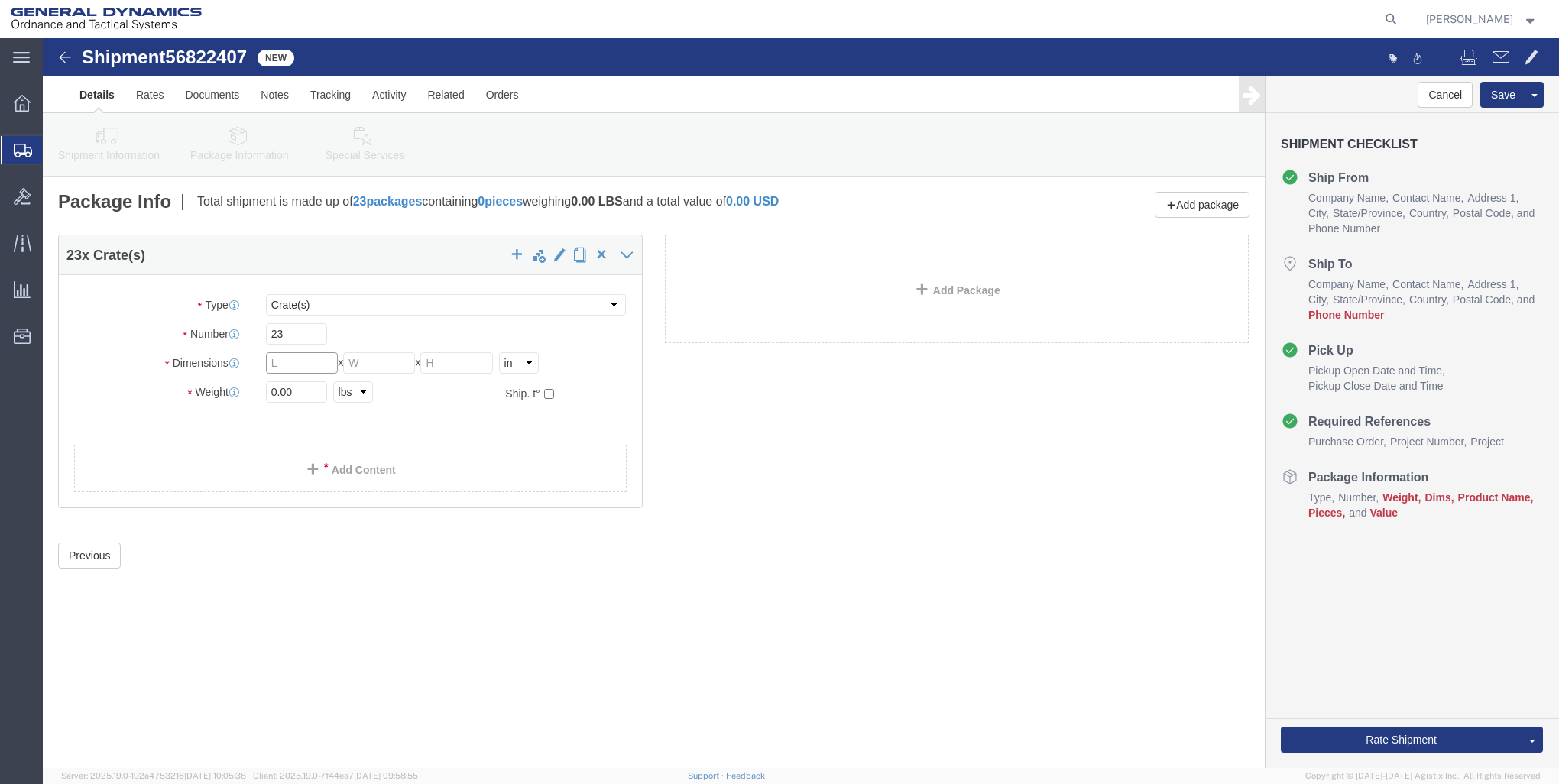
click input "text"
type input "48"
type input "53"
type input "27"
click input "0.00"
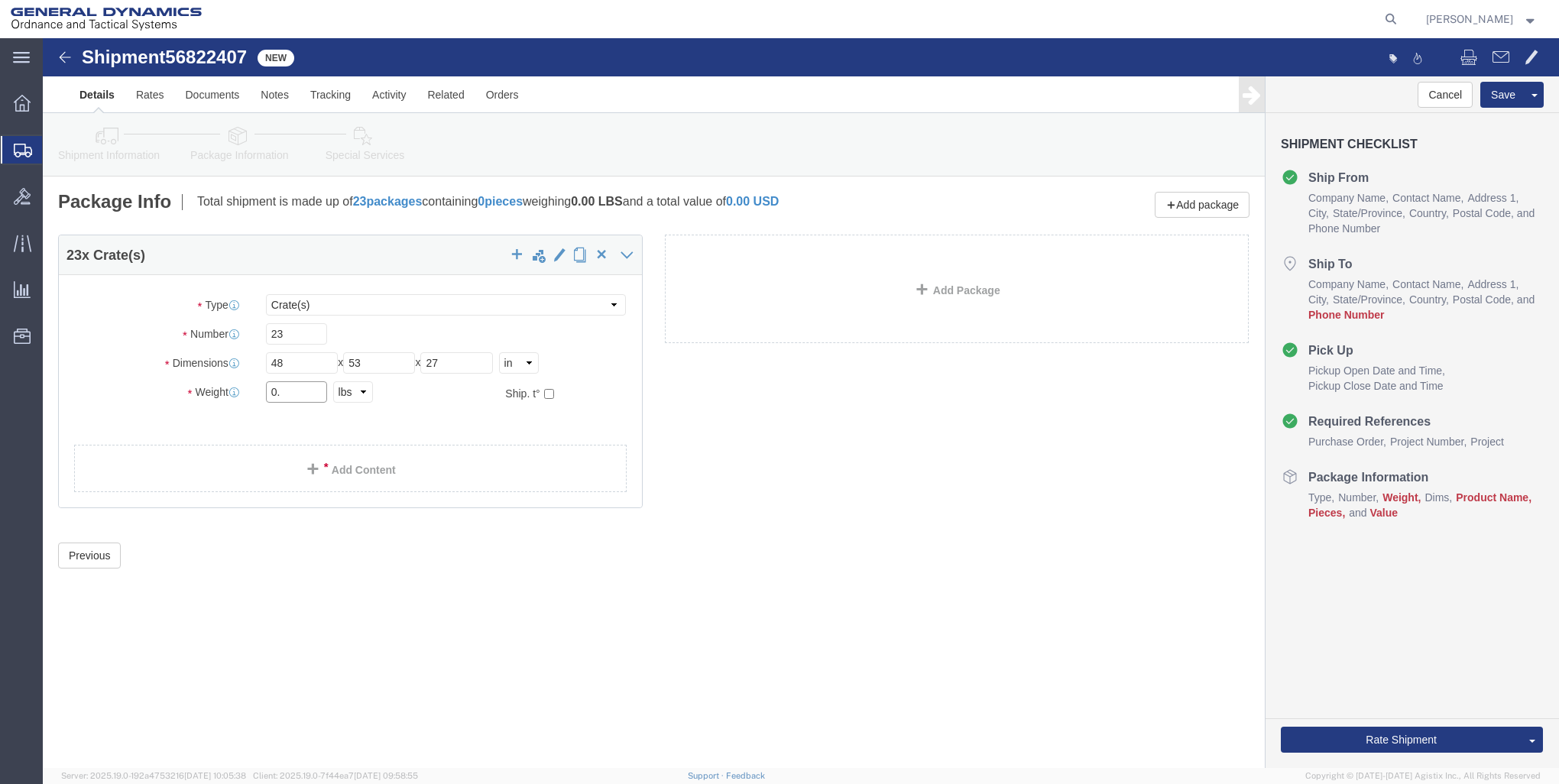
type input "0"
type input "43700"
click link "Add Content"
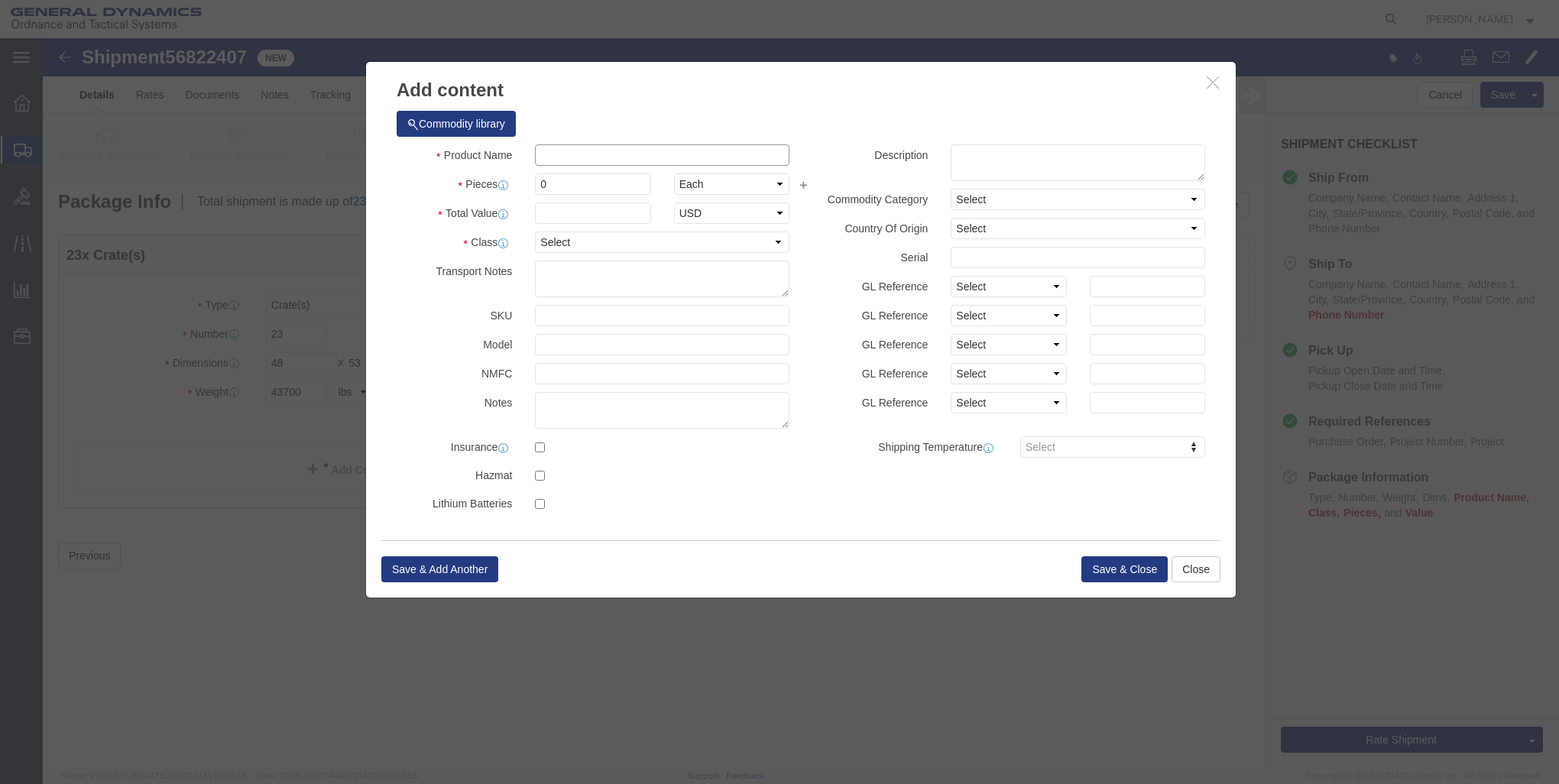
click input "text"
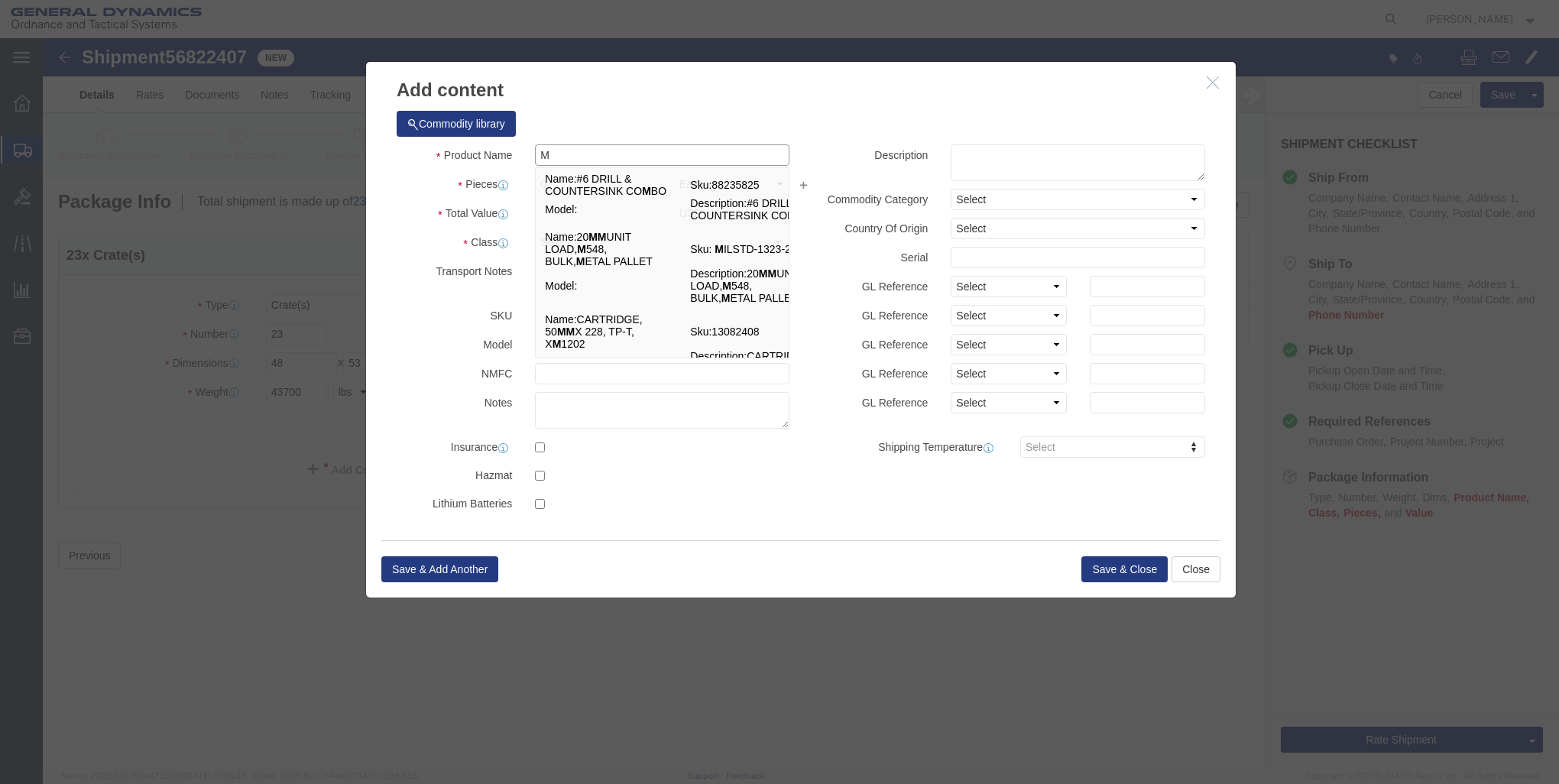
type input "M1002 PSA"
select select "US"
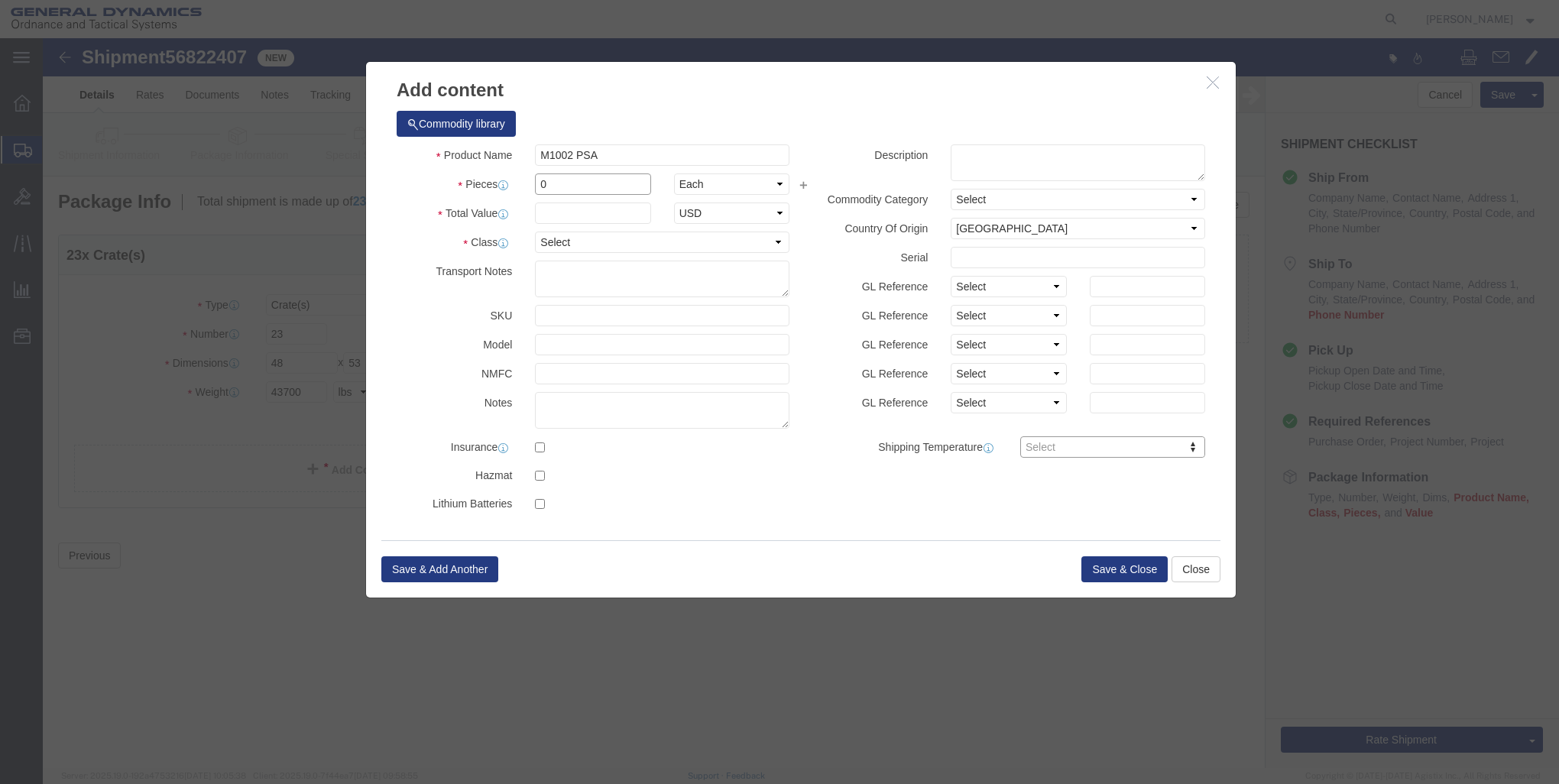
click input "0"
type input "1656"
click input "text"
type input "1"
click select "Select 50 55 60 65 70 85 92.5 100 125 175 250 300 400"
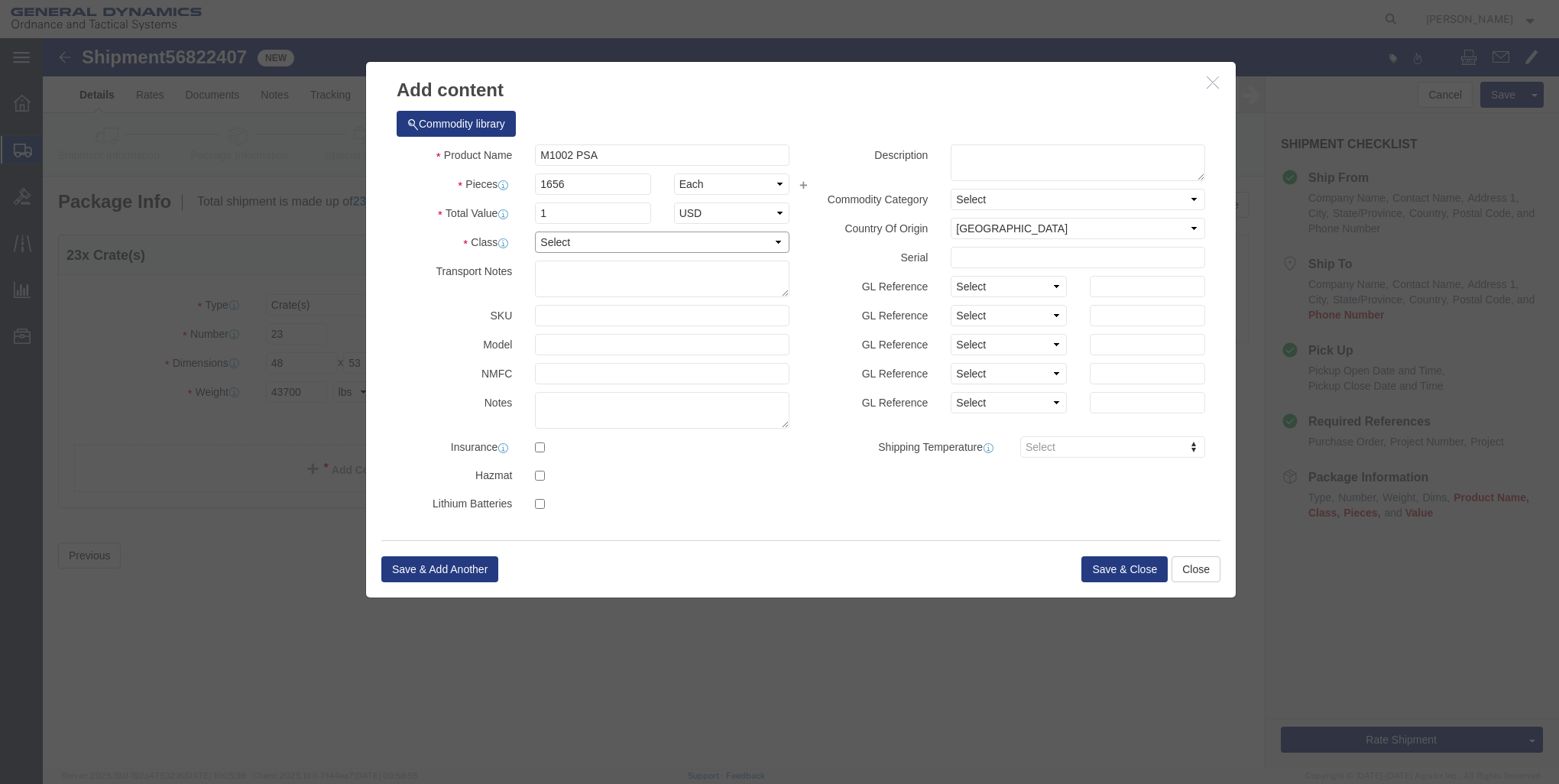
select select "85"
click select "Select 50 55 60 65 70 85 92.5 100 125 175 250 300 400"
click button "Save & Close"
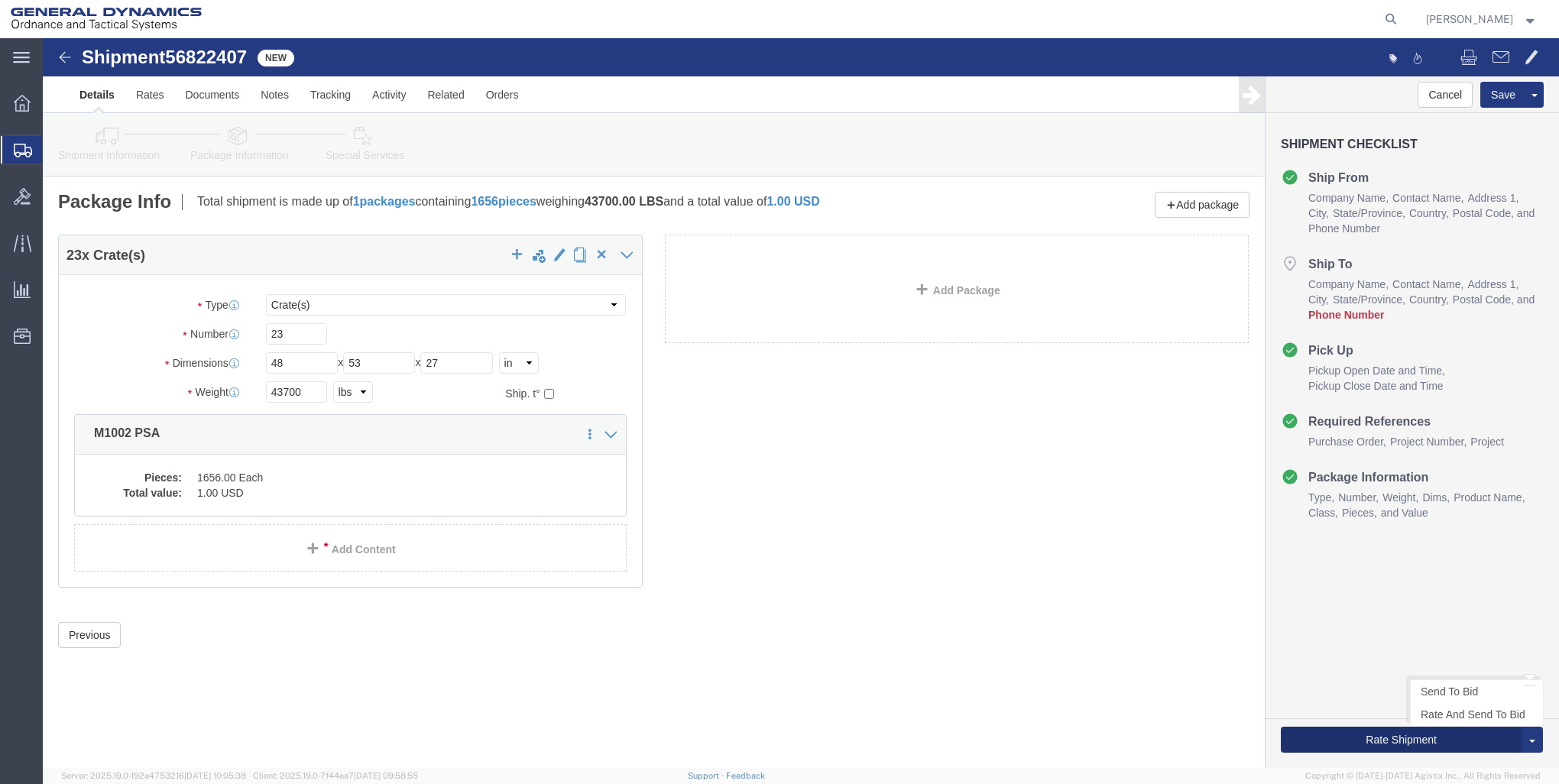
click button "Rate Shipment"
click icon
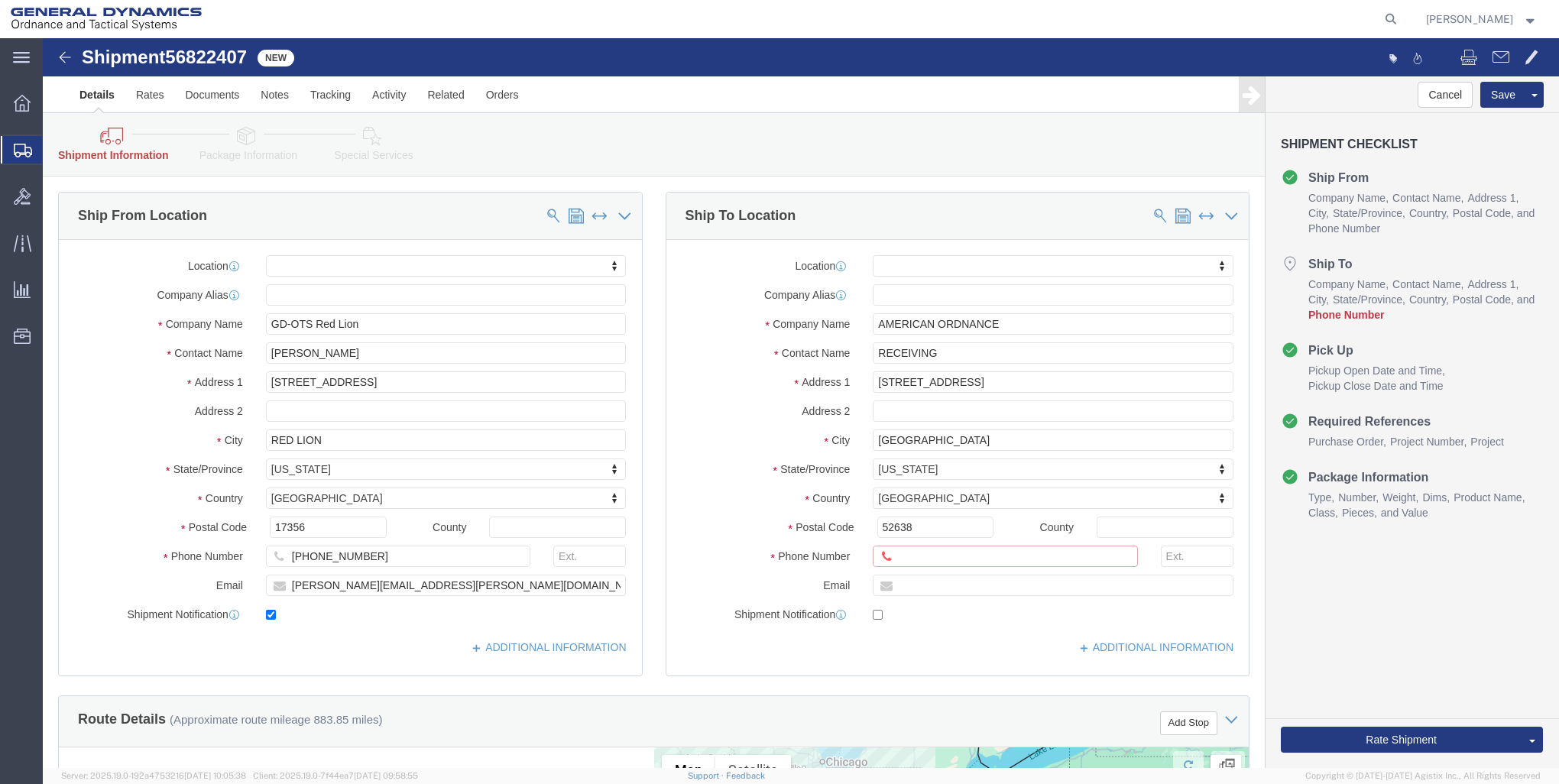
click input "text"
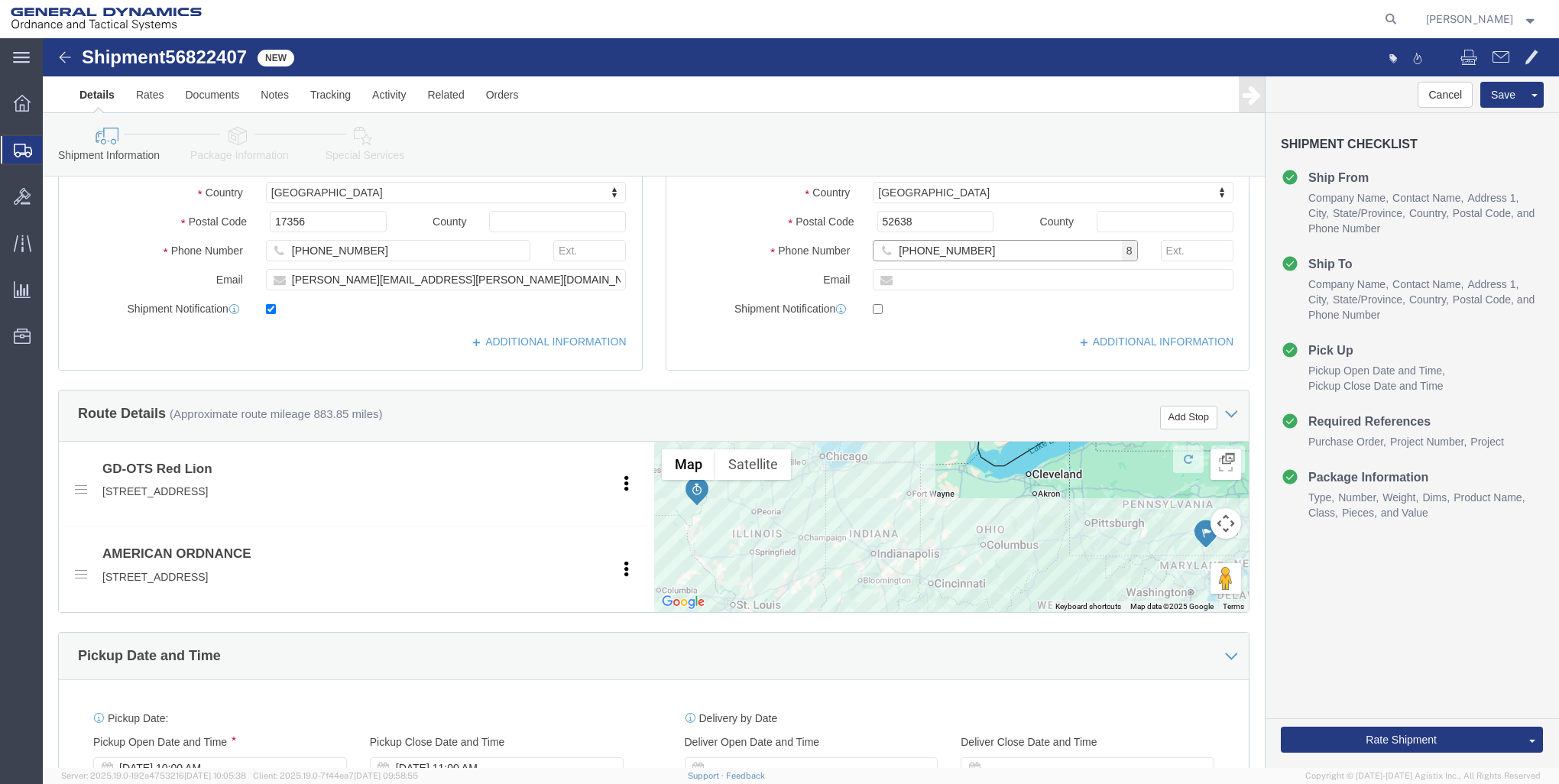
scroll to position [688, 0]
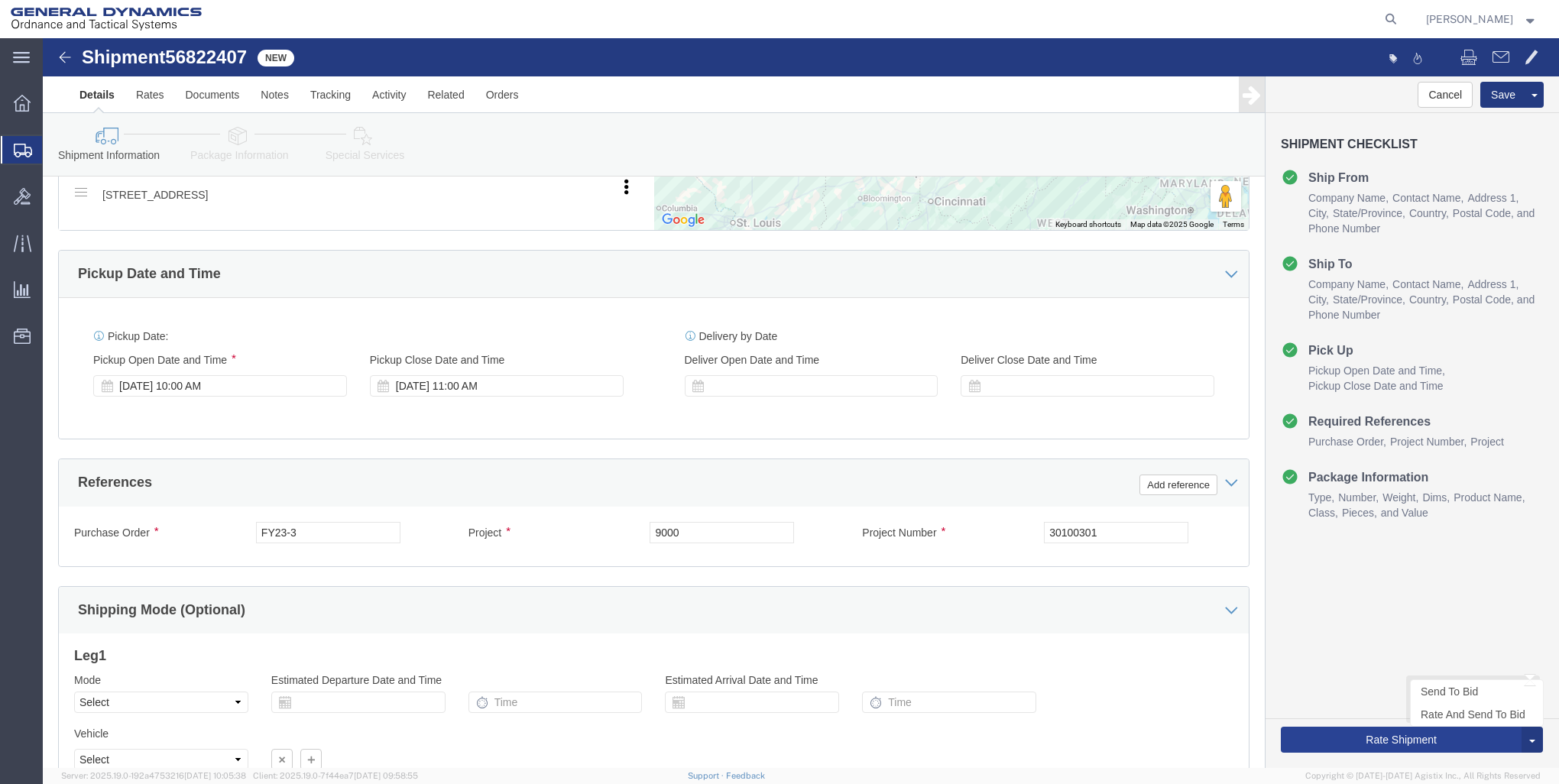
type input "[PHONE_NUMBER]"
click button "Rate Shipment"
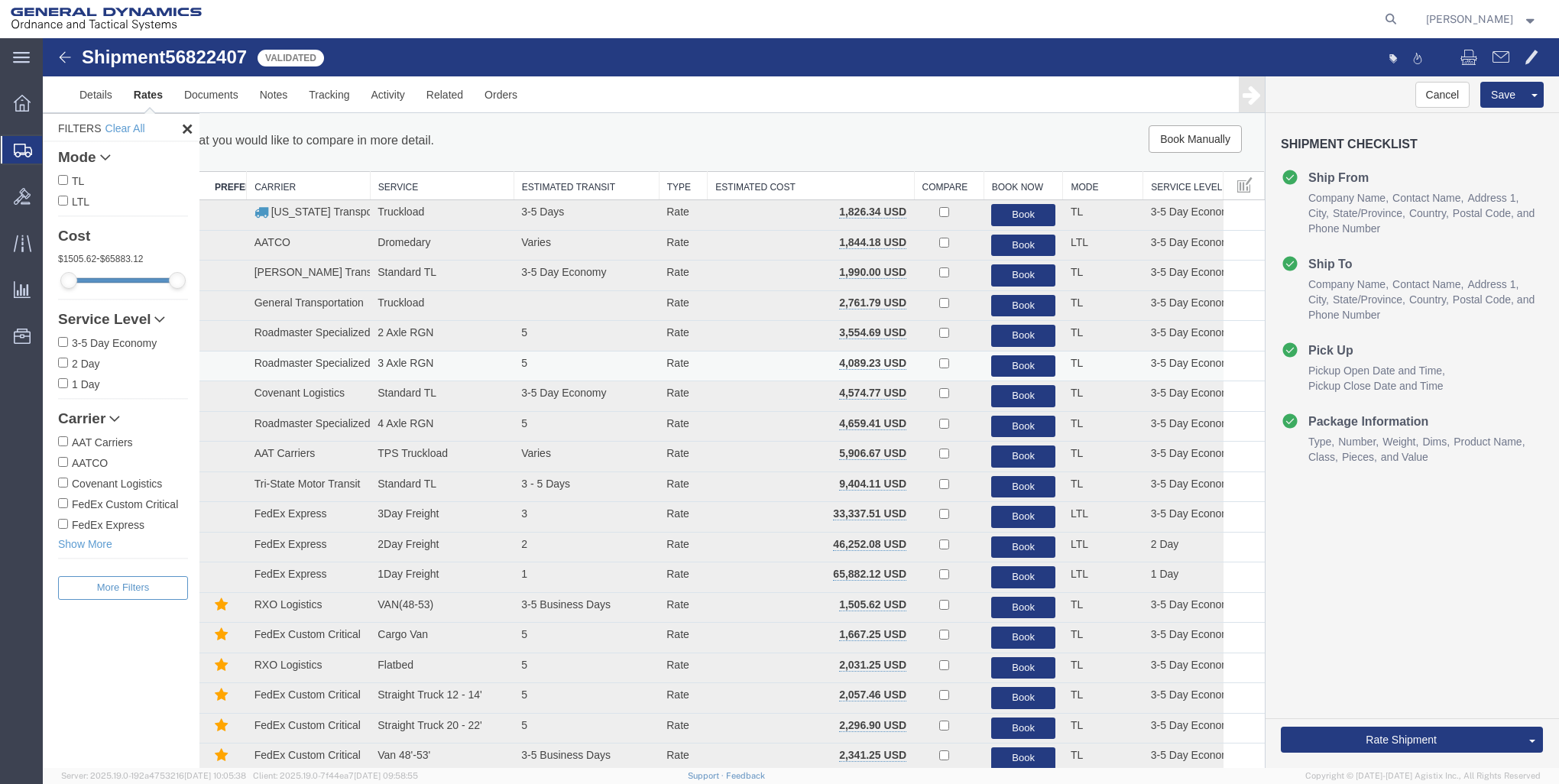
scroll to position [0, 0]
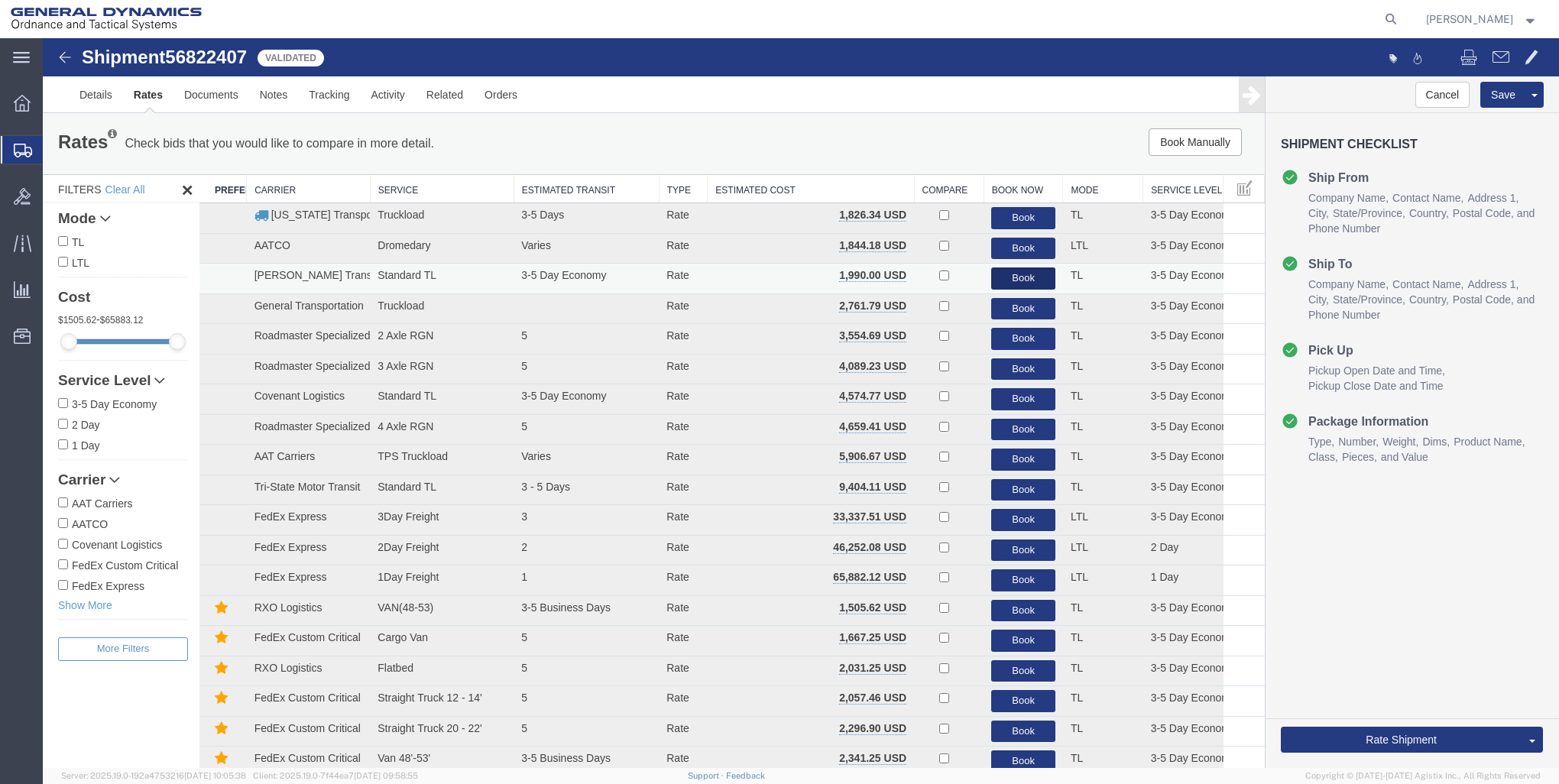
click at [1008, 279] on button "Book" at bounding box center [1023, 278] width 65 height 22
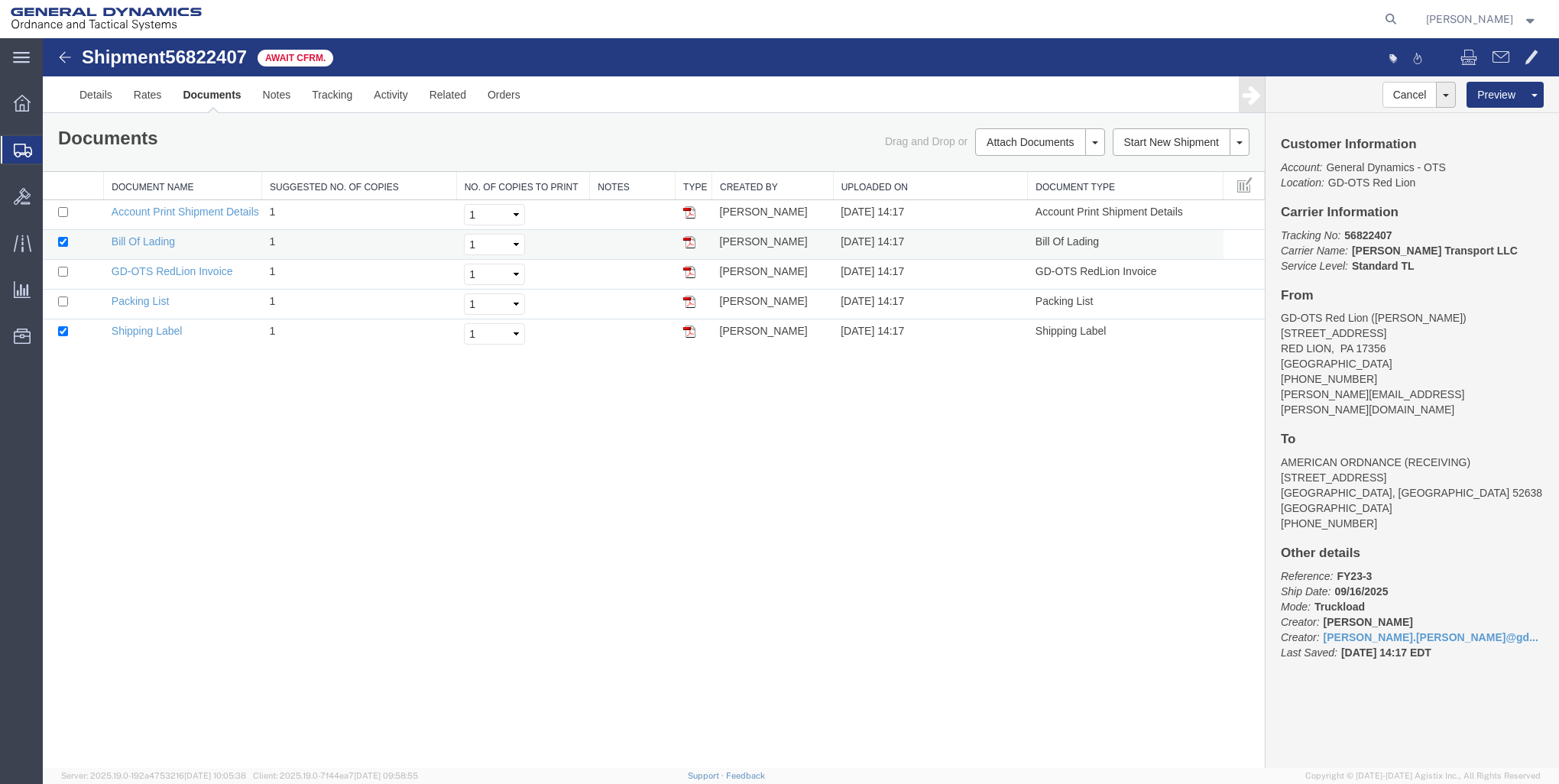
click at [688, 239] on img at bounding box center [690, 242] width 12 height 12
click at [17, 102] on icon at bounding box center [22, 103] width 17 height 17
